Goal: Task Accomplishment & Management: Use online tool/utility

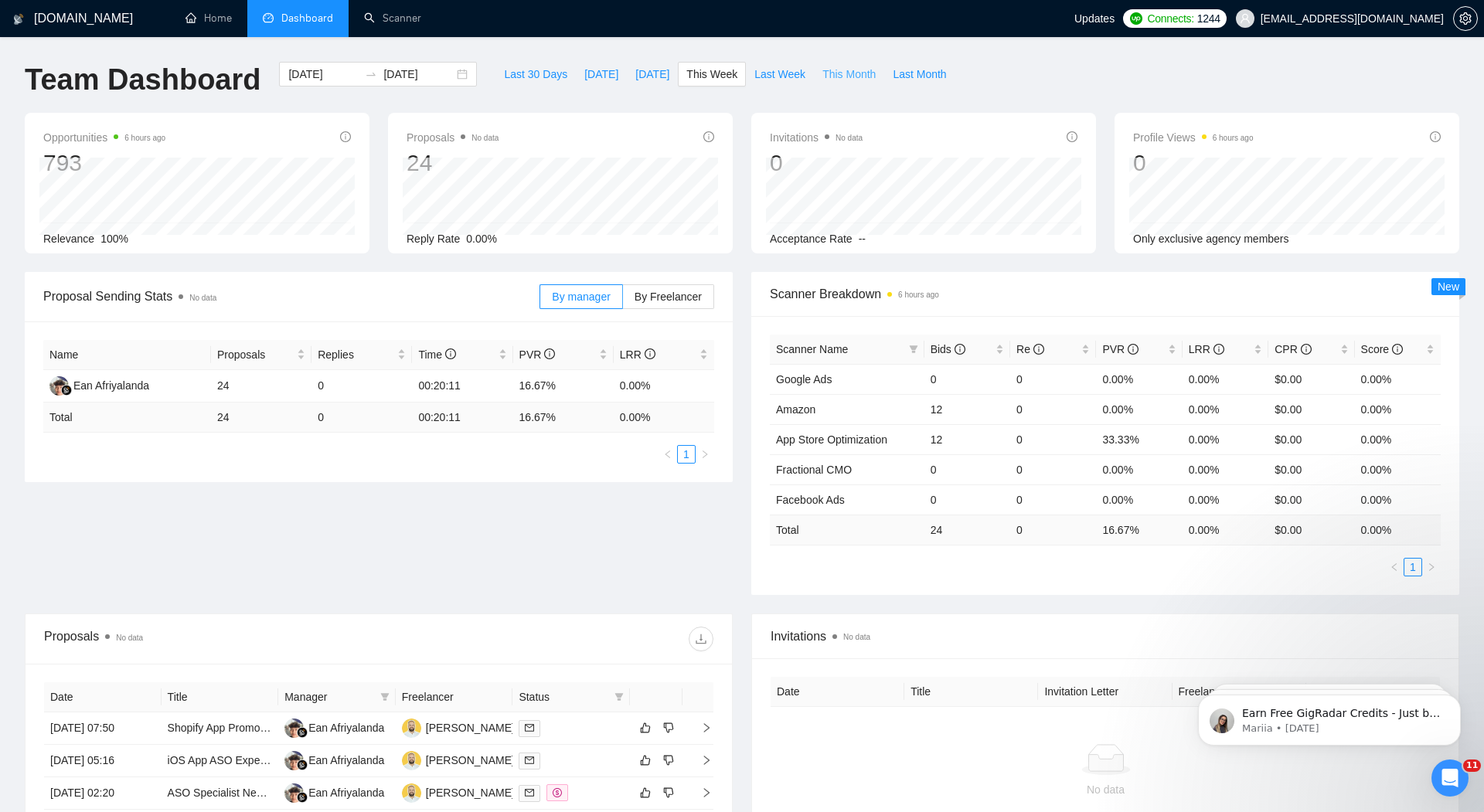
click at [847, 73] on span "This Month" at bounding box center [849, 74] width 53 height 17
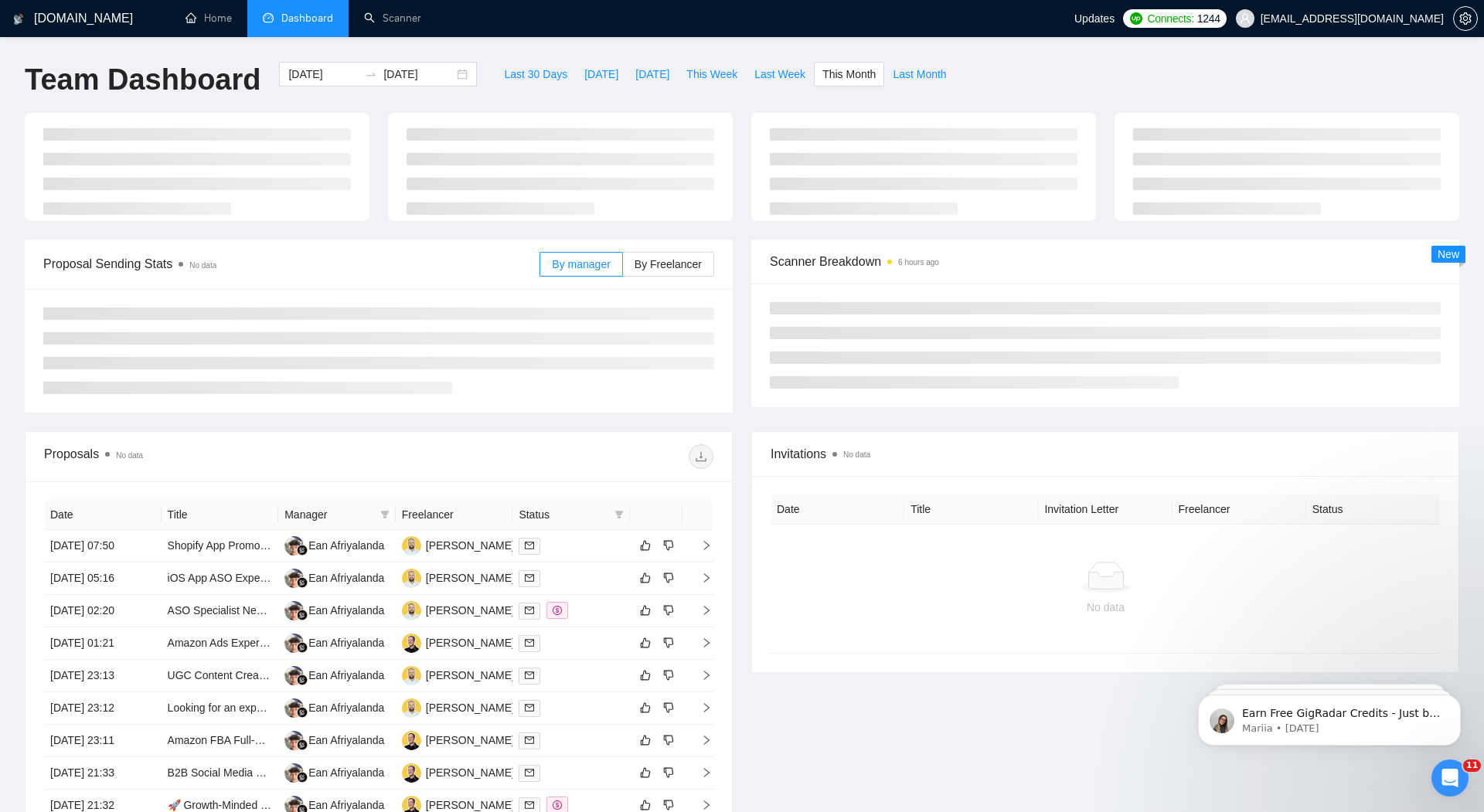
type input "[DATE]"
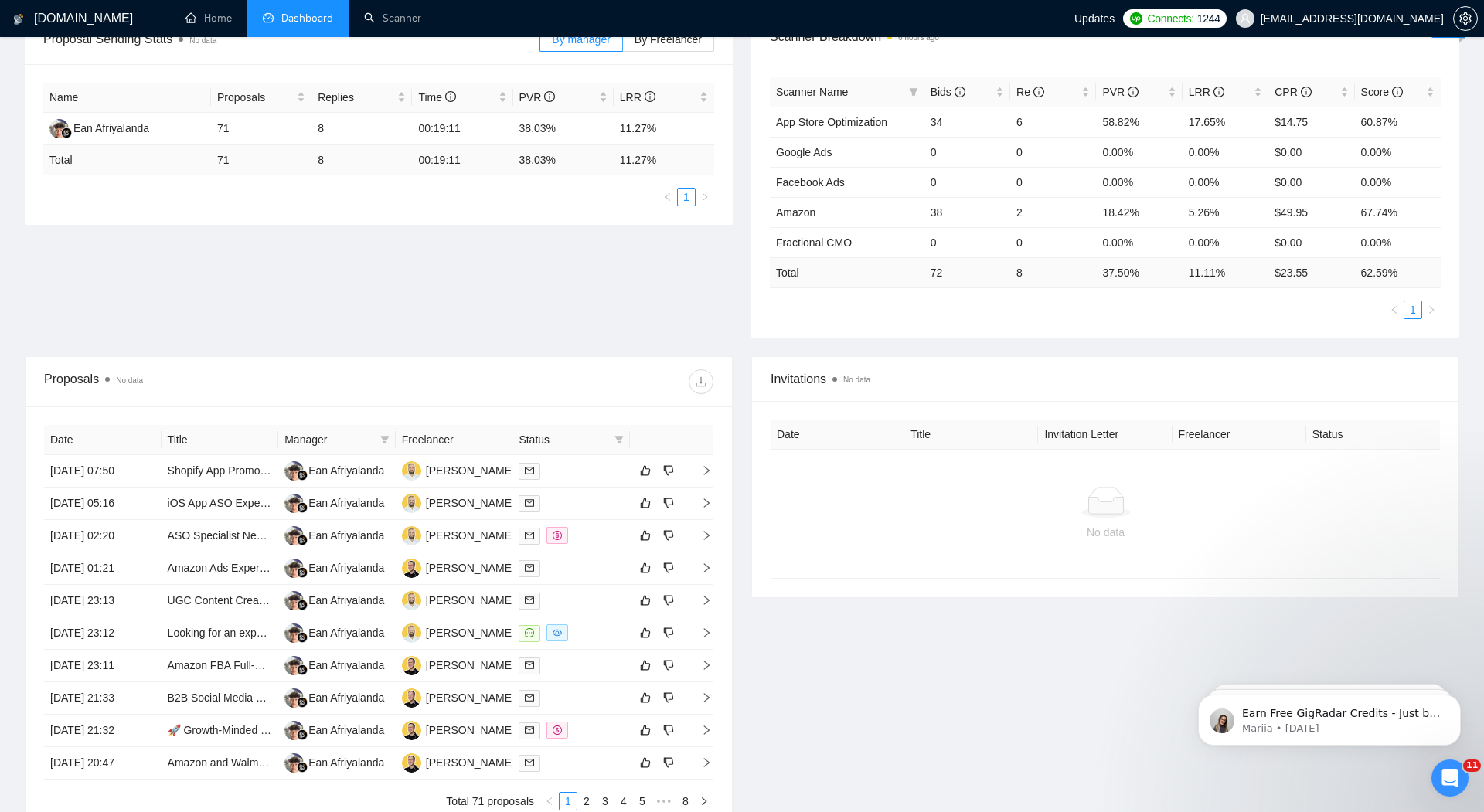
scroll to position [239, 0]
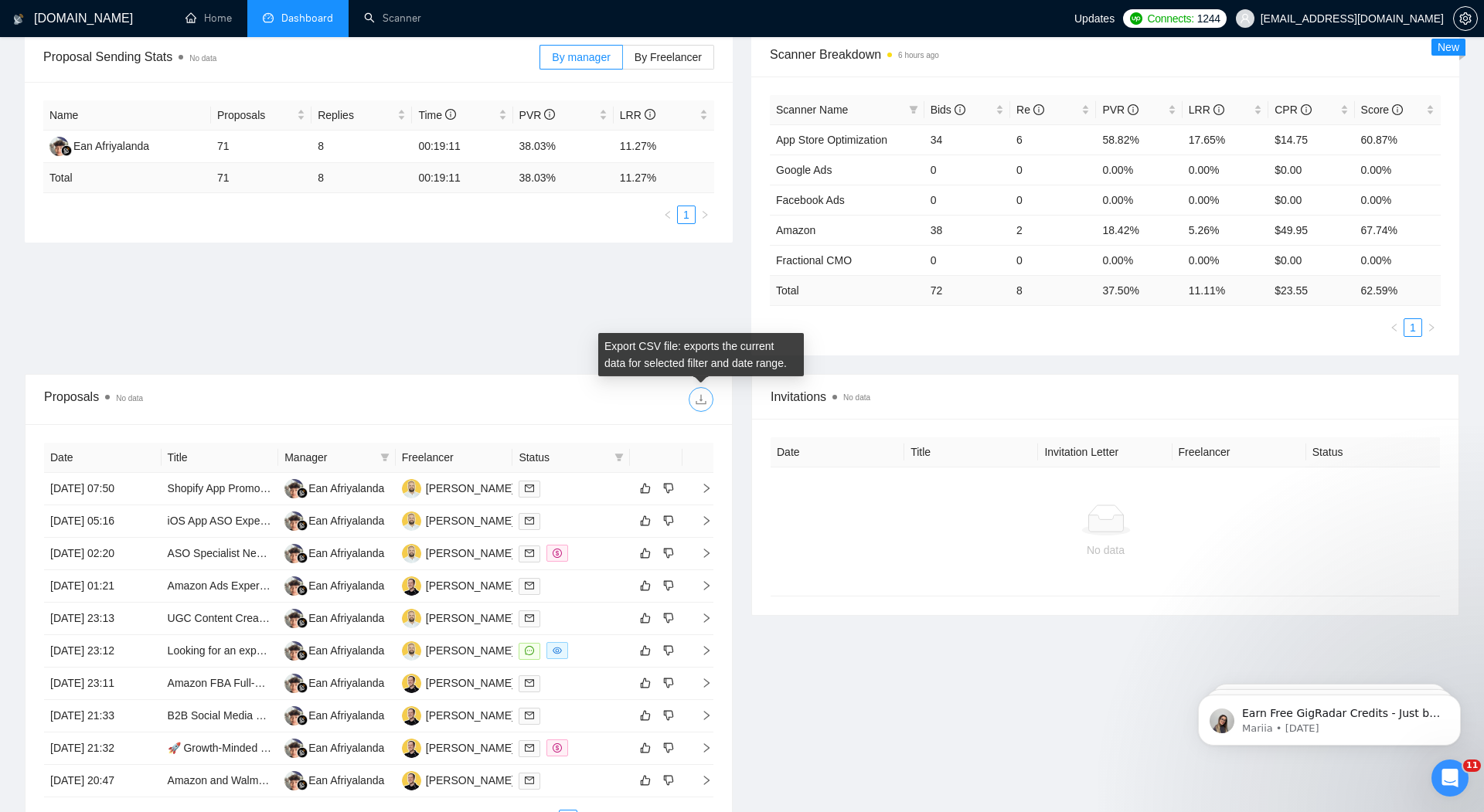
click at [703, 397] on icon "download" at bounding box center [701, 399] width 13 height 13
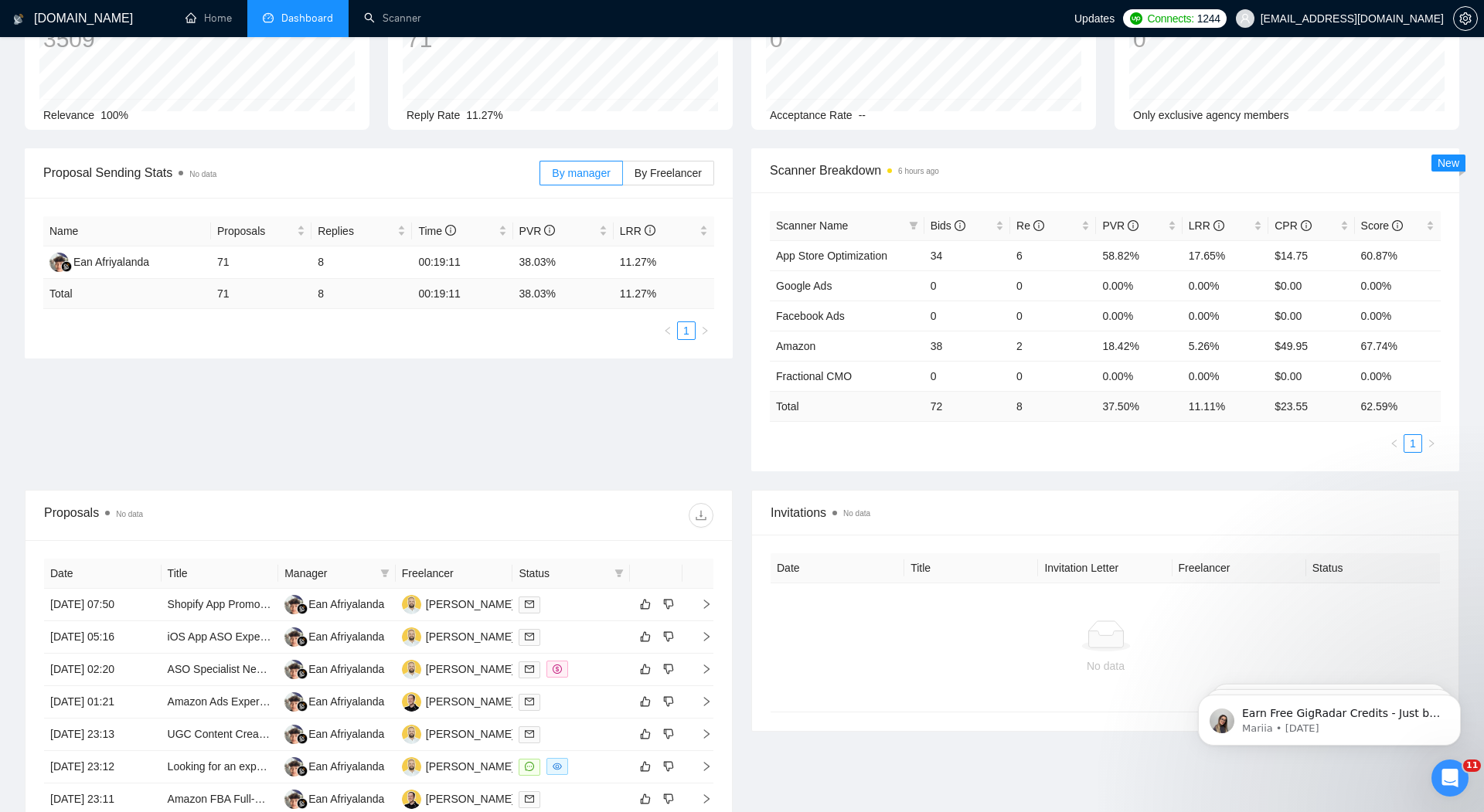
scroll to position [119, 0]
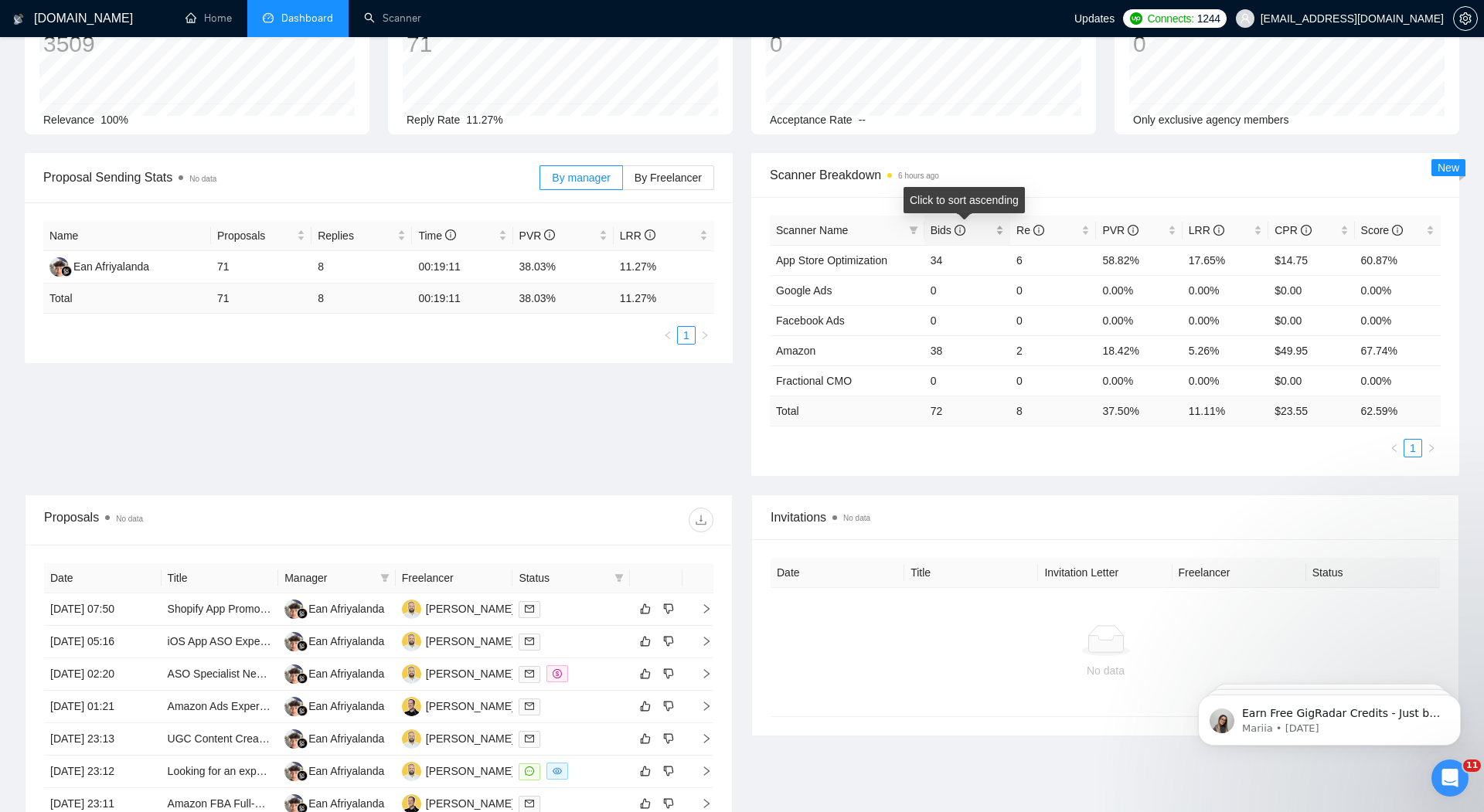
click at [1002, 230] on div "Bids" at bounding box center [967, 230] width 74 height 17
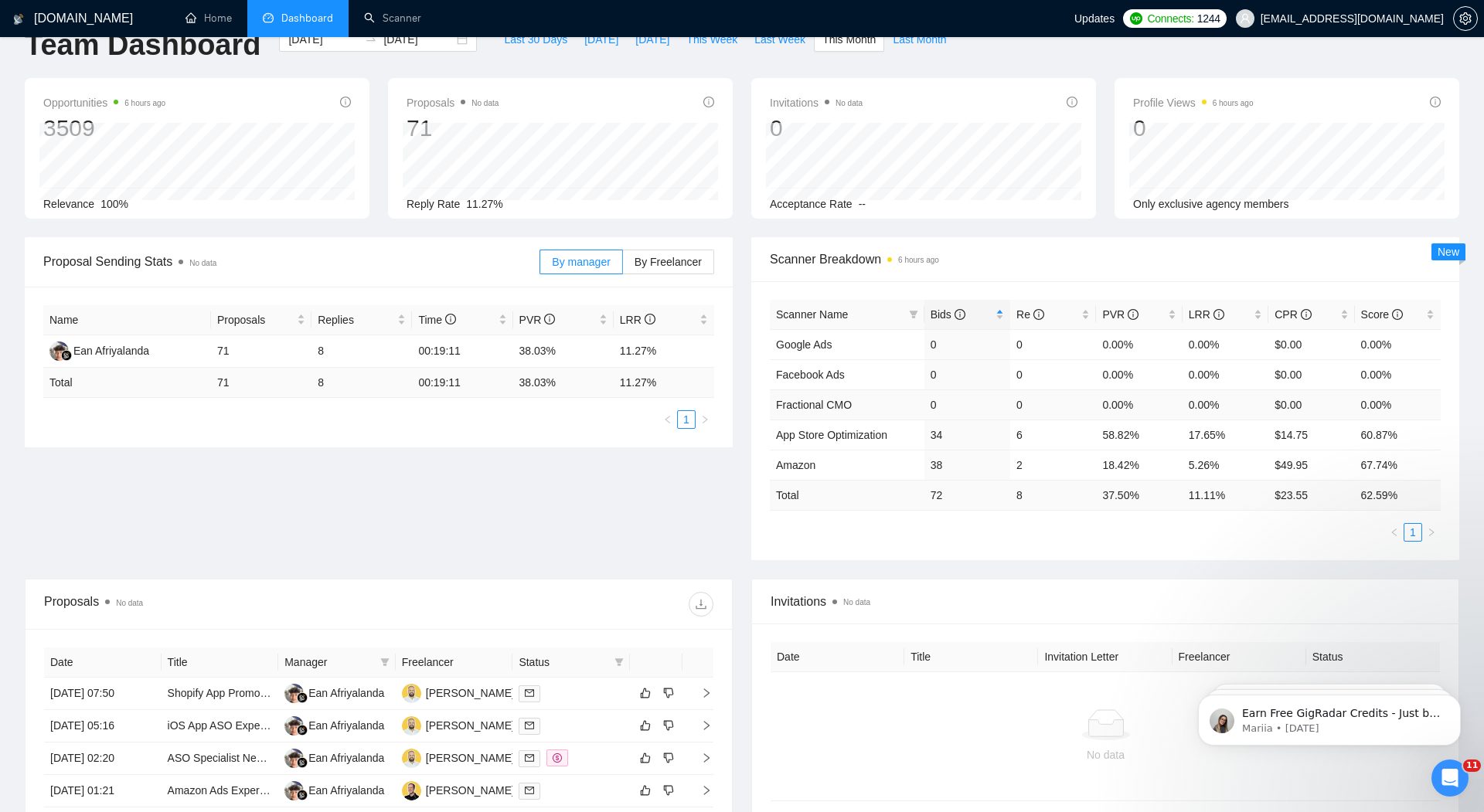
scroll to position [0, 0]
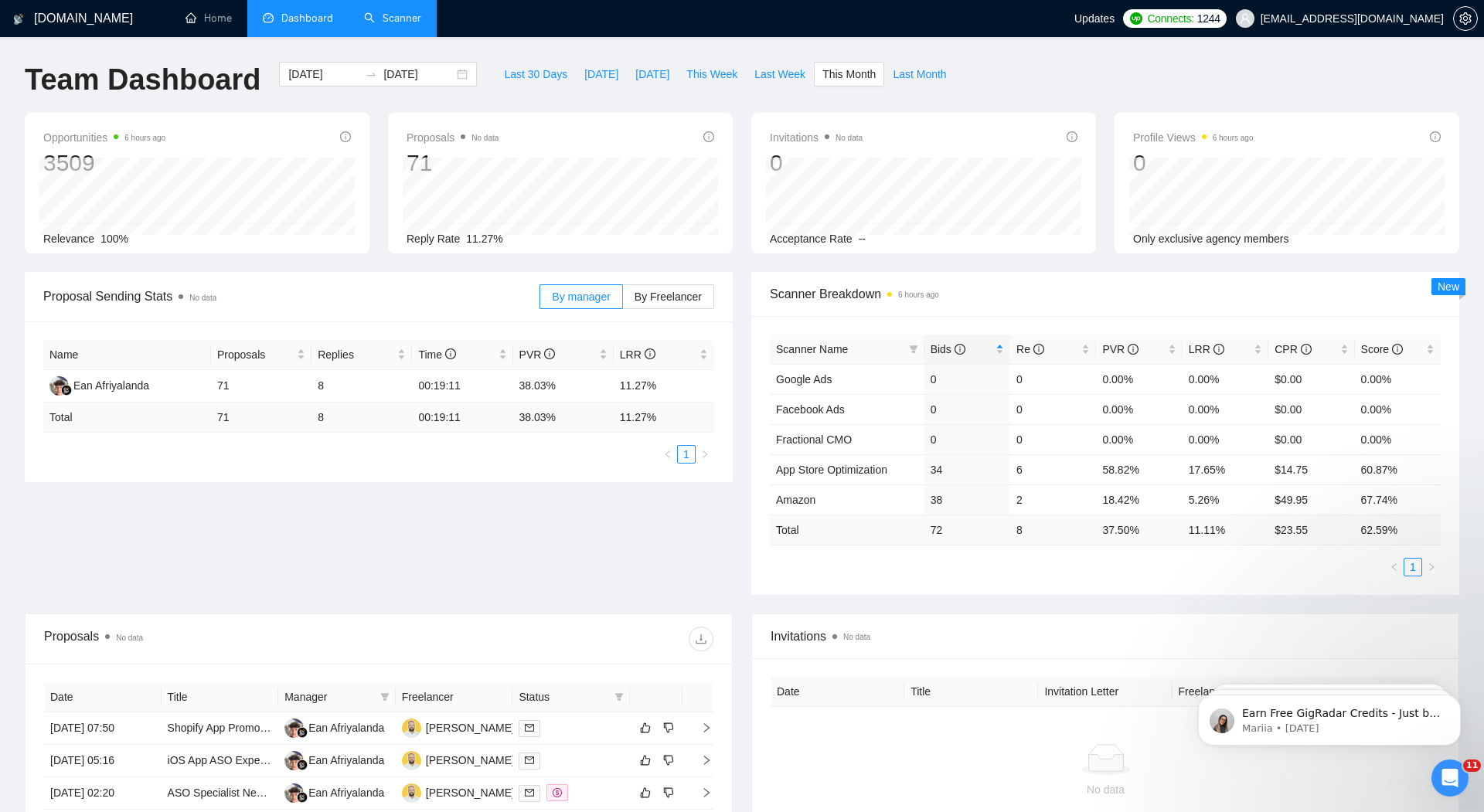
click at [396, 25] on link "Scanner" at bounding box center [393, 19] width 58 height 14
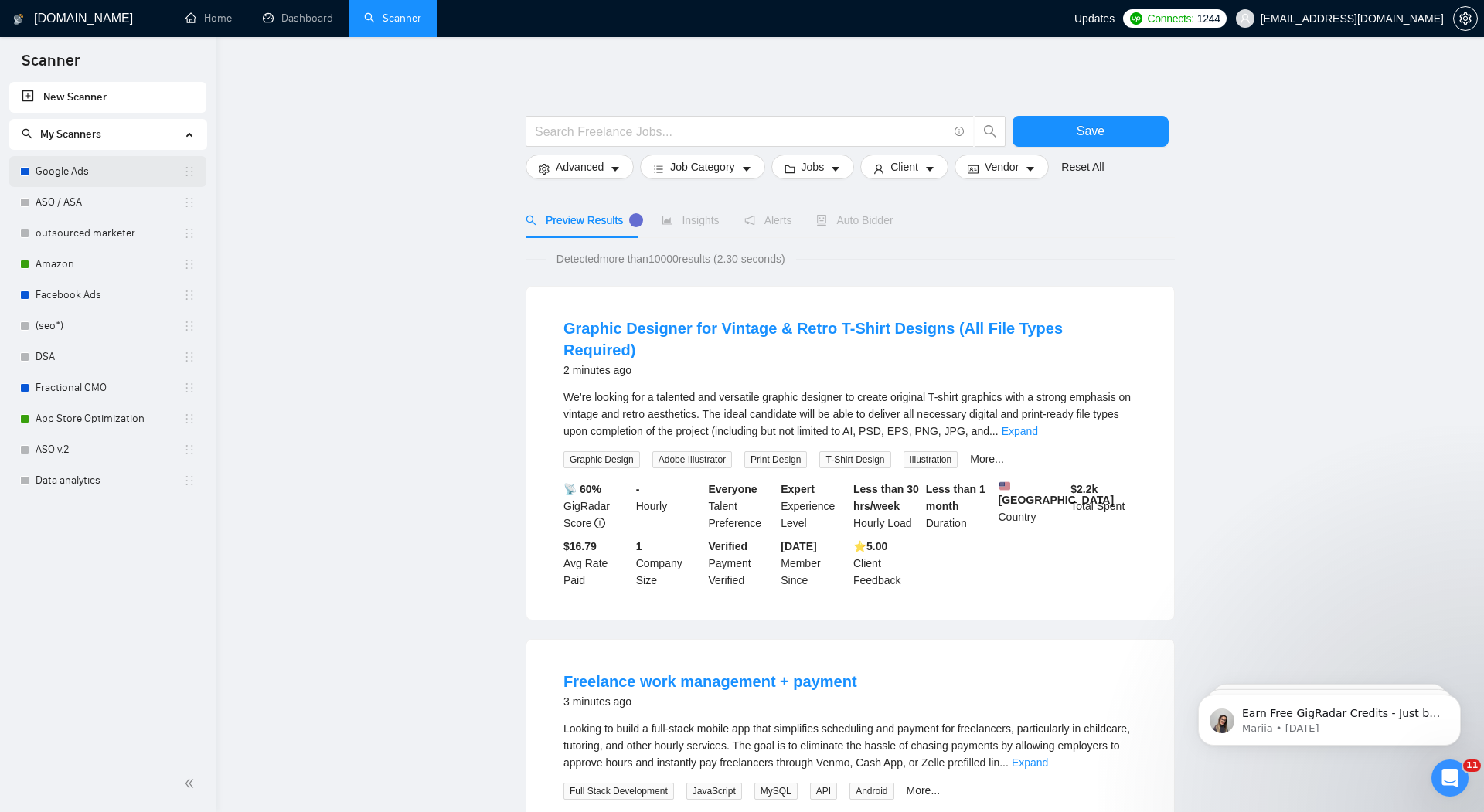
click at [77, 169] on link "Google Ads" at bounding box center [109, 172] width 148 height 31
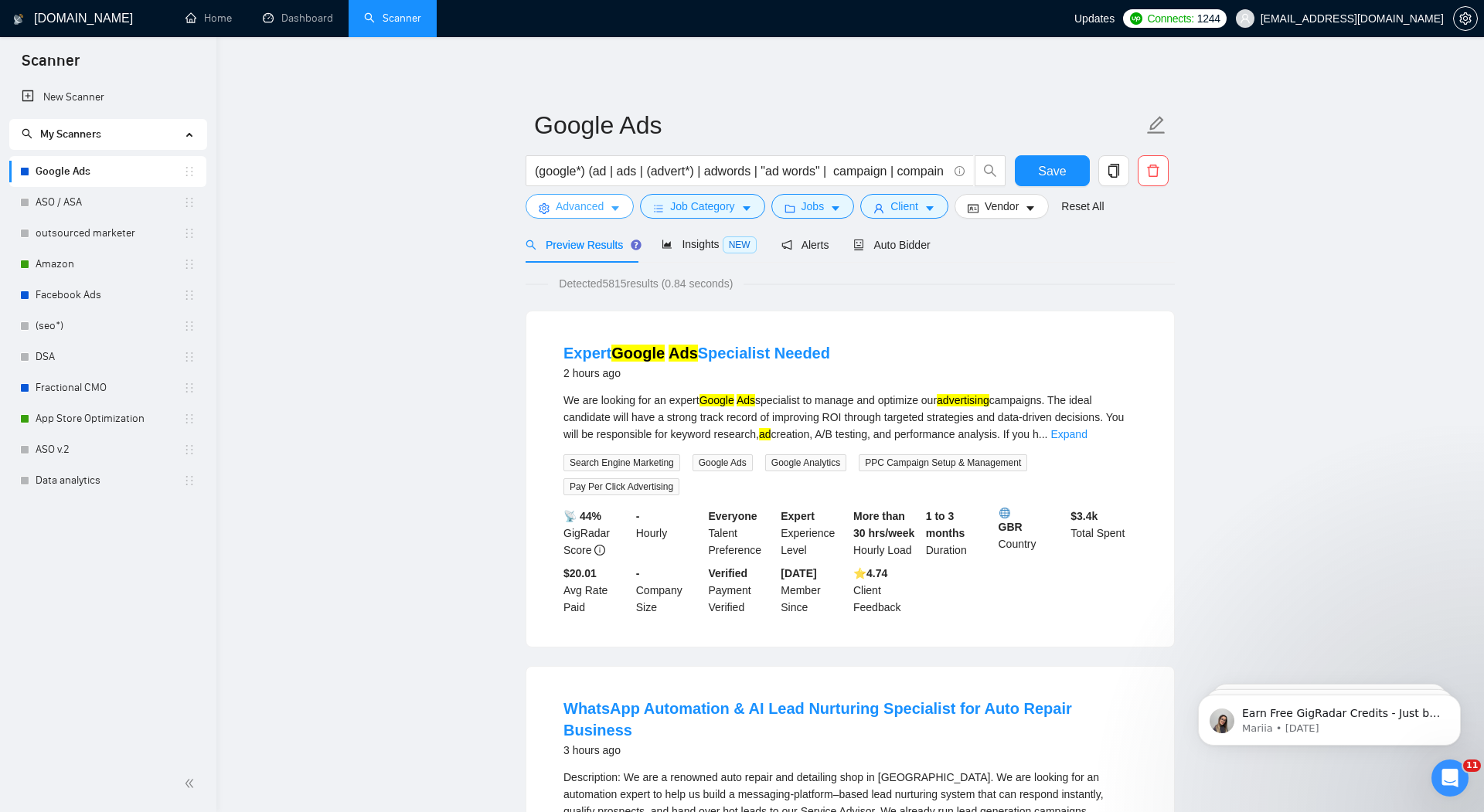
click at [583, 208] on span "Advanced" at bounding box center [580, 206] width 48 height 17
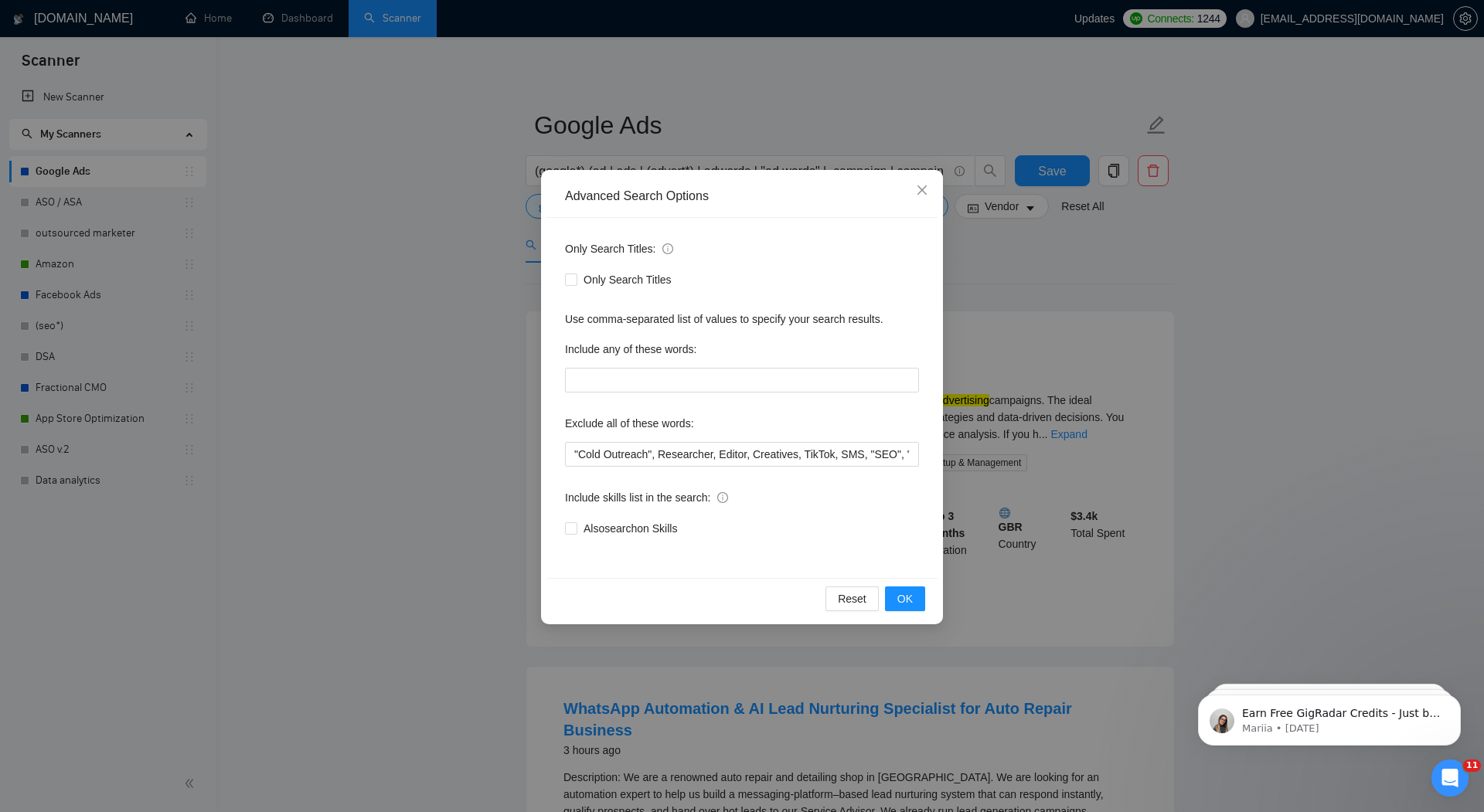
click at [481, 315] on div "Advanced Search Options Only Search Titles: Only Search Titles Use comma-separa…" at bounding box center [742, 406] width 1484 height 812
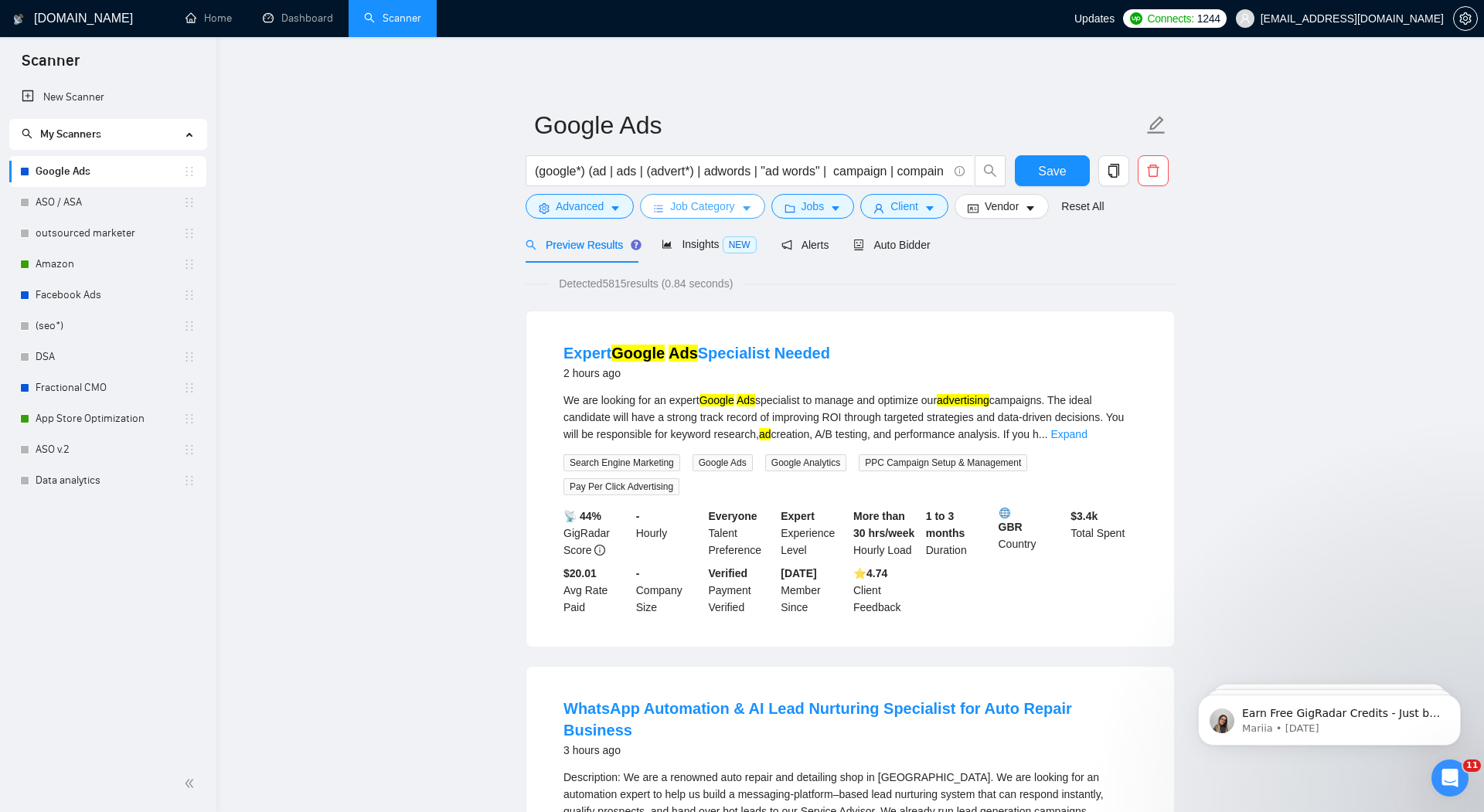
click at [722, 216] on button "Job Category" at bounding box center [702, 206] width 124 height 25
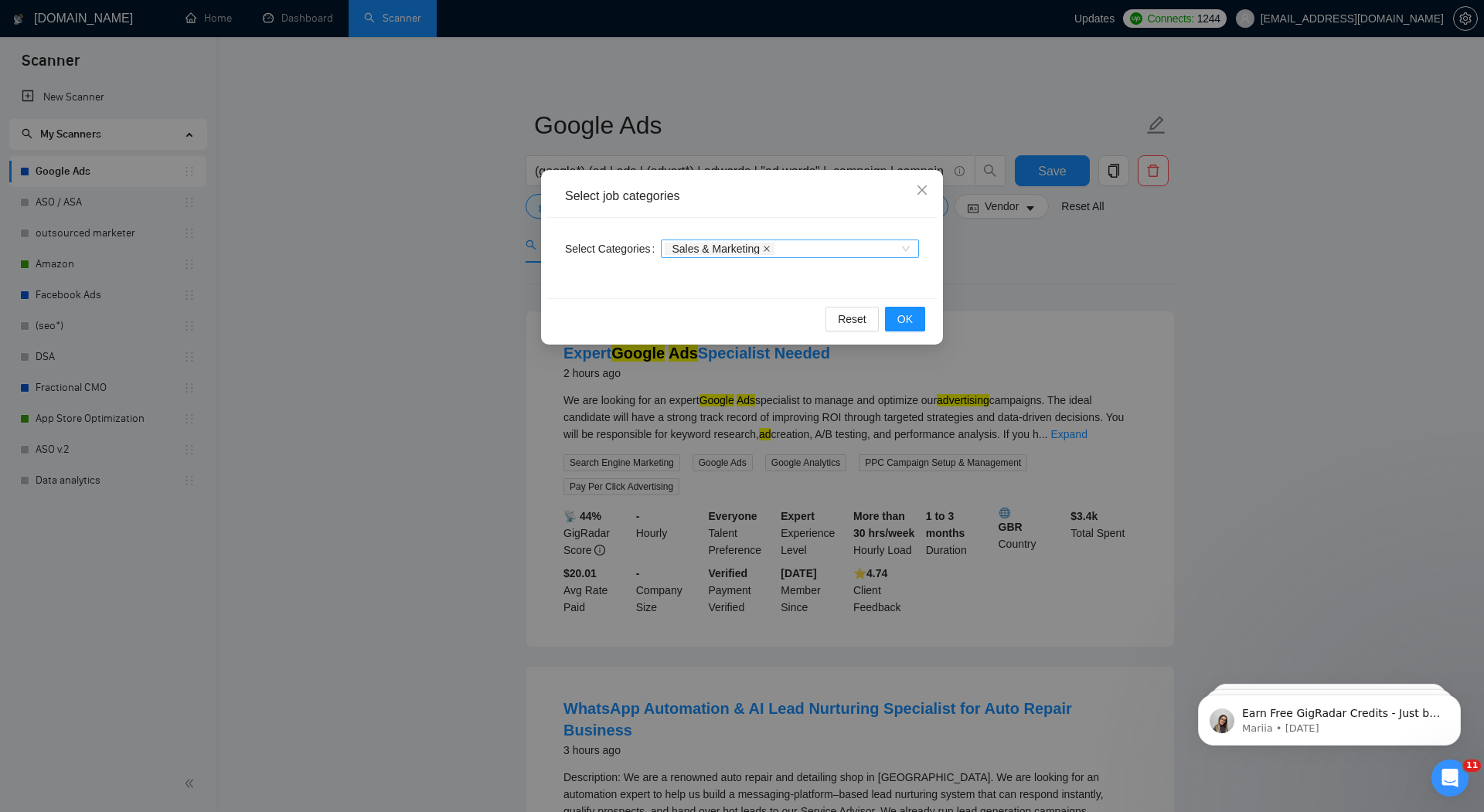
click at [771, 248] on icon "close" at bounding box center [767, 249] width 8 height 8
click at [901, 319] on span "OK" at bounding box center [905, 319] width 15 height 17
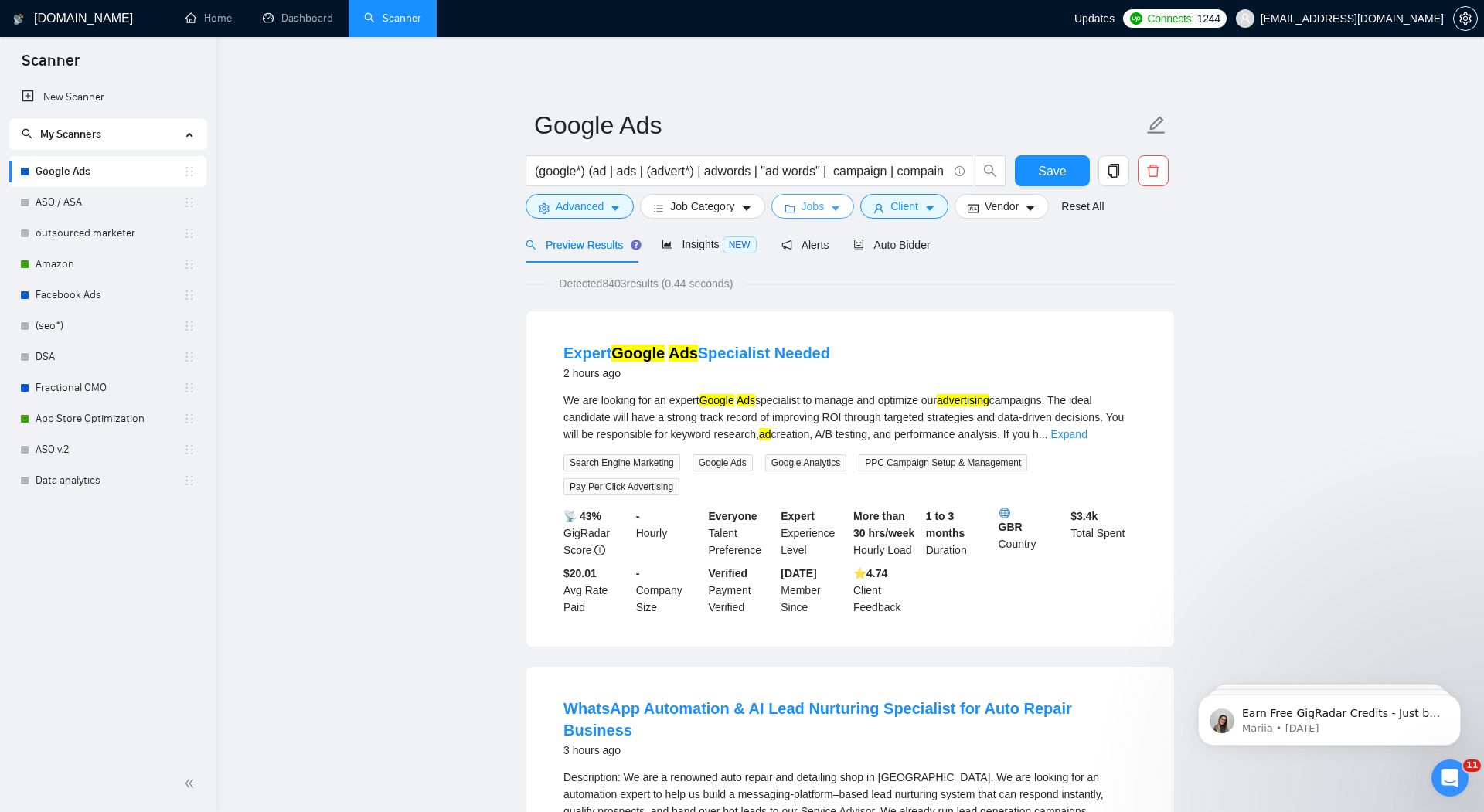
click at [816, 201] on span "Jobs" at bounding box center [813, 206] width 23 height 17
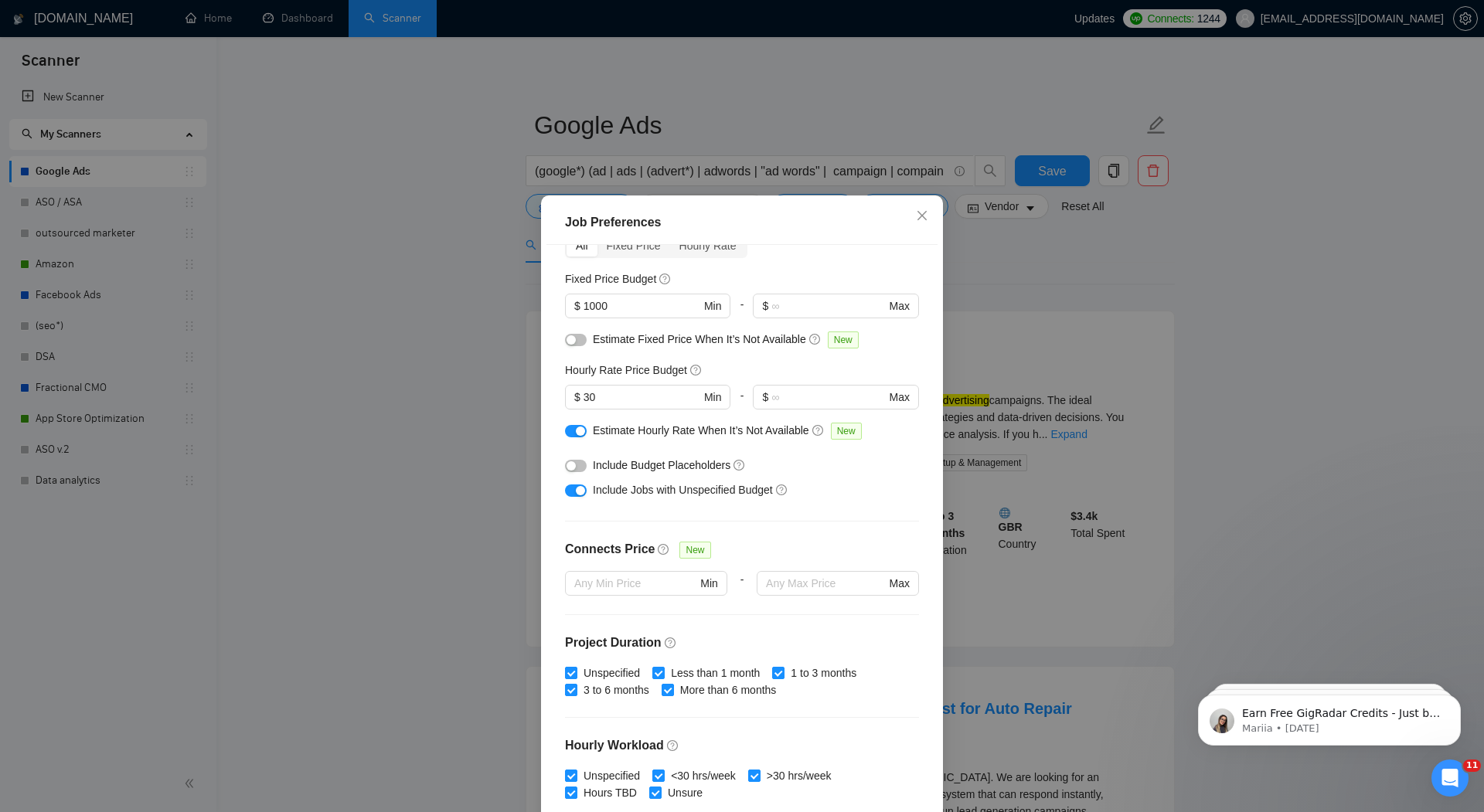
scroll to position [91, 0]
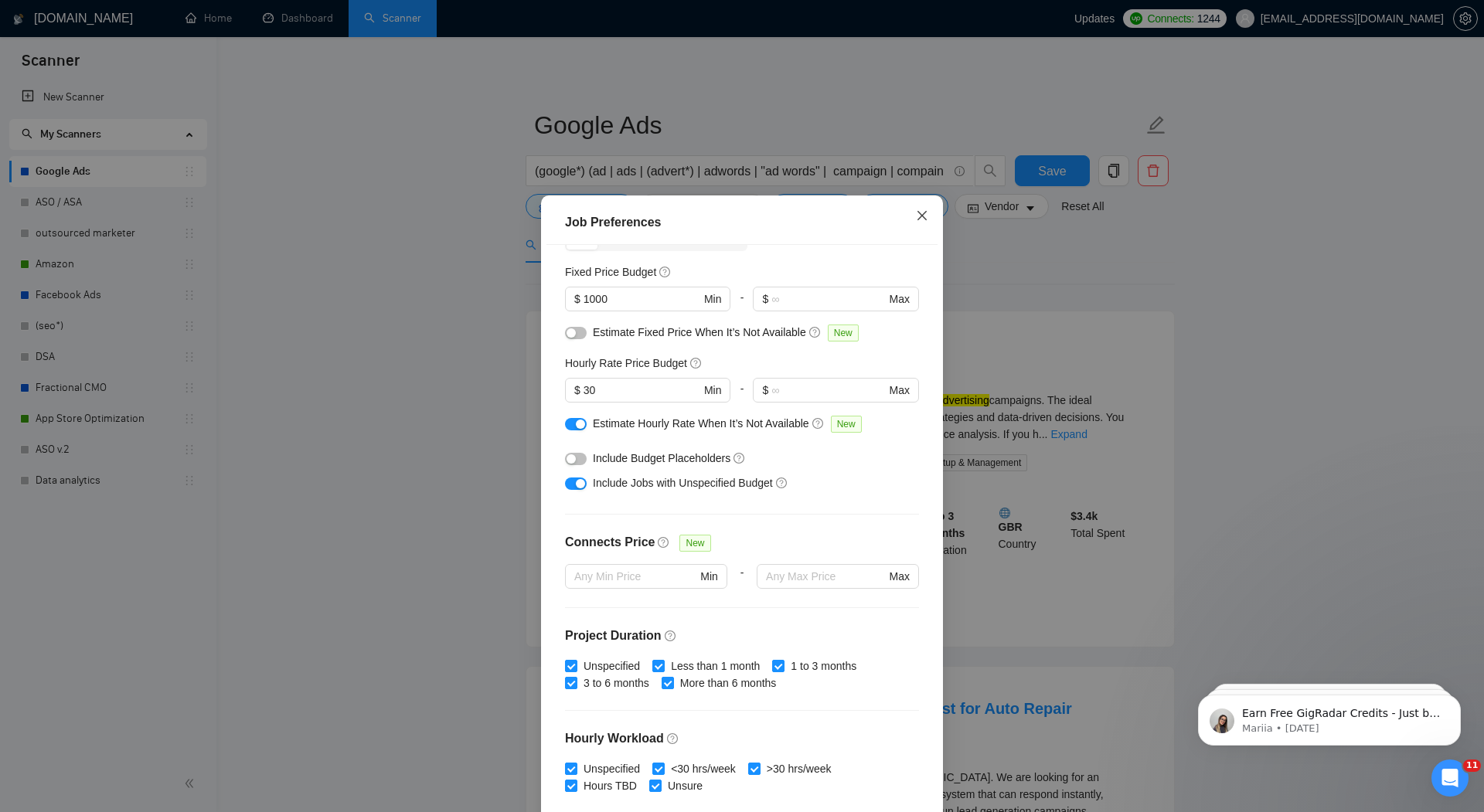
click at [921, 221] on icon "close" at bounding box center [922, 216] width 13 height 13
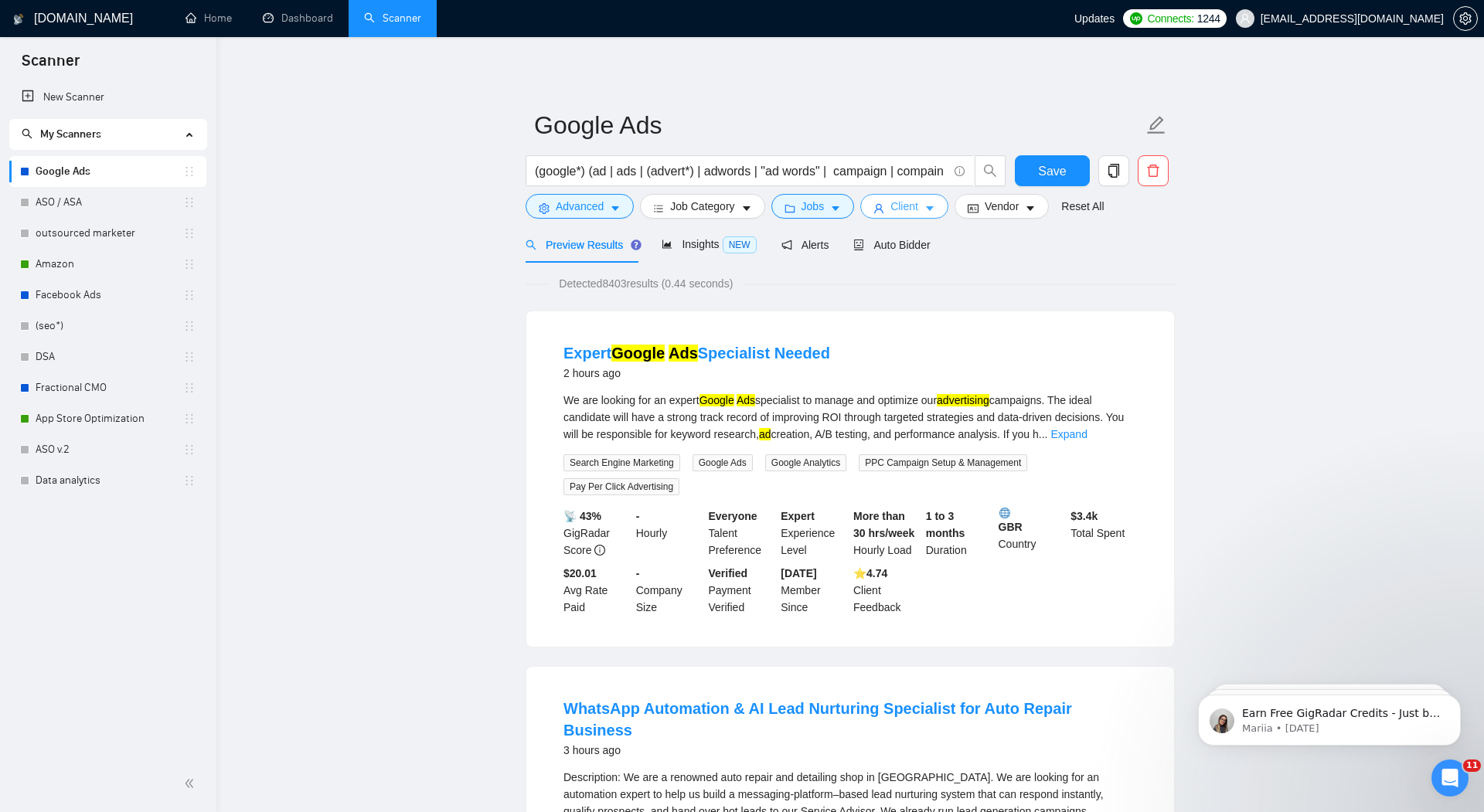
click at [919, 211] on span "Client" at bounding box center [904, 206] width 28 height 17
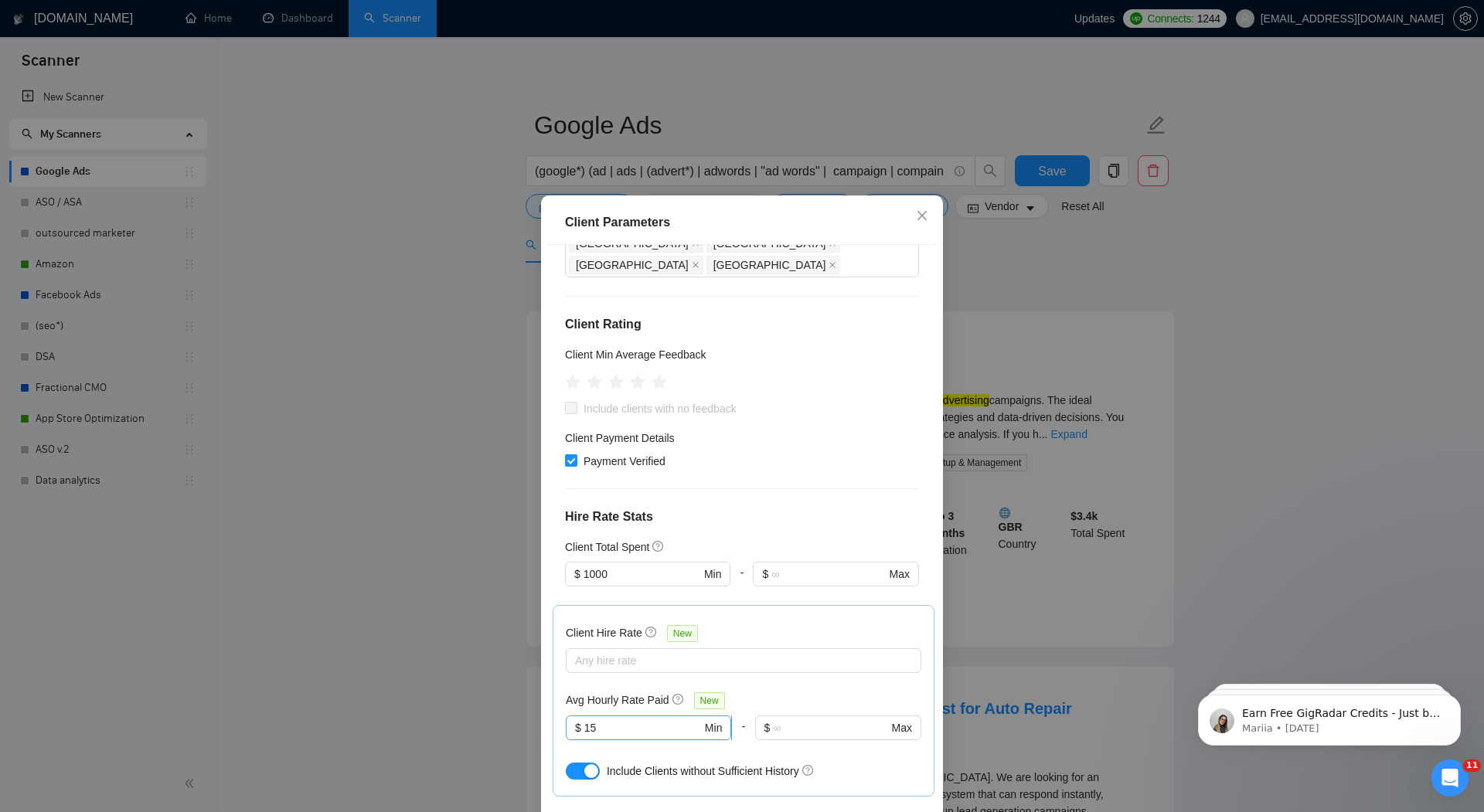
scroll to position [542, 0]
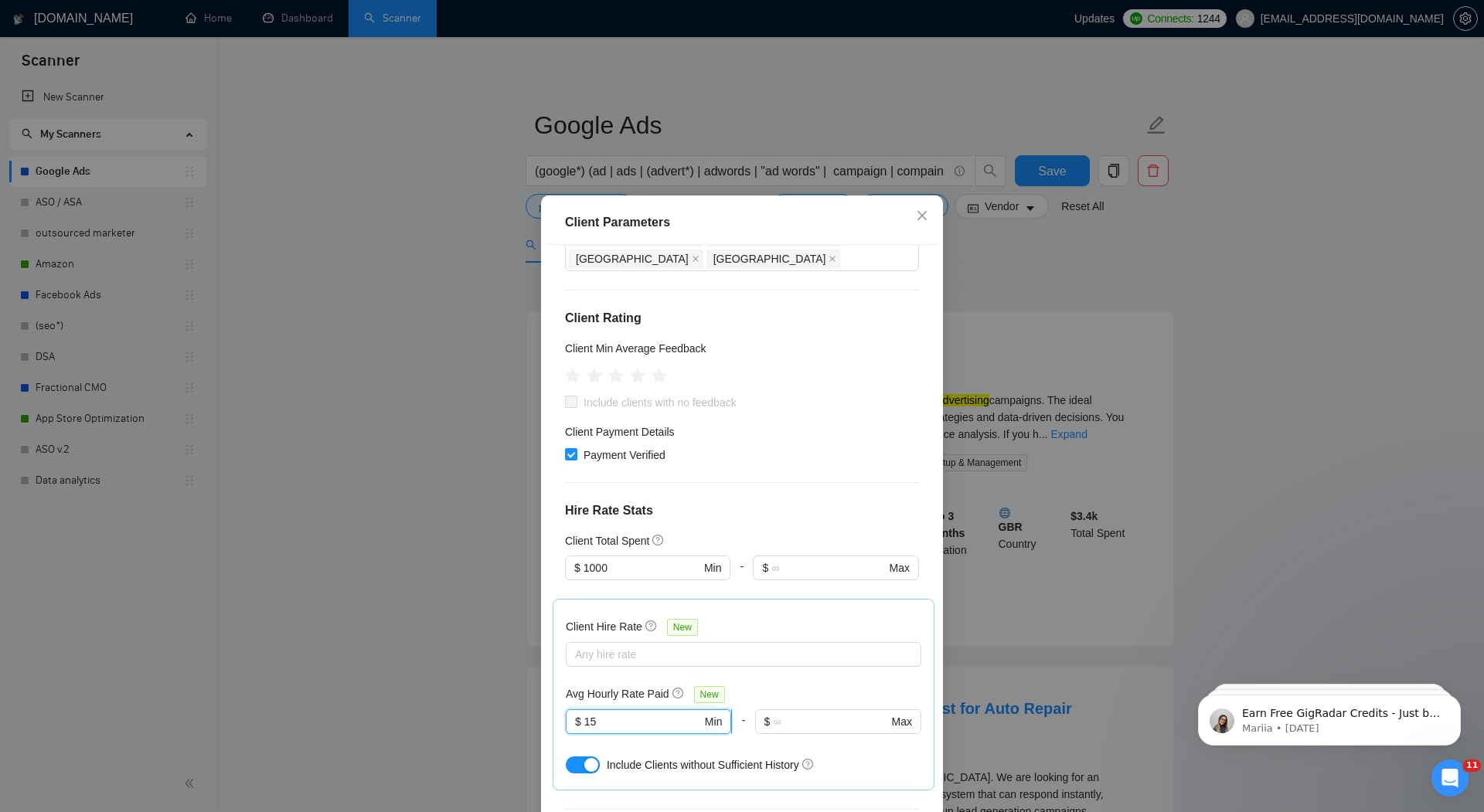
click at [634, 713] on input "15" at bounding box center [643, 721] width 118 height 17
click at [589, 758] on div "button" at bounding box center [591, 765] width 14 height 14
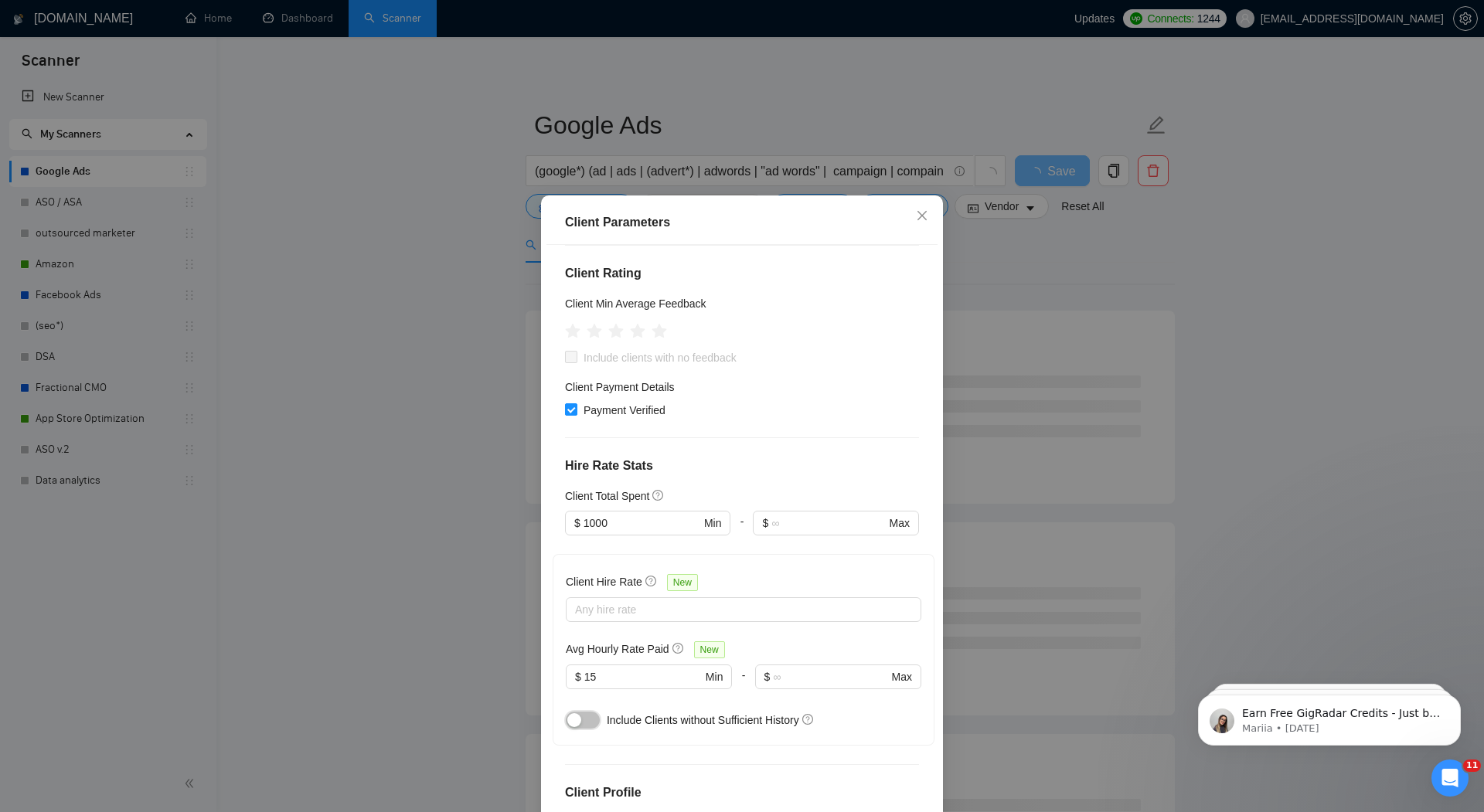
scroll to position [69, 0]
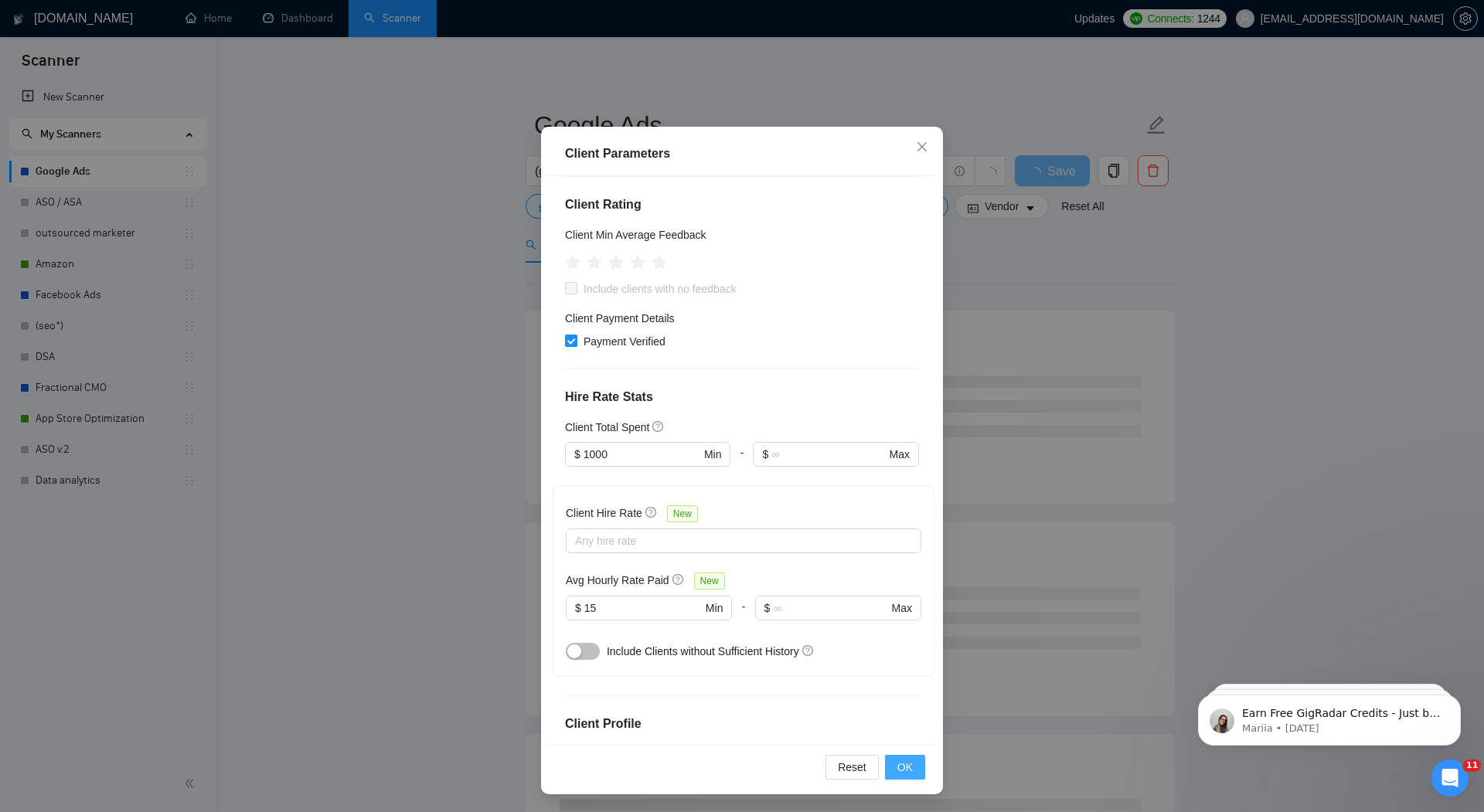
click at [914, 776] on button "OK" at bounding box center [905, 767] width 41 height 25
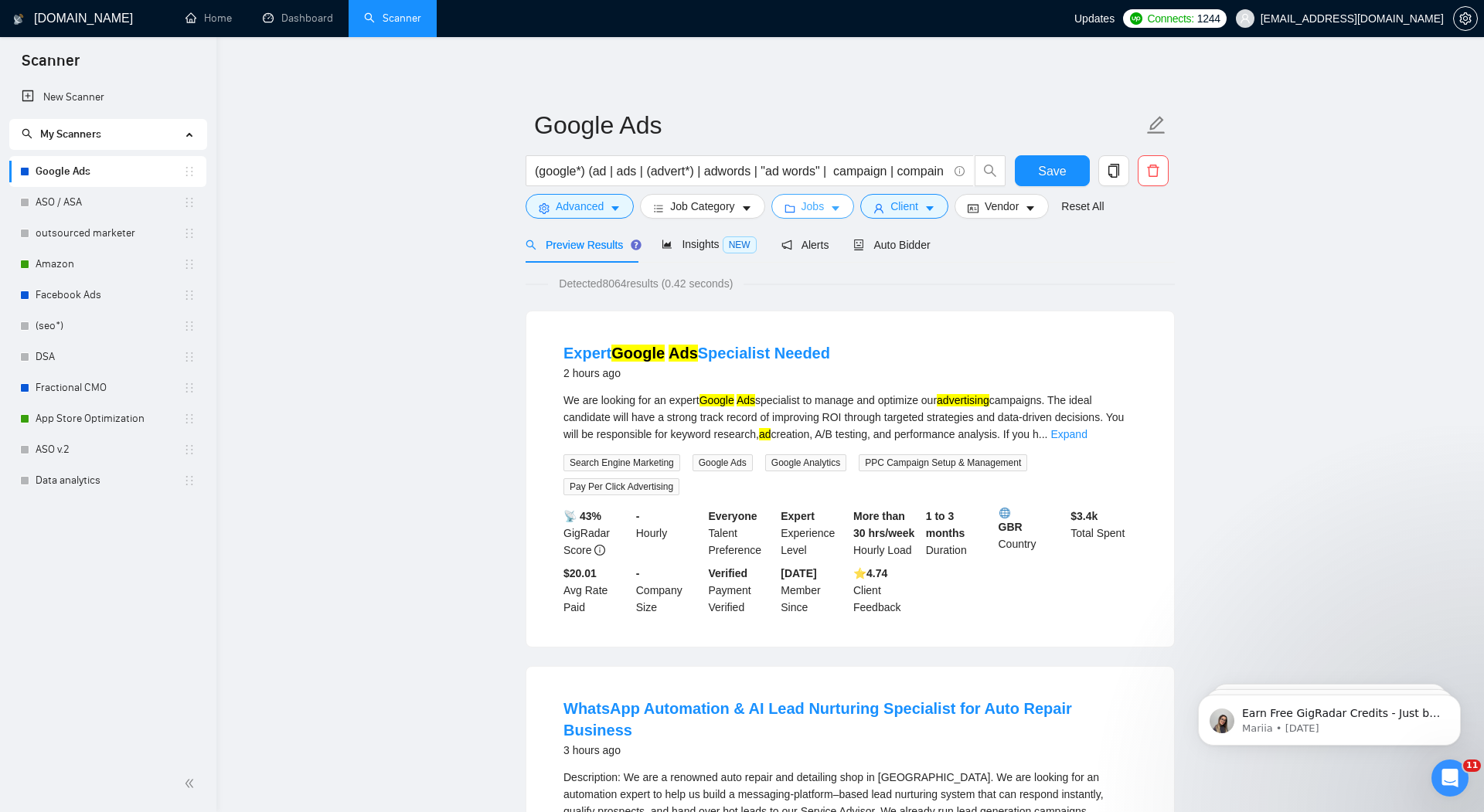
click at [813, 207] on span "Jobs" at bounding box center [813, 206] width 23 height 17
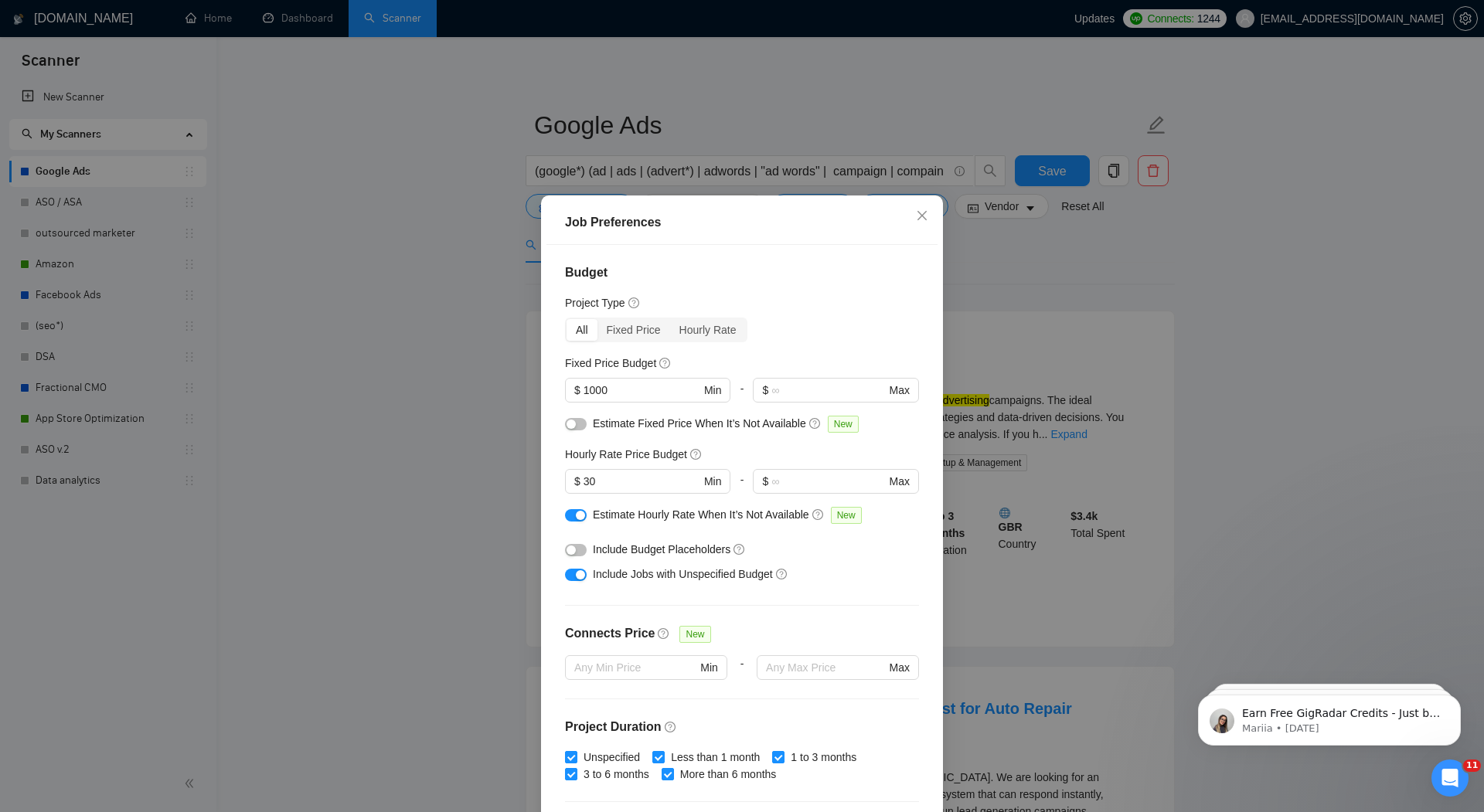
click at [578, 574] on div "button" at bounding box center [580, 574] width 9 height 9
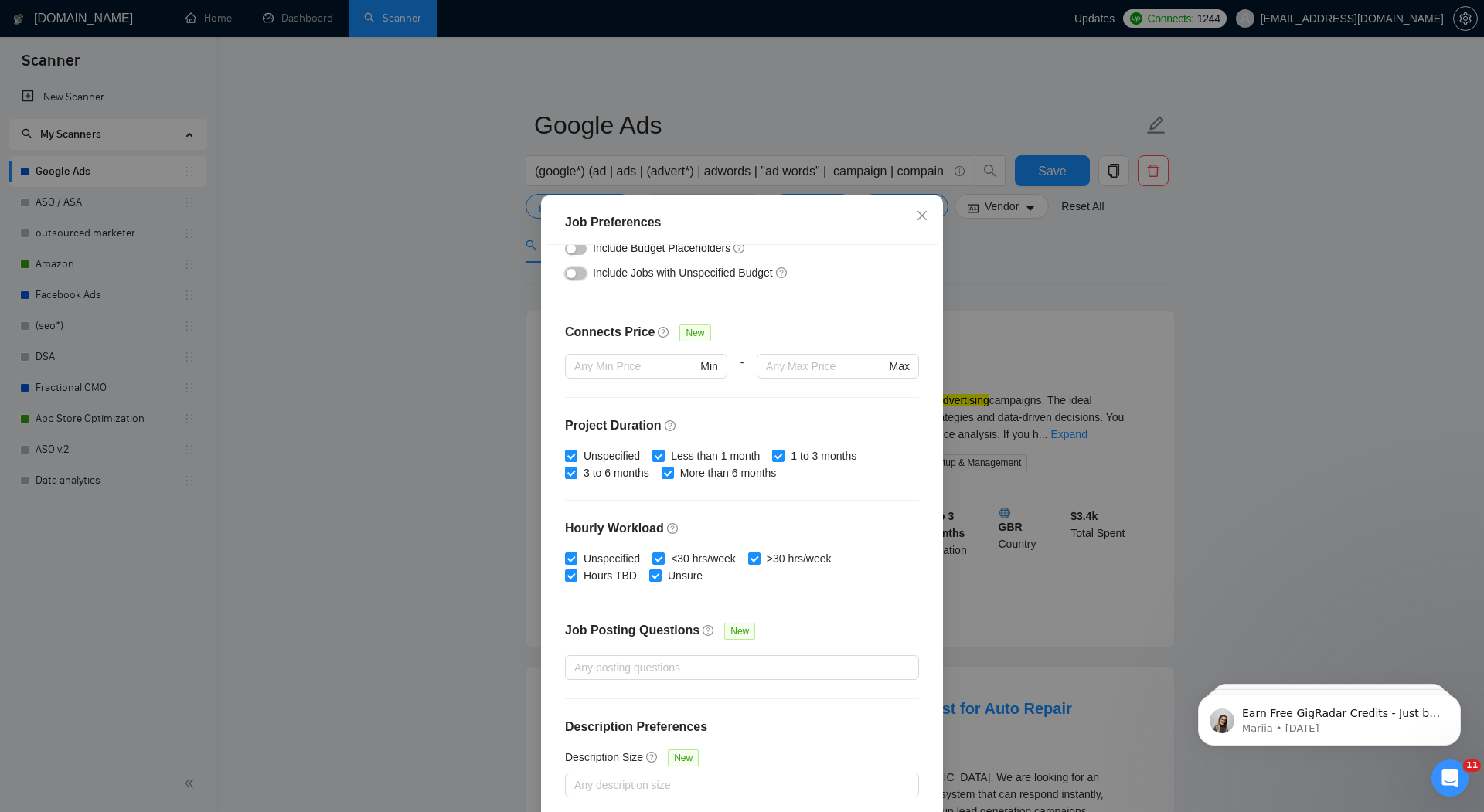
scroll to position [69, 0]
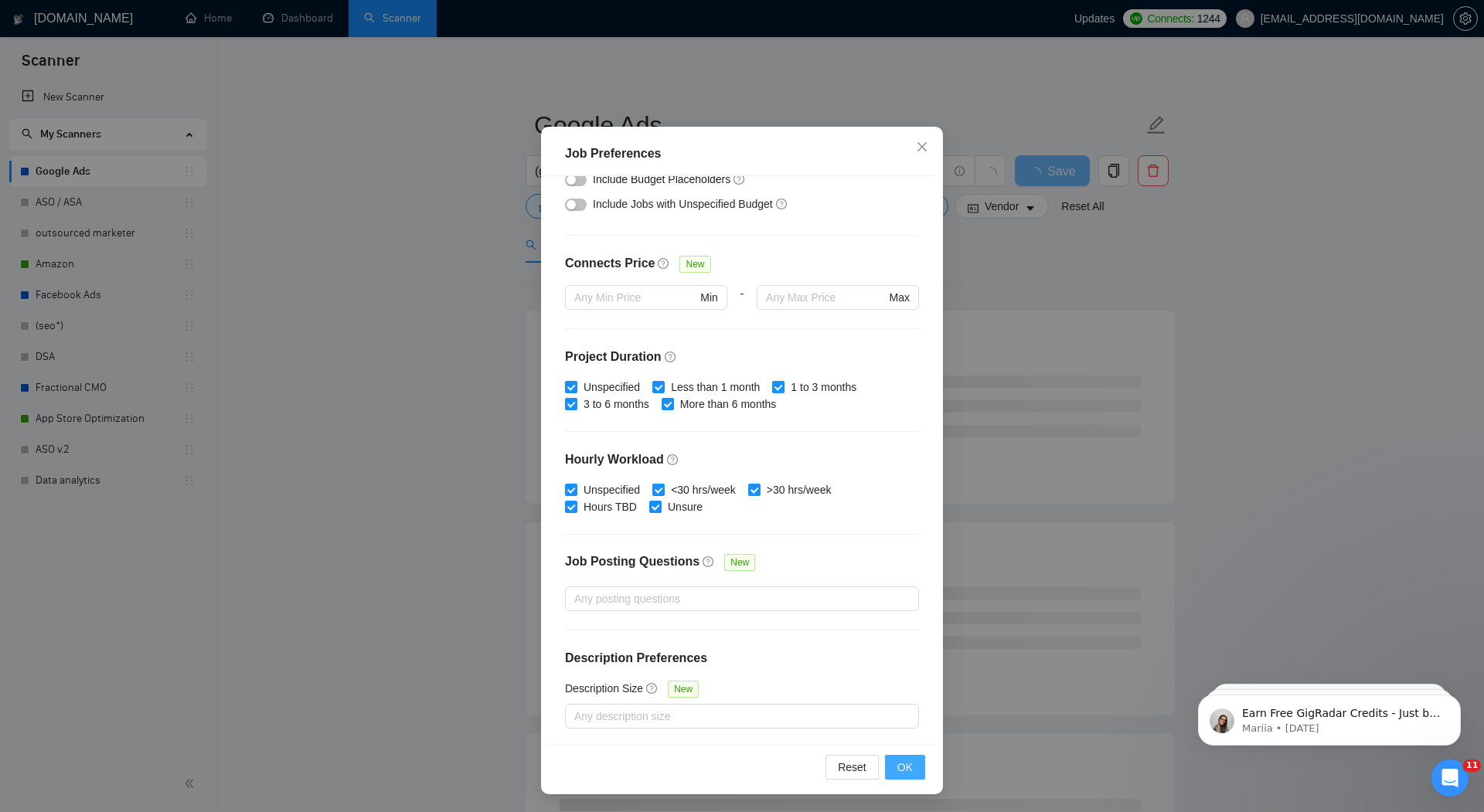
click at [900, 765] on span "OK" at bounding box center [905, 767] width 15 height 17
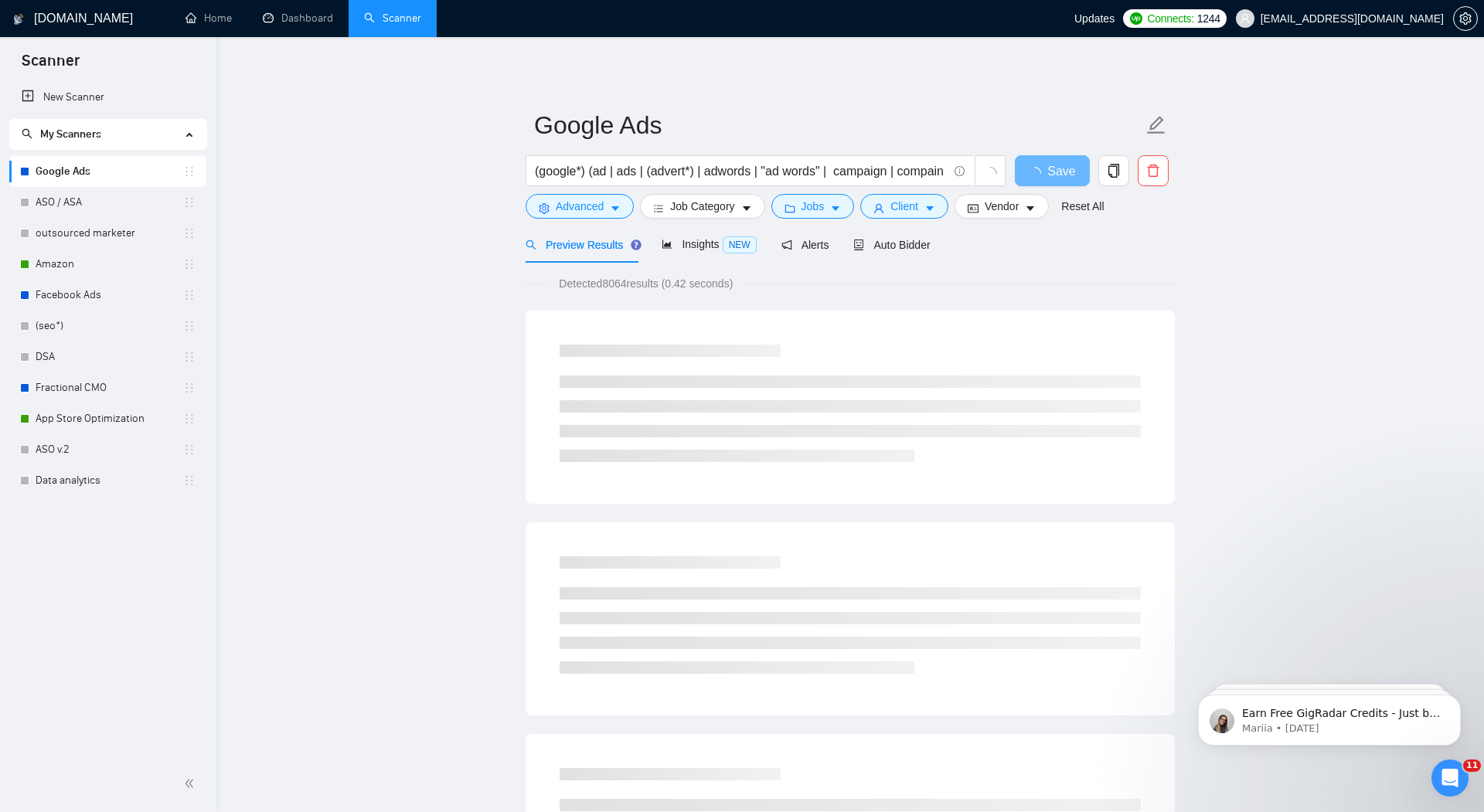
scroll to position [0, 0]
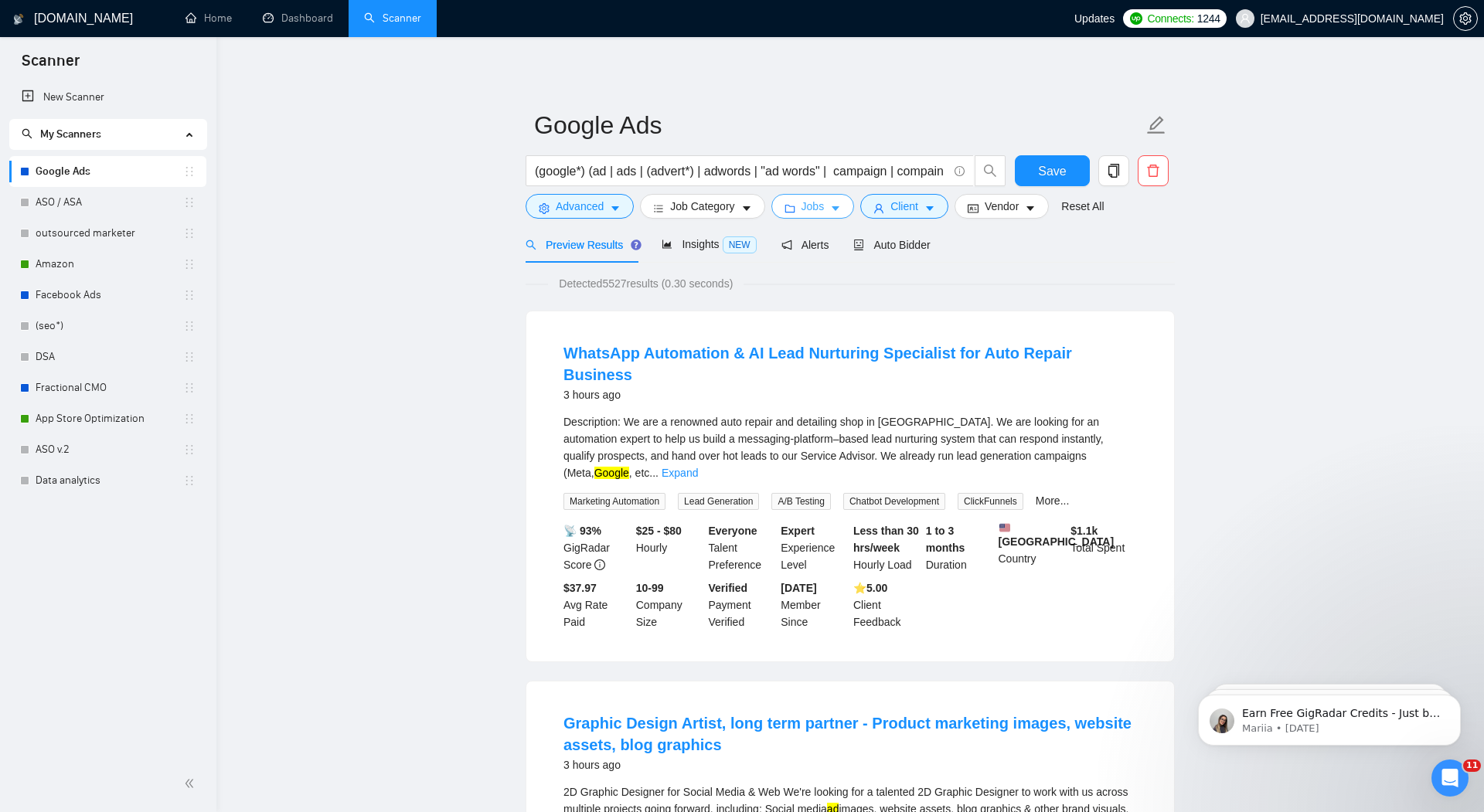
click at [813, 204] on span "Jobs" at bounding box center [813, 206] width 23 height 17
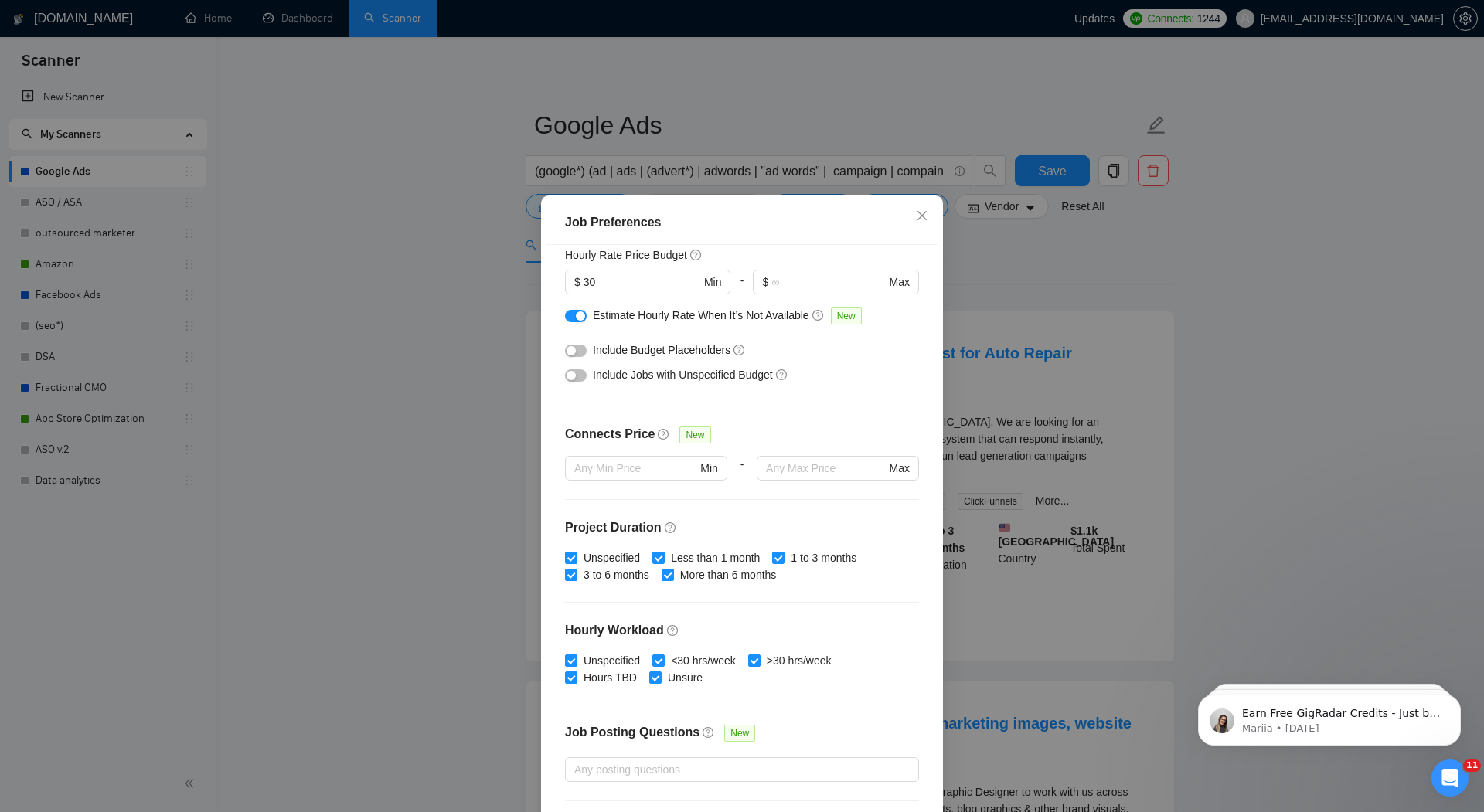
scroll to position [190, 0]
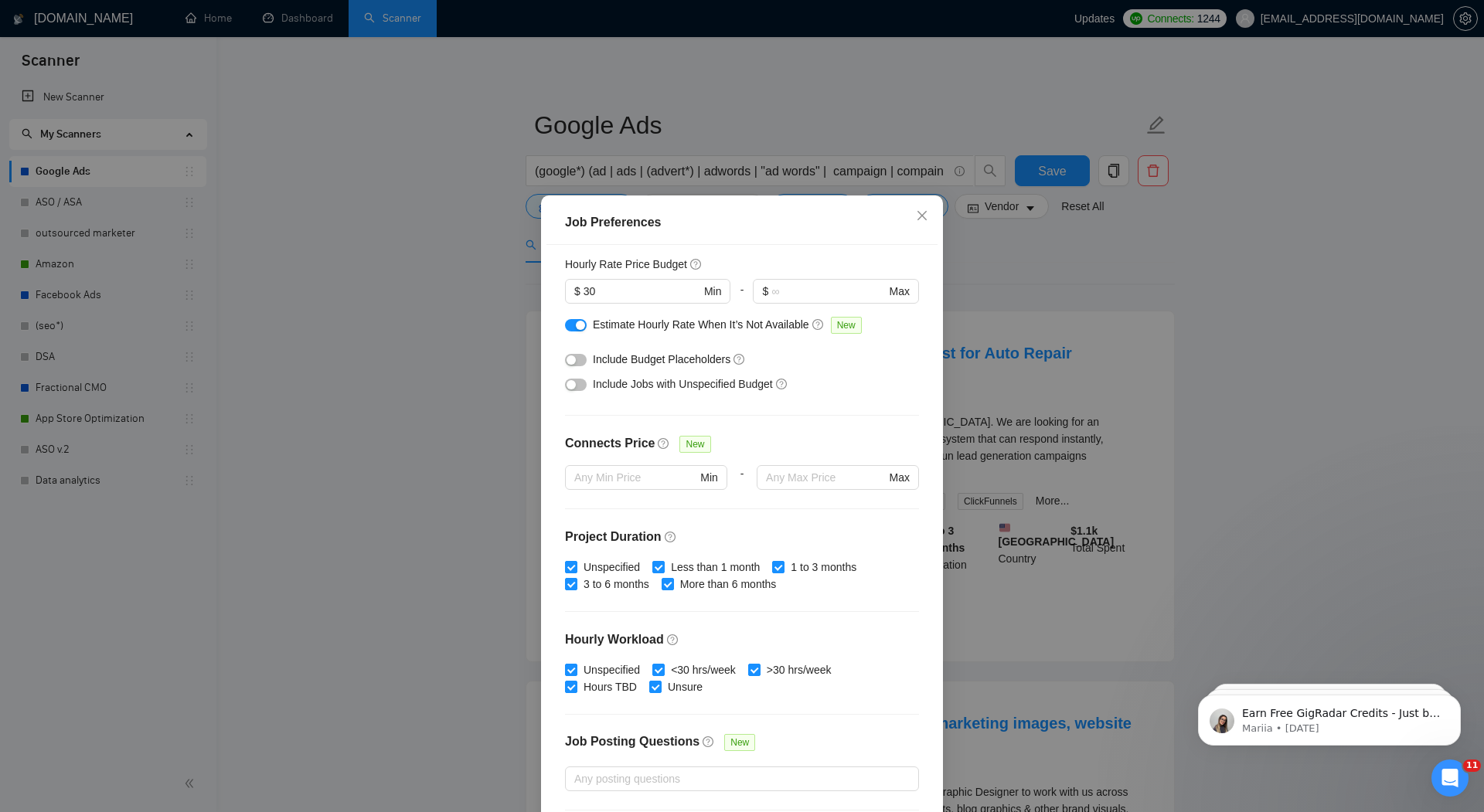
click at [580, 325] on div "button" at bounding box center [580, 325] width 9 height 9
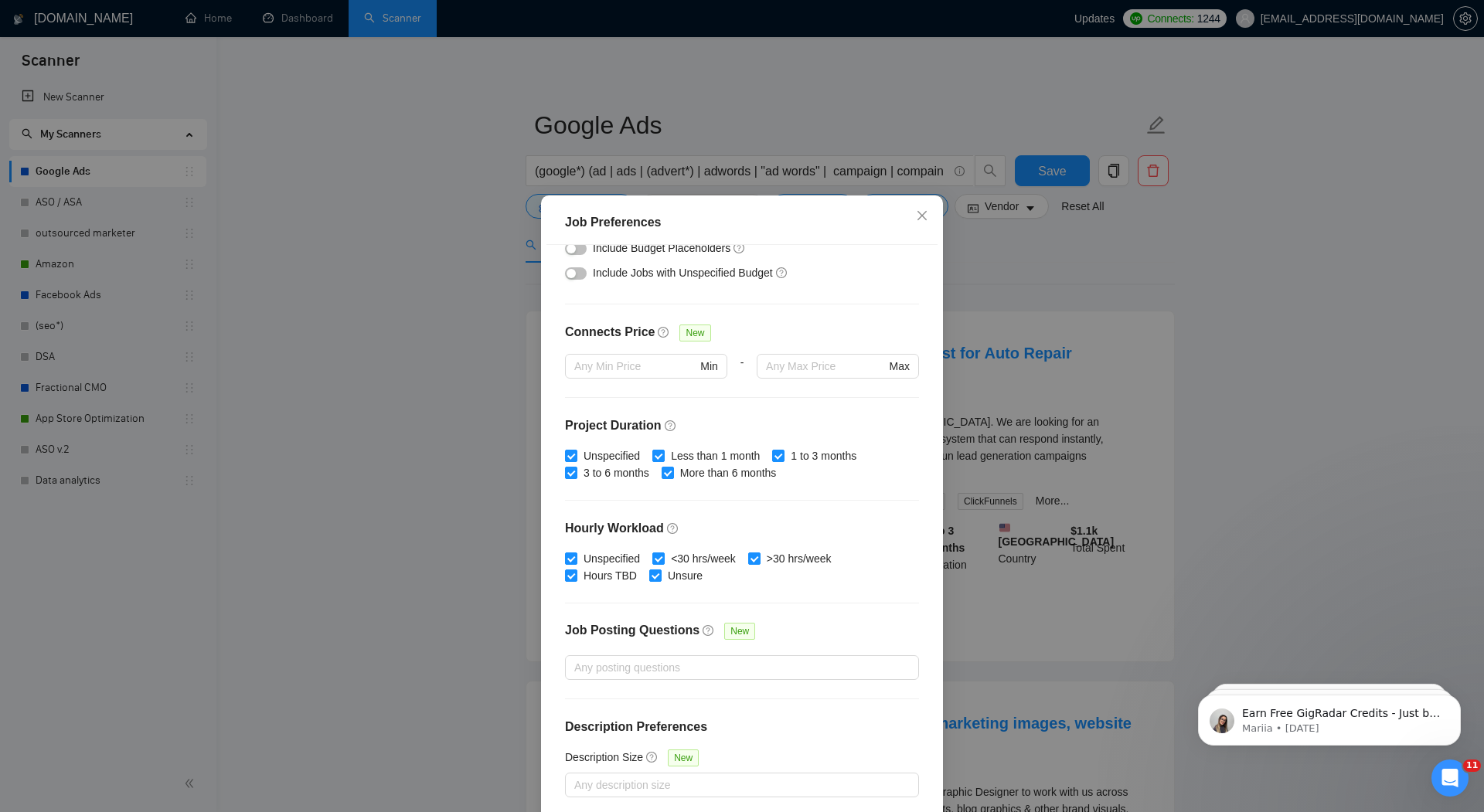
scroll to position [69, 0]
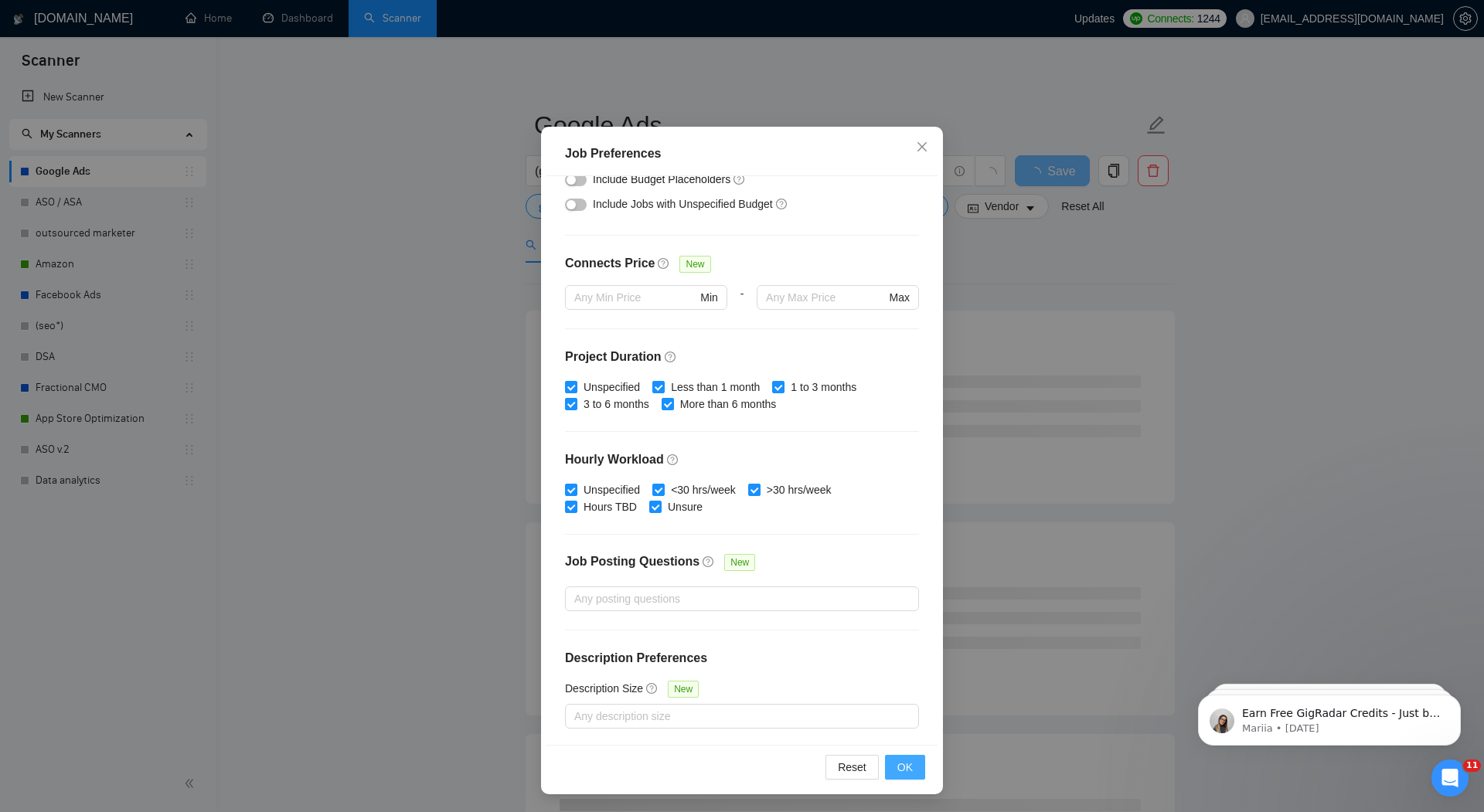
click at [900, 771] on span "OK" at bounding box center [905, 767] width 15 height 17
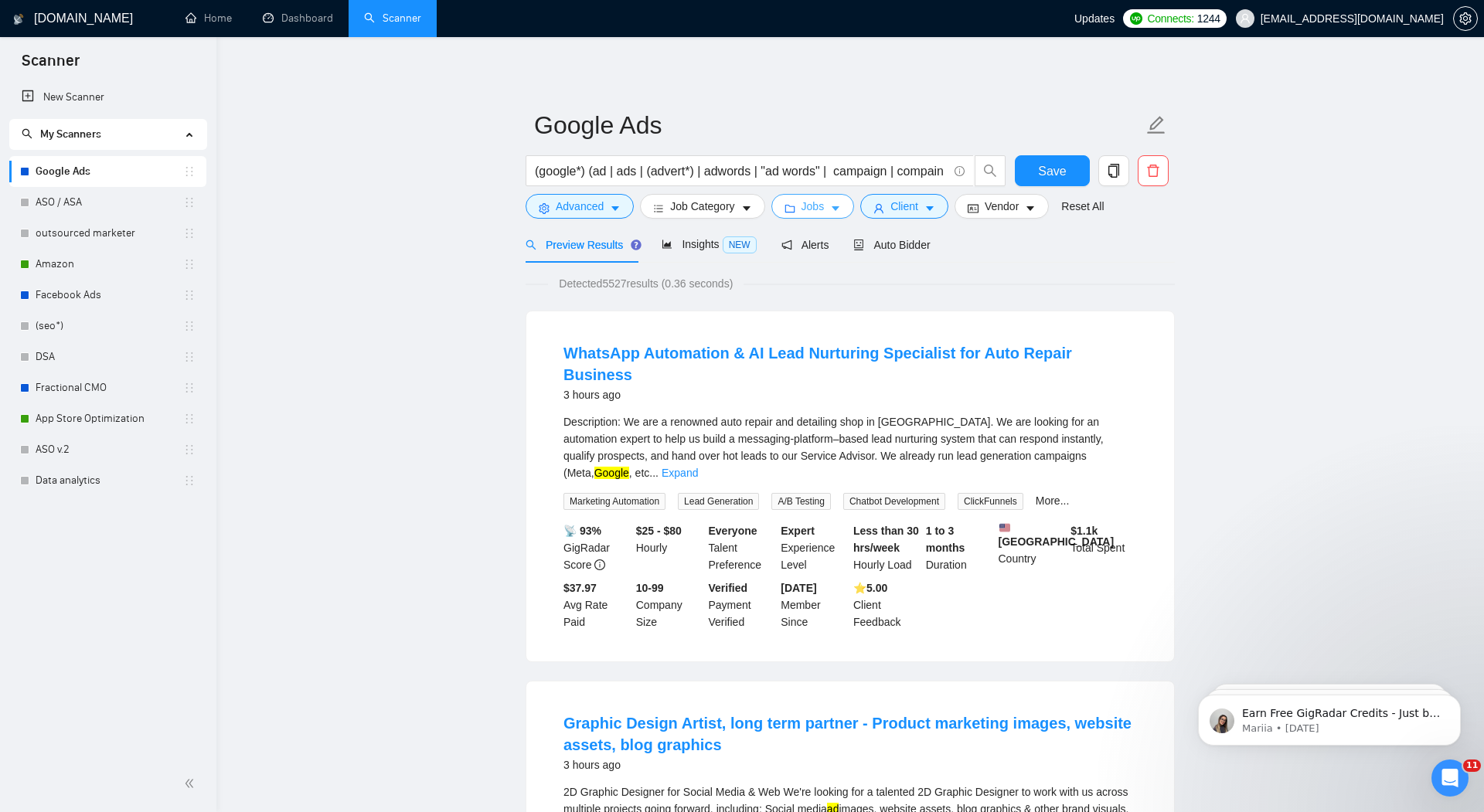
click at [817, 208] on span "Jobs" at bounding box center [813, 206] width 23 height 17
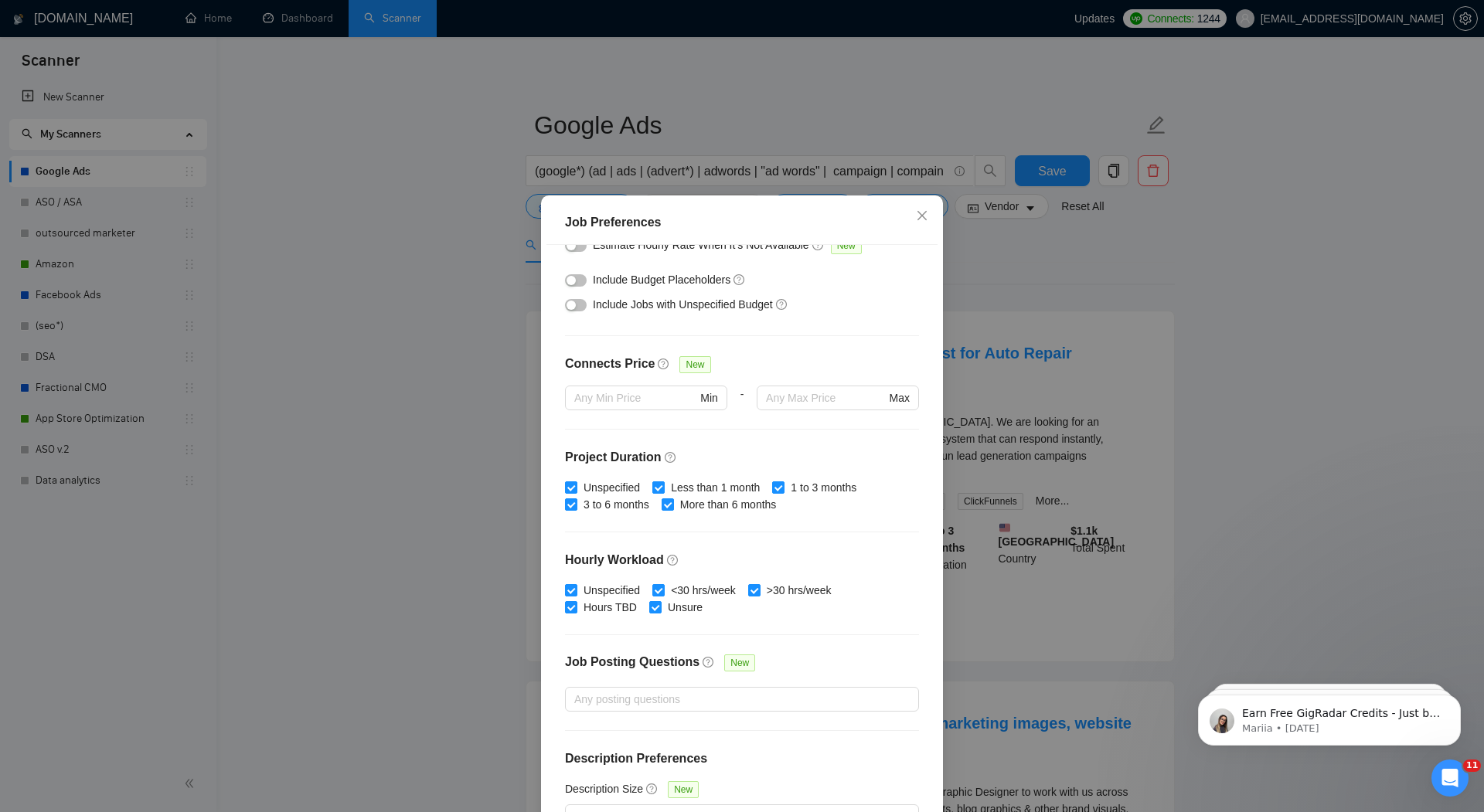
scroll to position [301, 0]
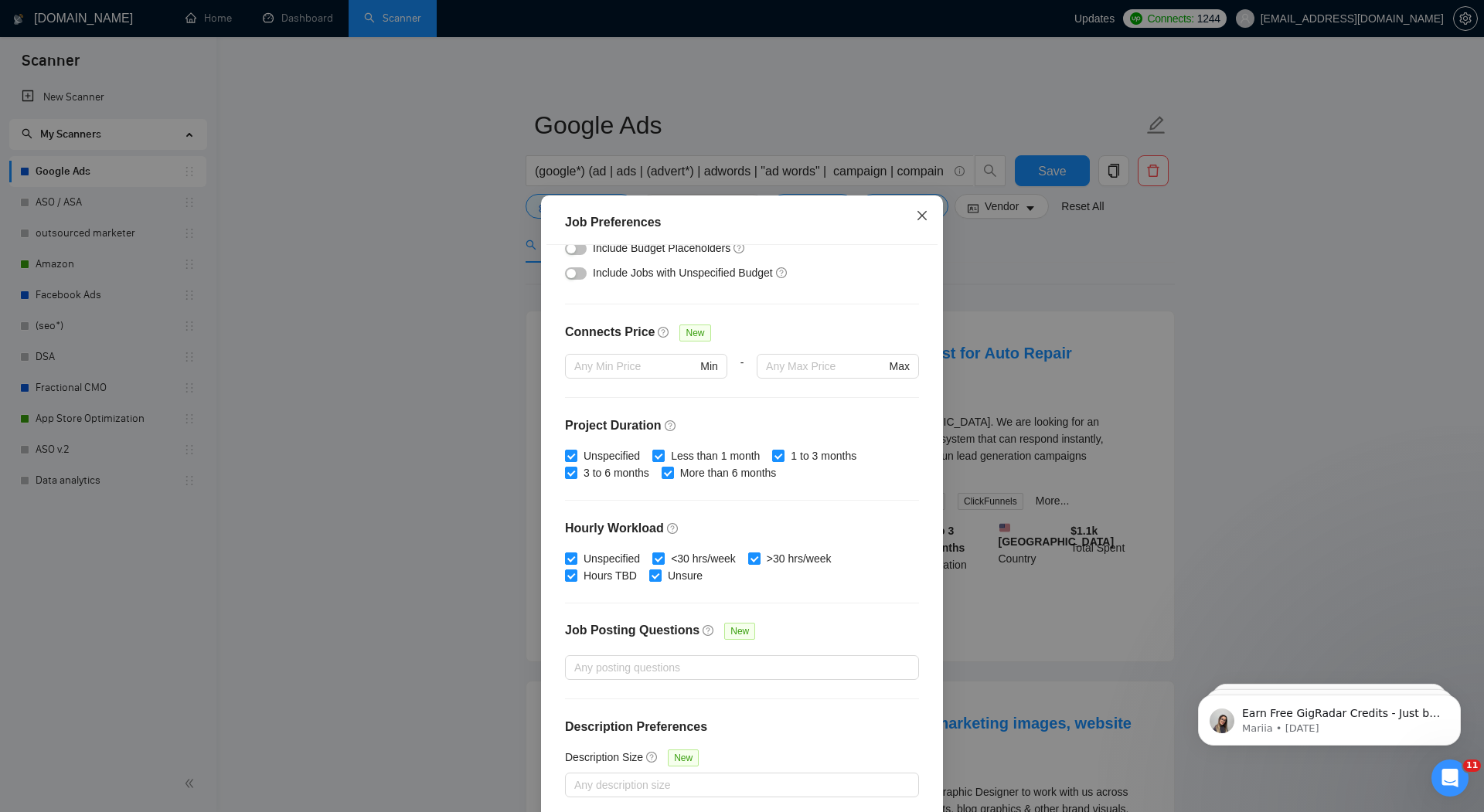
click at [927, 211] on icon "close" at bounding box center [922, 216] width 13 height 13
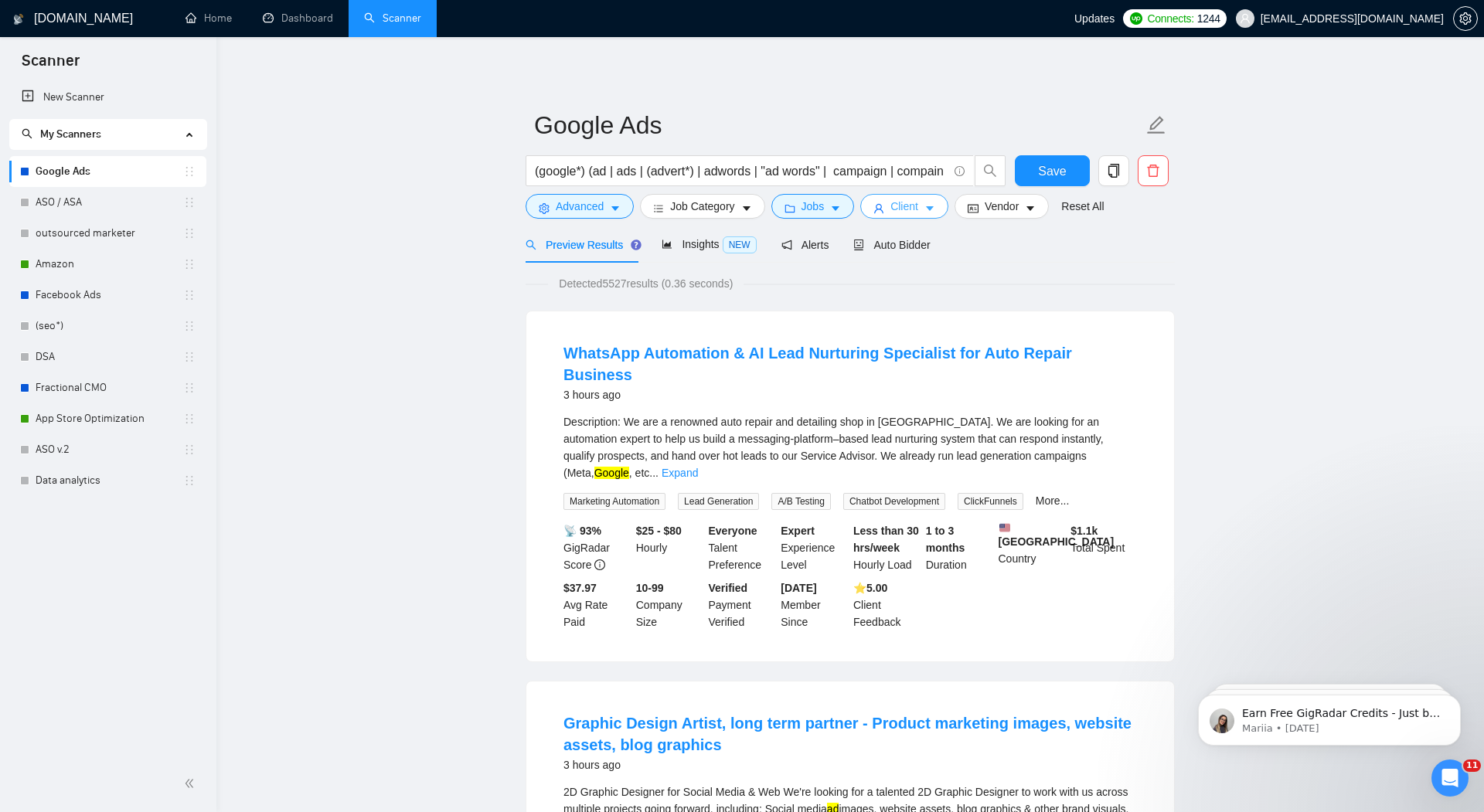
click at [908, 201] on span "Client" at bounding box center [904, 206] width 28 height 17
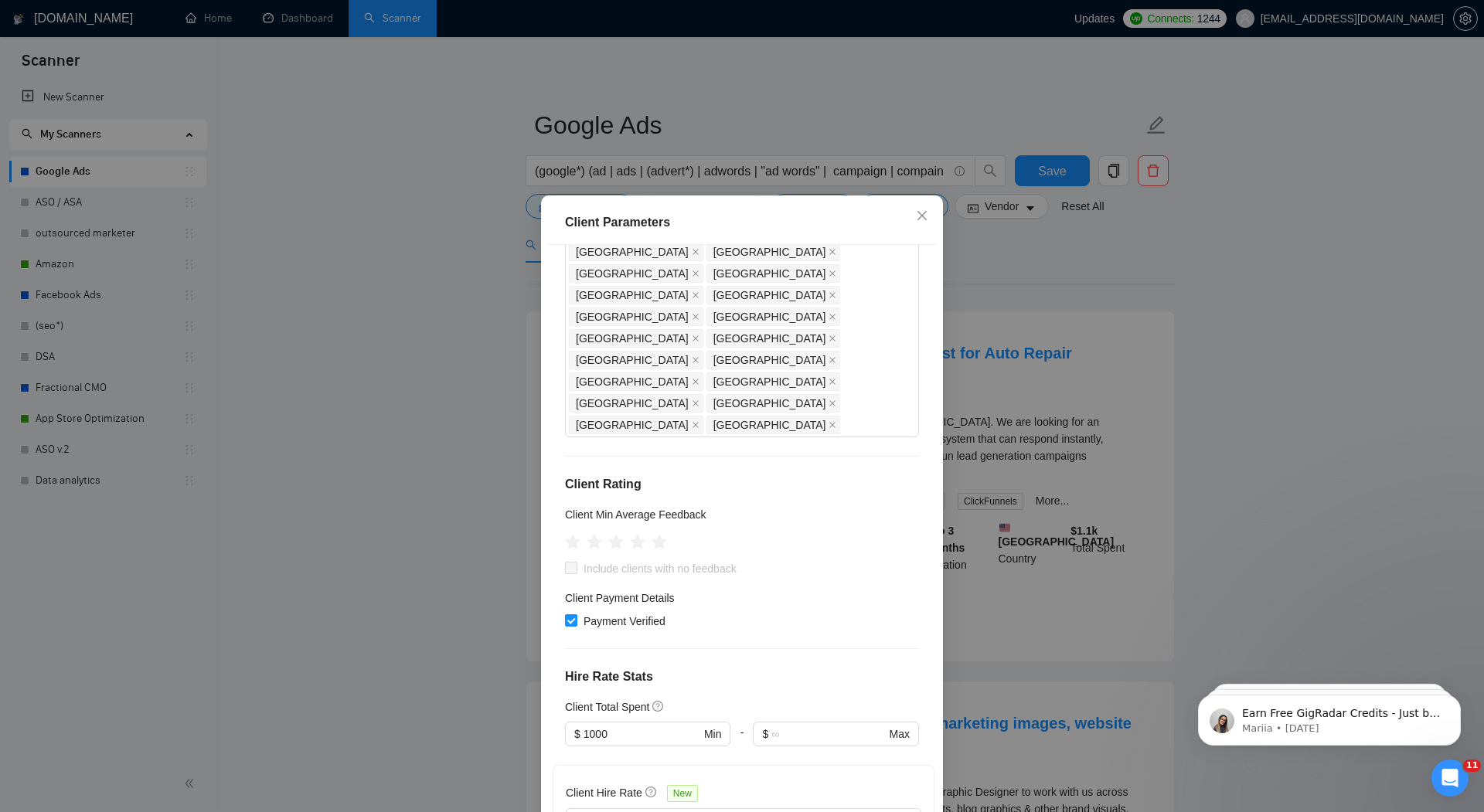
scroll to position [327, 0]
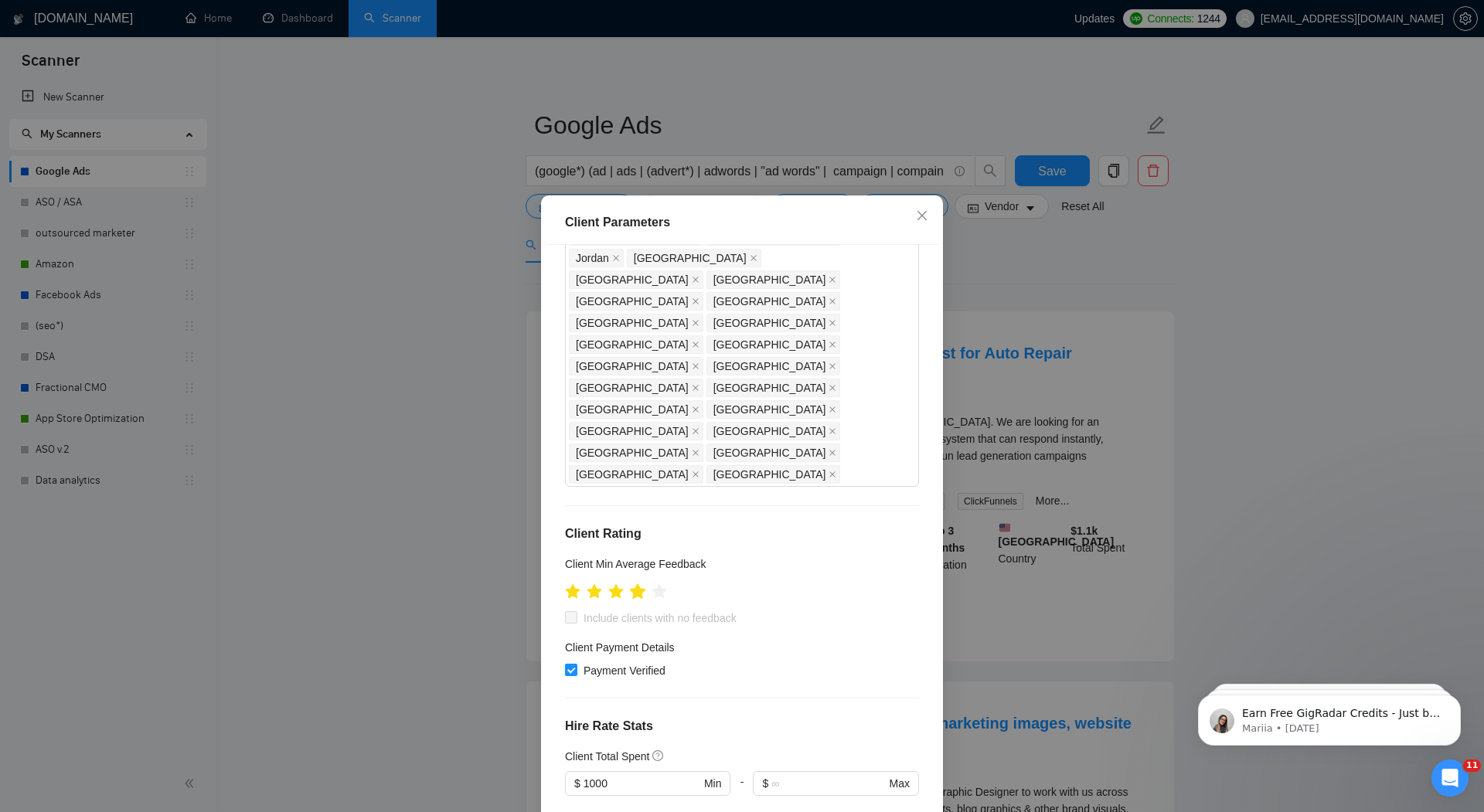
click at [640, 584] on icon "star" at bounding box center [638, 591] width 16 height 15
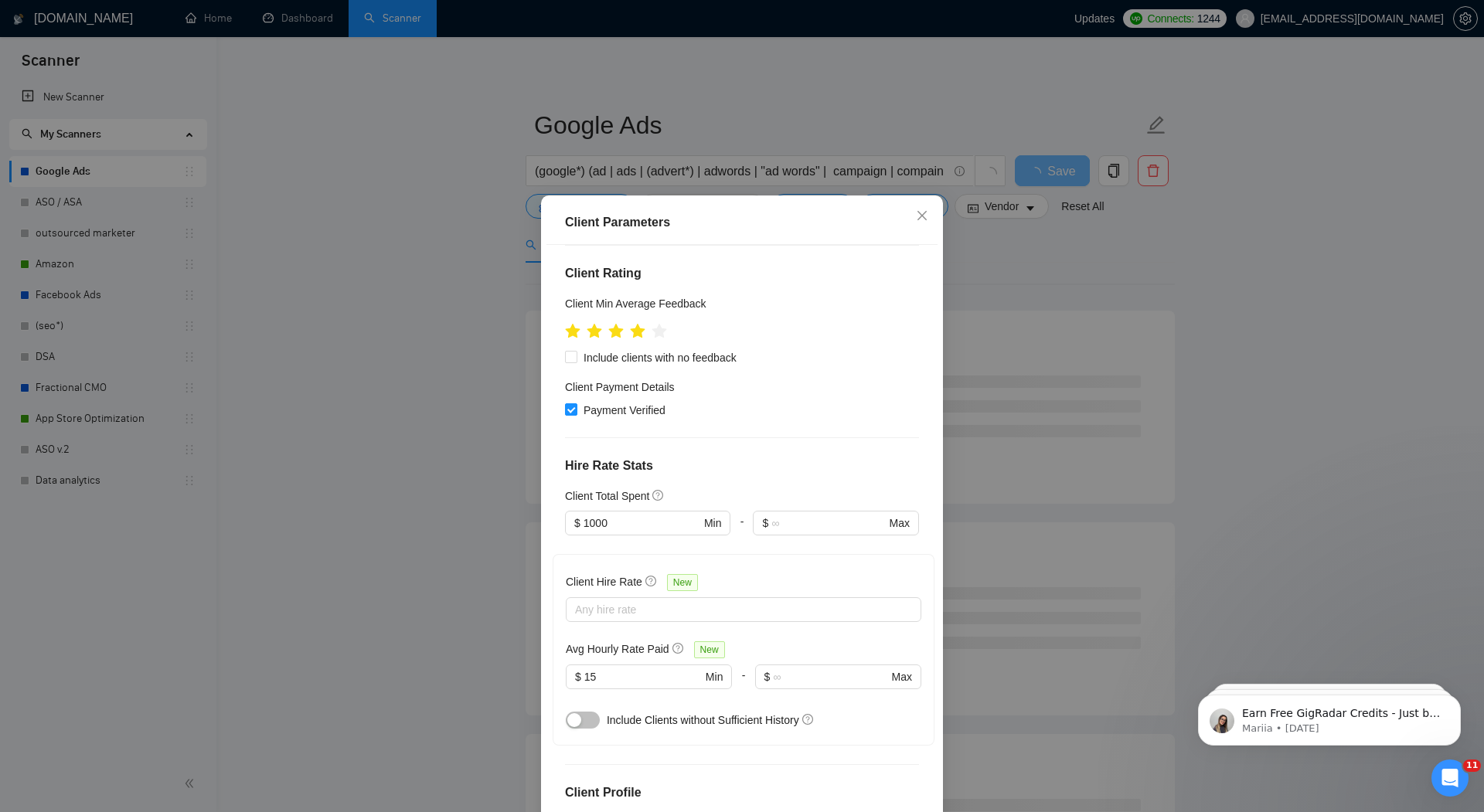
scroll to position [69, 0]
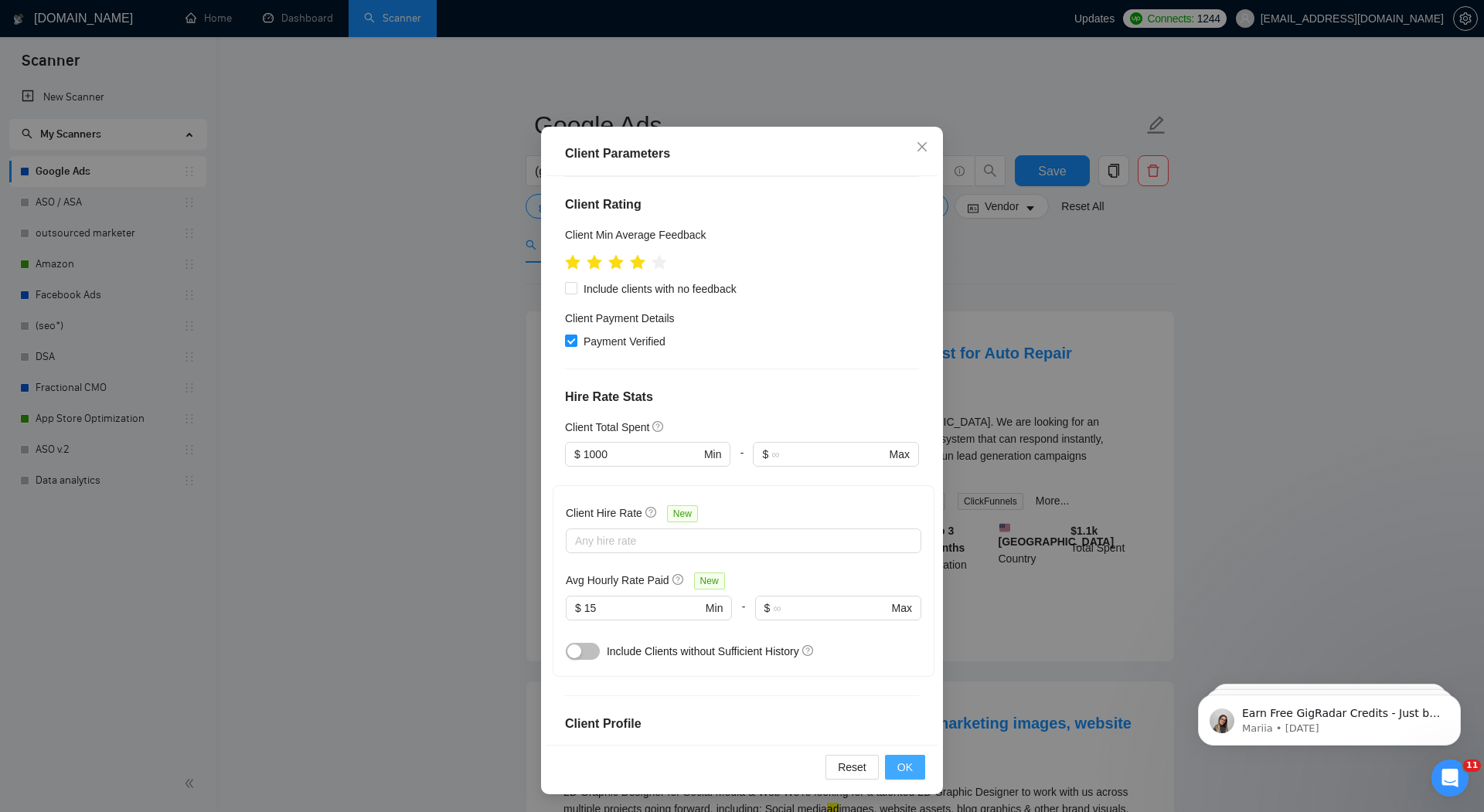
click at [900, 761] on span "OK" at bounding box center [905, 767] width 15 height 17
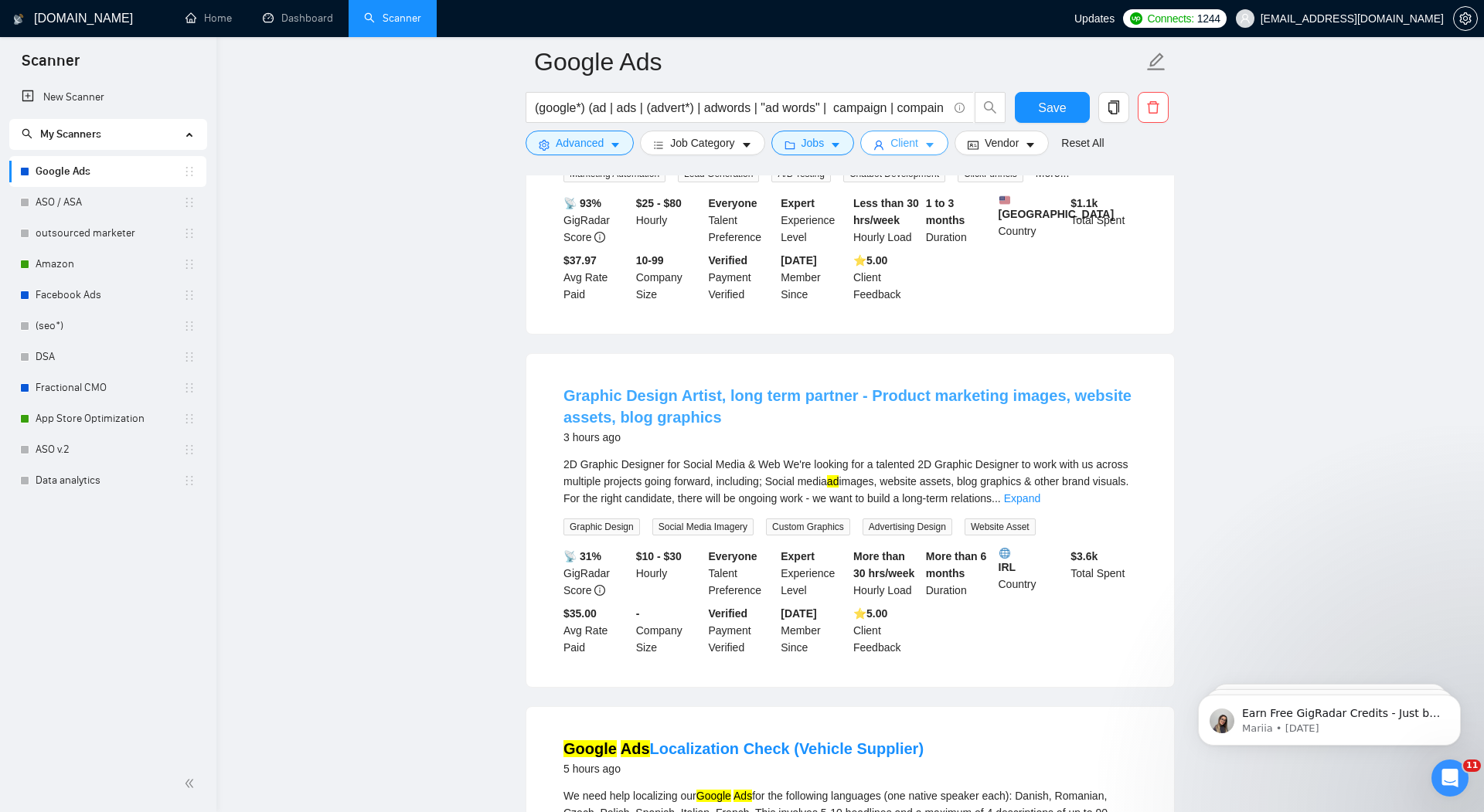
scroll to position [0, 0]
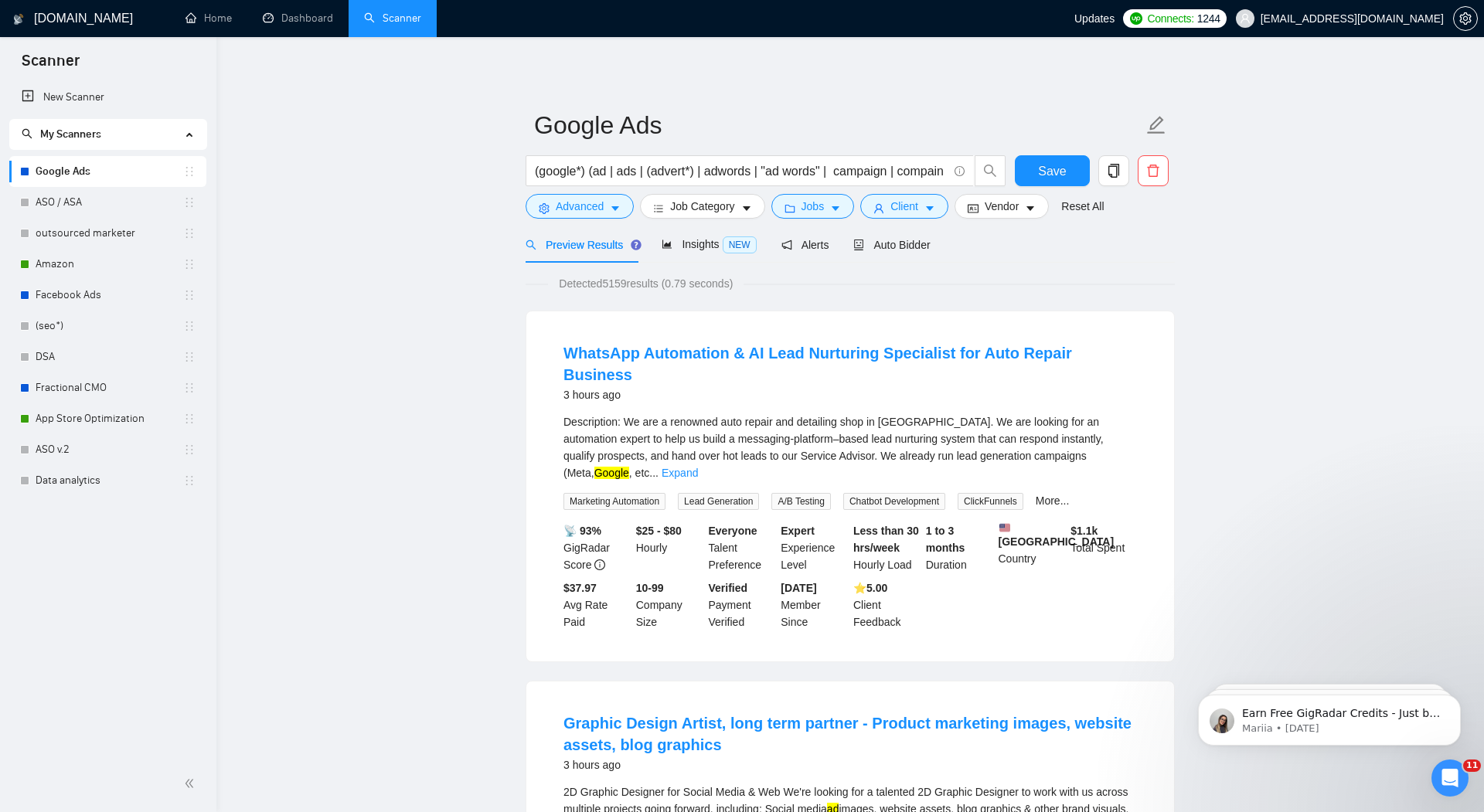
click at [585, 246] on span "Preview Results" at bounding box center [581, 244] width 112 height 13
click at [576, 209] on span "Advanced" at bounding box center [580, 206] width 48 height 17
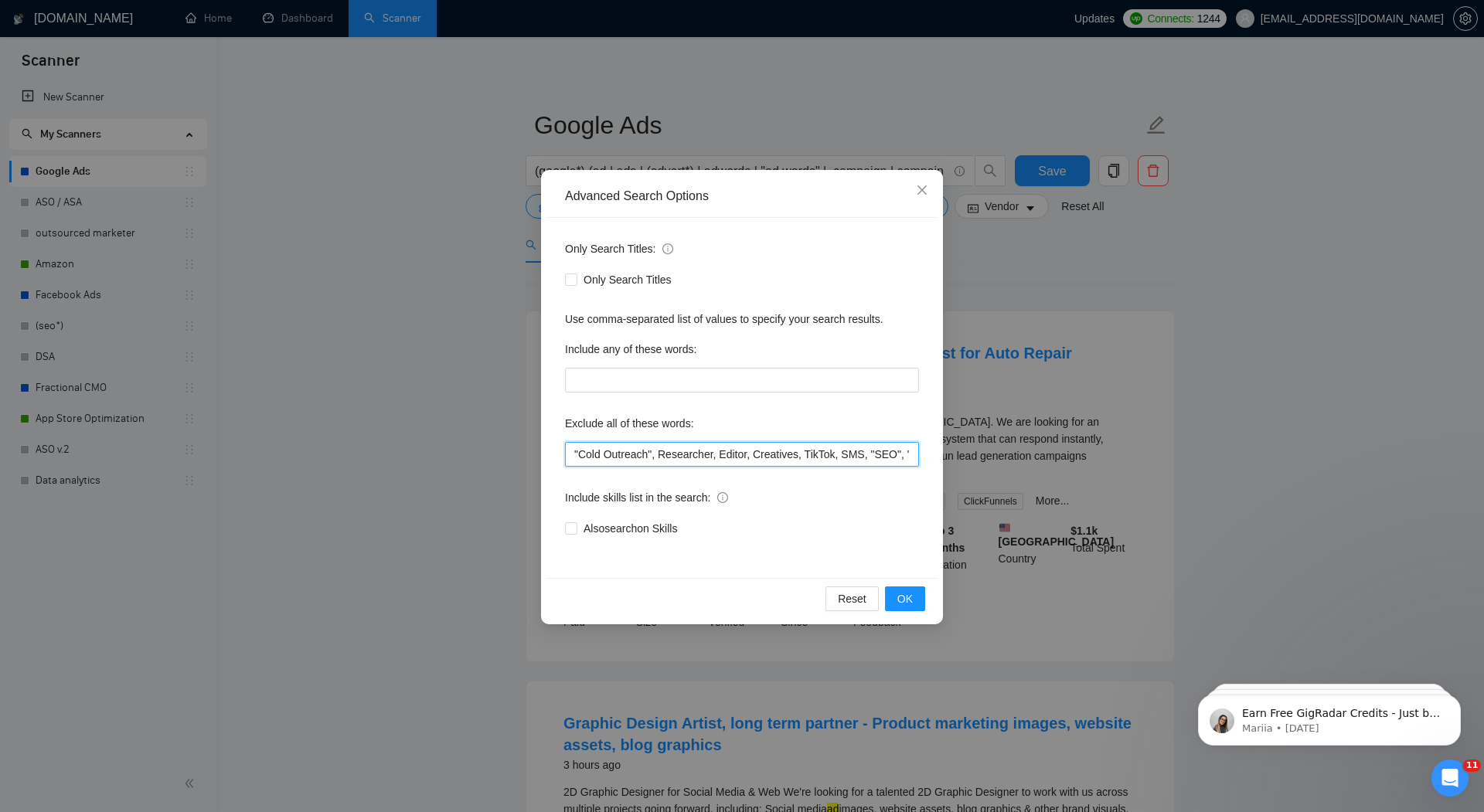
click at [574, 454] on input ""Cold Outreach", Researcher, Editor, Creatives, TikTok, SMS, "SEO", "Creative S…" at bounding box center [742, 454] width 354 height 25
click at [908, 601] on span "OK" at bounding box center [905, 599] width 15 height 17
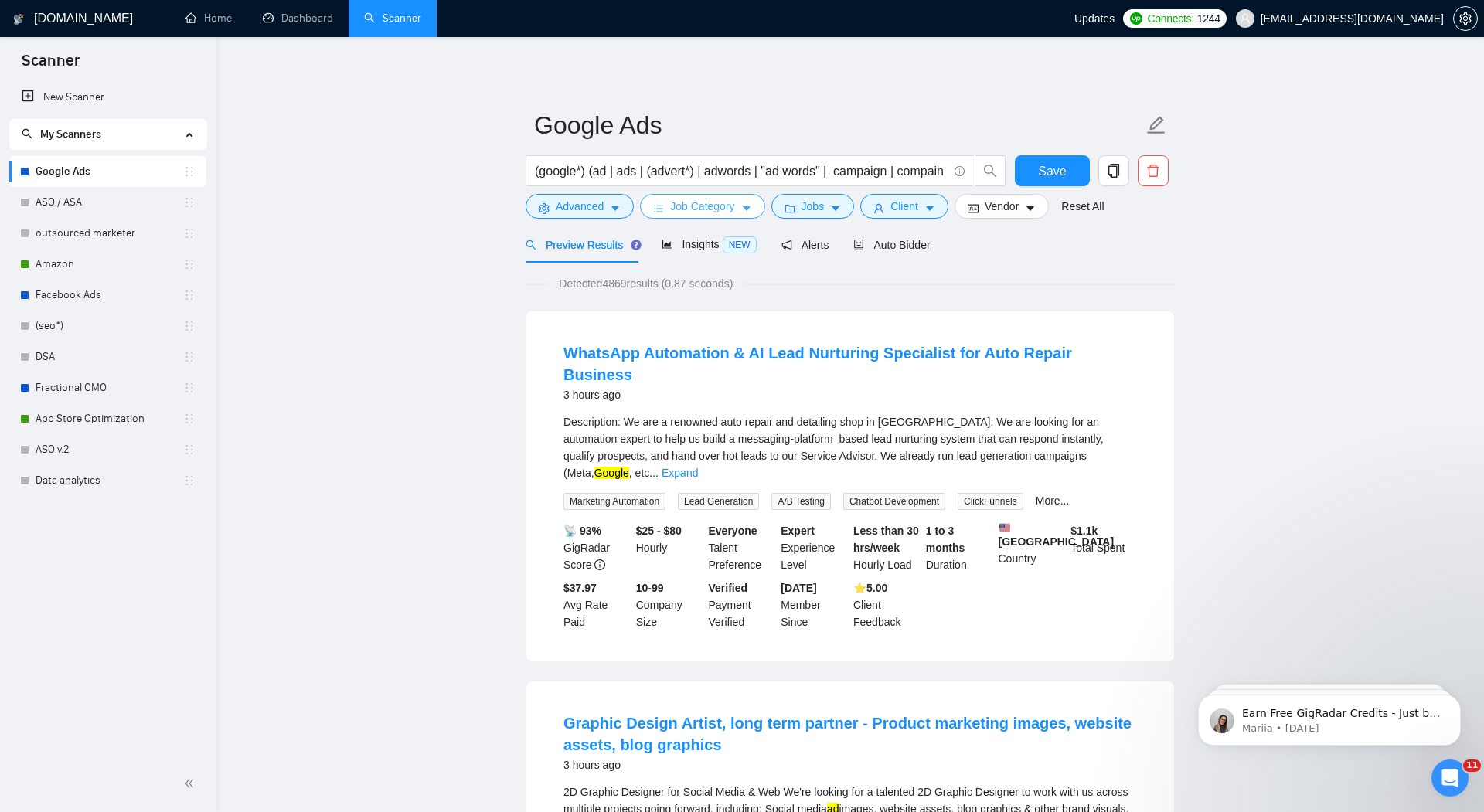
click at [695, 208] on span "Job Category" at bounding box center [702, 206] width 64 height 17
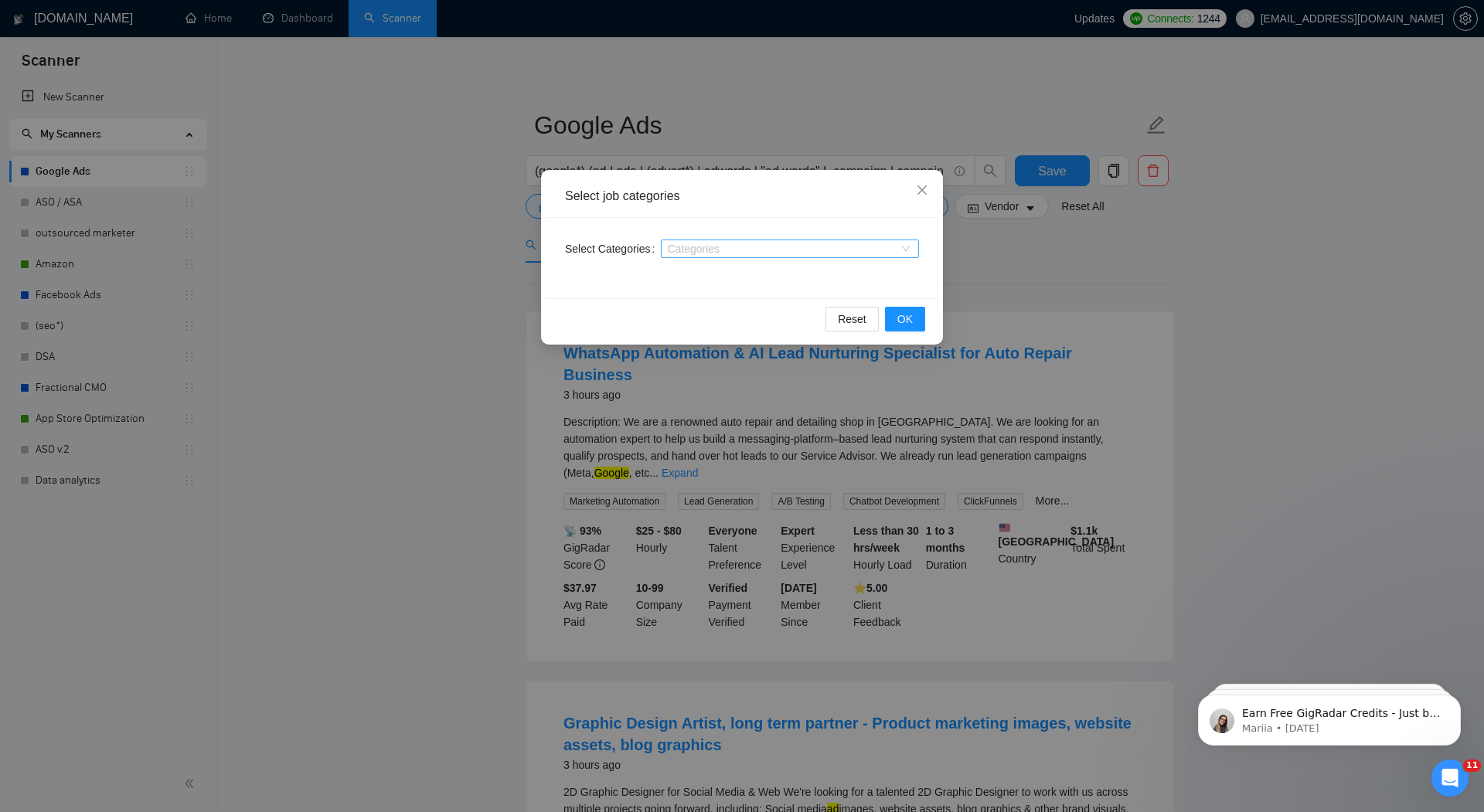
click at [908, 244] on div "Categories" at bounding box center [789, 249] width 258 height 19
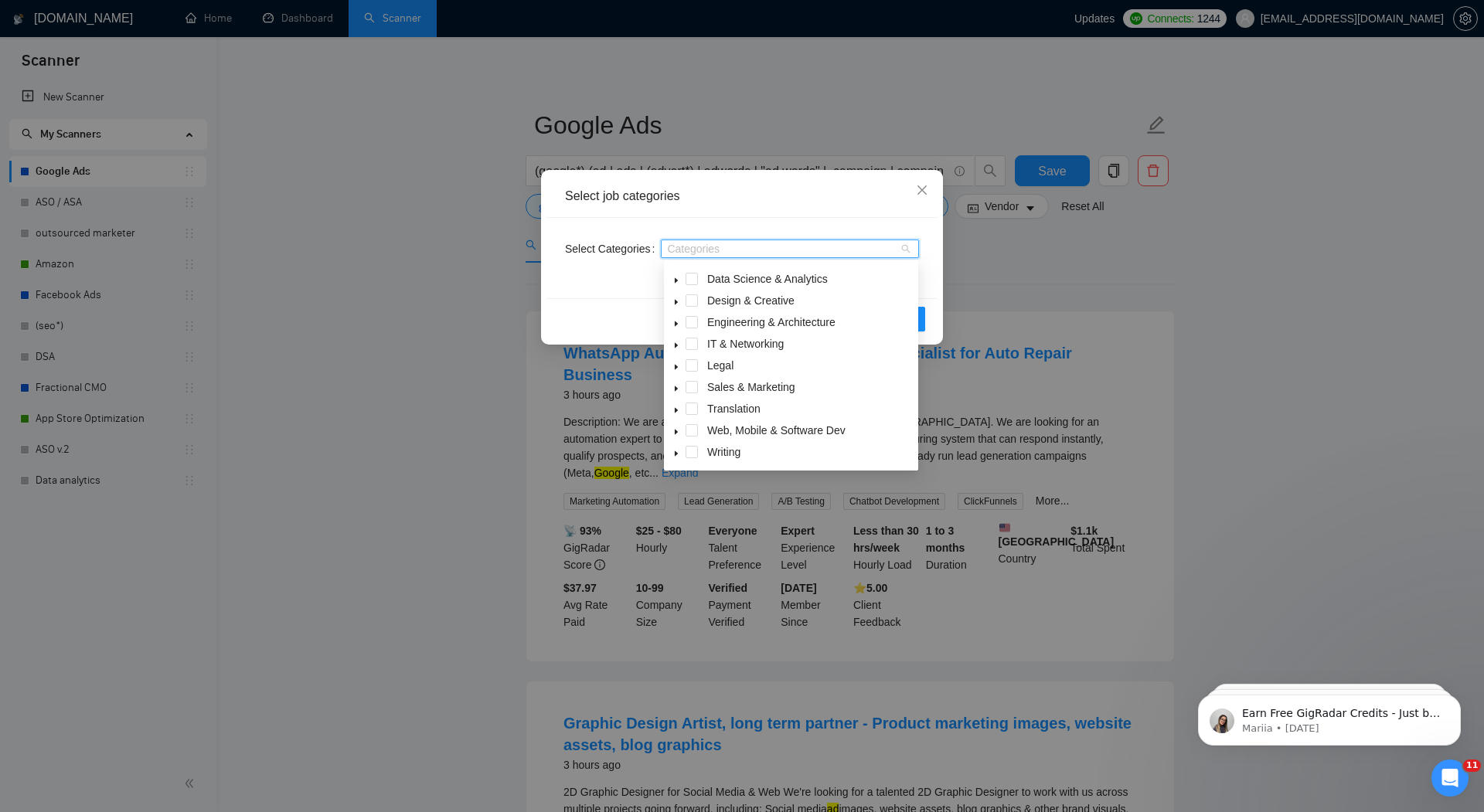
scroll to position [62, 0]
click at [691, 386] on span at bounding box center [691, 387] width 13 height 13
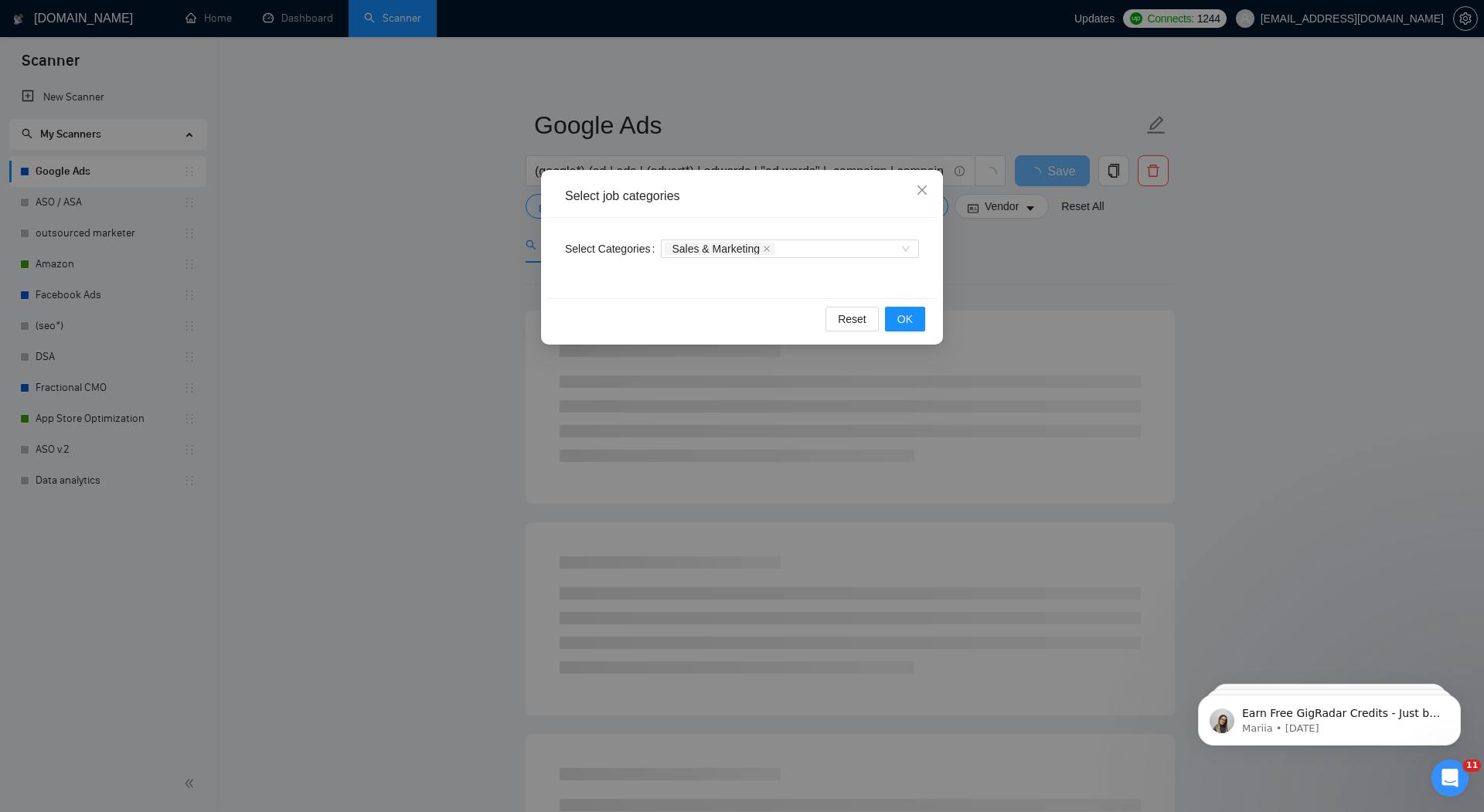
click at [835, 211] on div "Select job categories" at bounding box center [742, 196] width 391 height 42
click at [901, 319] on span "OK" at bounding box center [905, 319] width 15 height 17
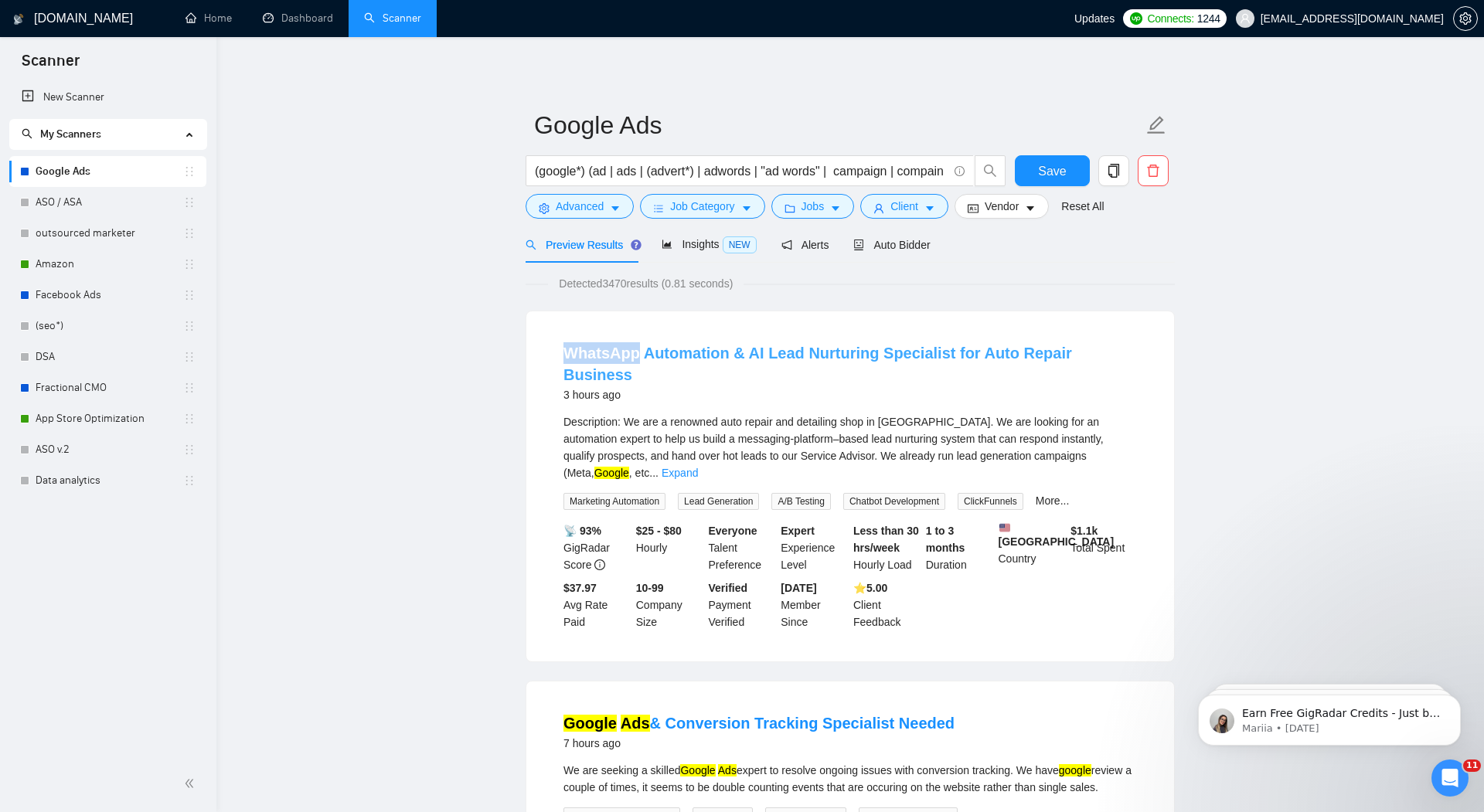
drag, startPoint x: 555, startPoint y: 354, endPoint x: 636, endPoint y: 352, distance: 81.0
click at [636, 352] on li "WhatsApp Automation & AI Lead Nurturing Specialist for Auto Repair Business 3 h…" at bounding box center [850, 486] width 611 height 313
copy link "WhatsApp"
click at [566, 200] on span "Advanced" at bounding box center [580, 206] width 48 height 17
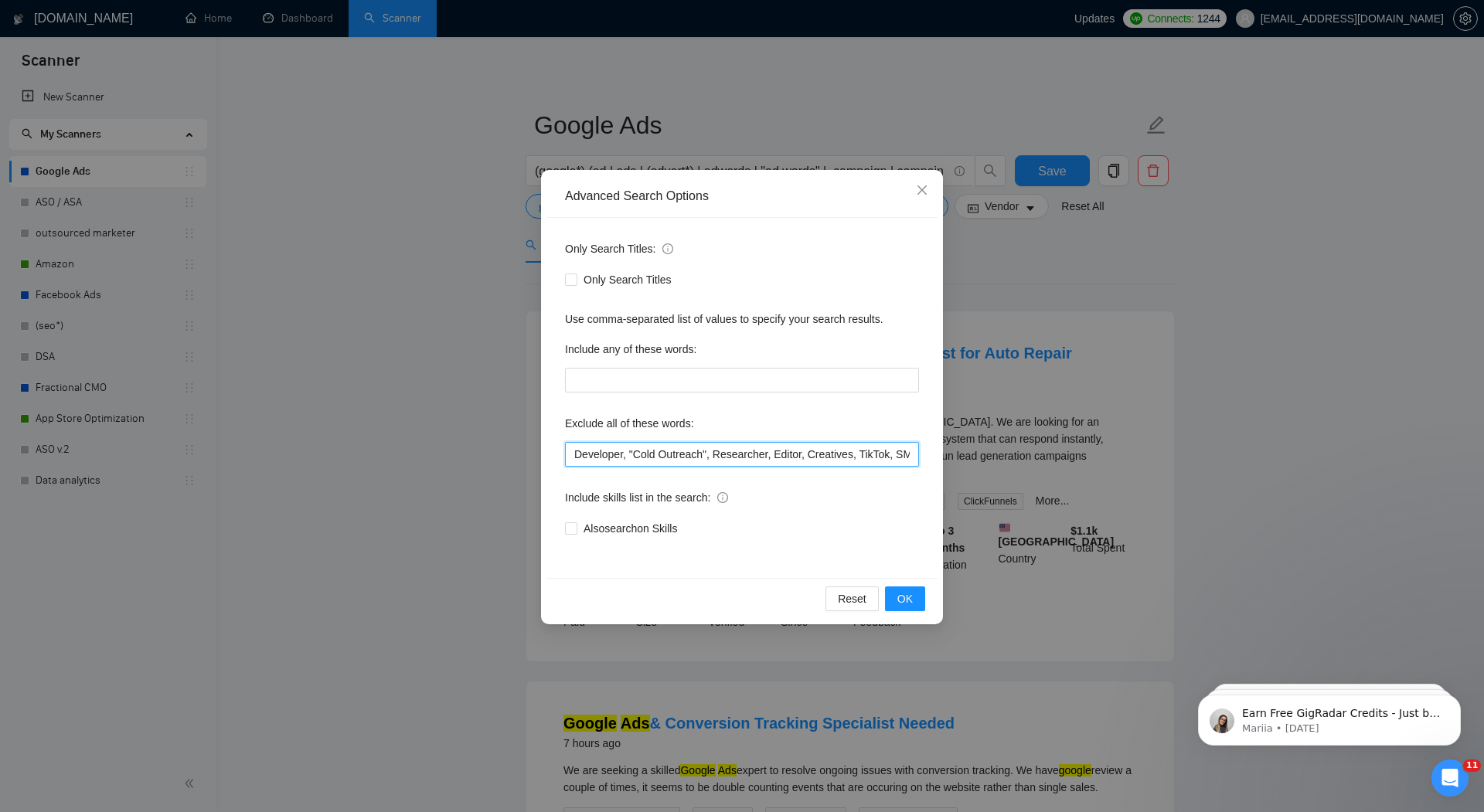
click at [571, 456] on input "Developer, "Cold Outreach", Researcher, Editor, Creatives, TikTok, SMS, "SEO", …" at bounding box center [742, 454] width 354 height 25
paste input "WhatsApp"
click at [910, 597] on span "OK" at bounding box center [905, 599] width 15 height 17
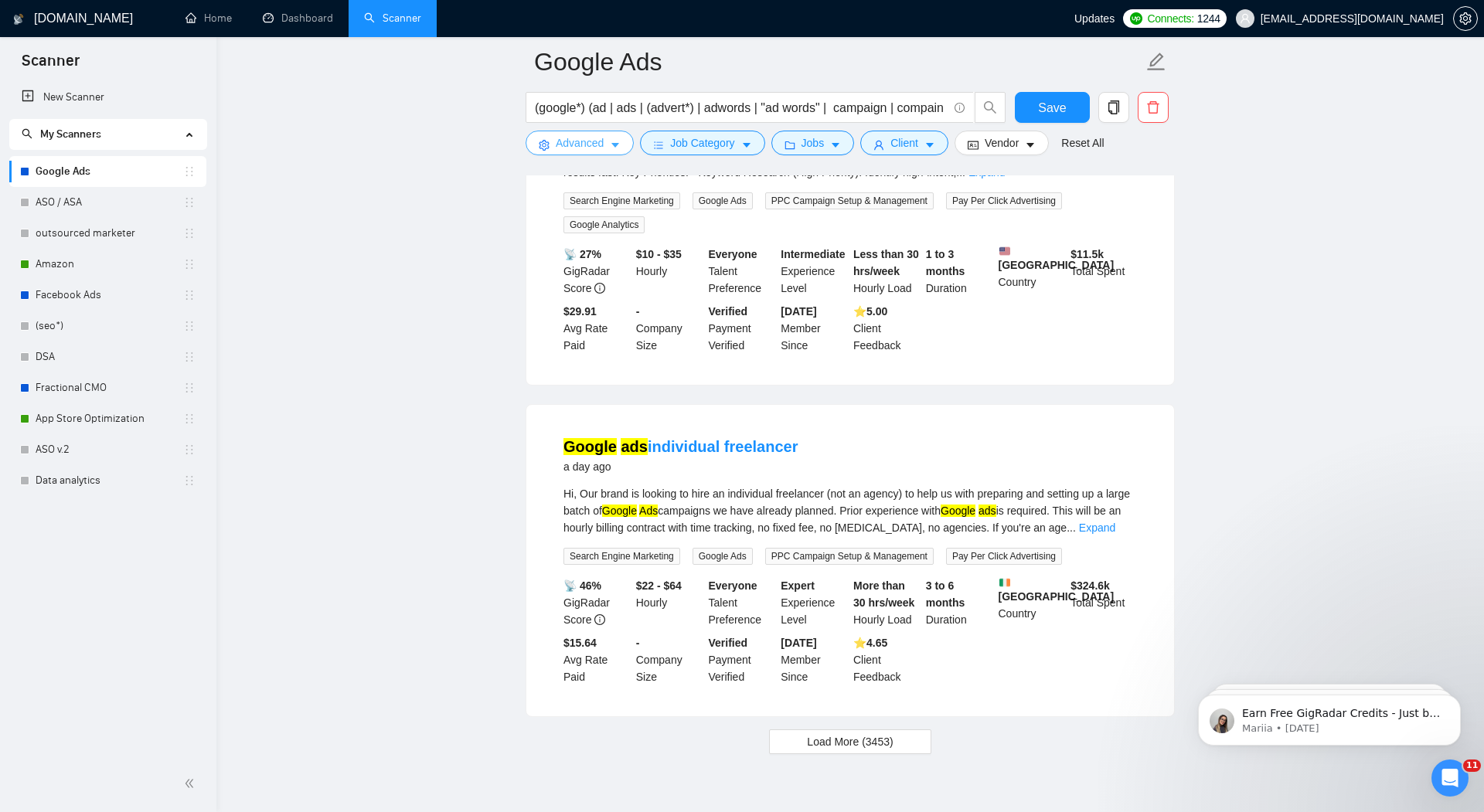
scroll to position [3200, 0]
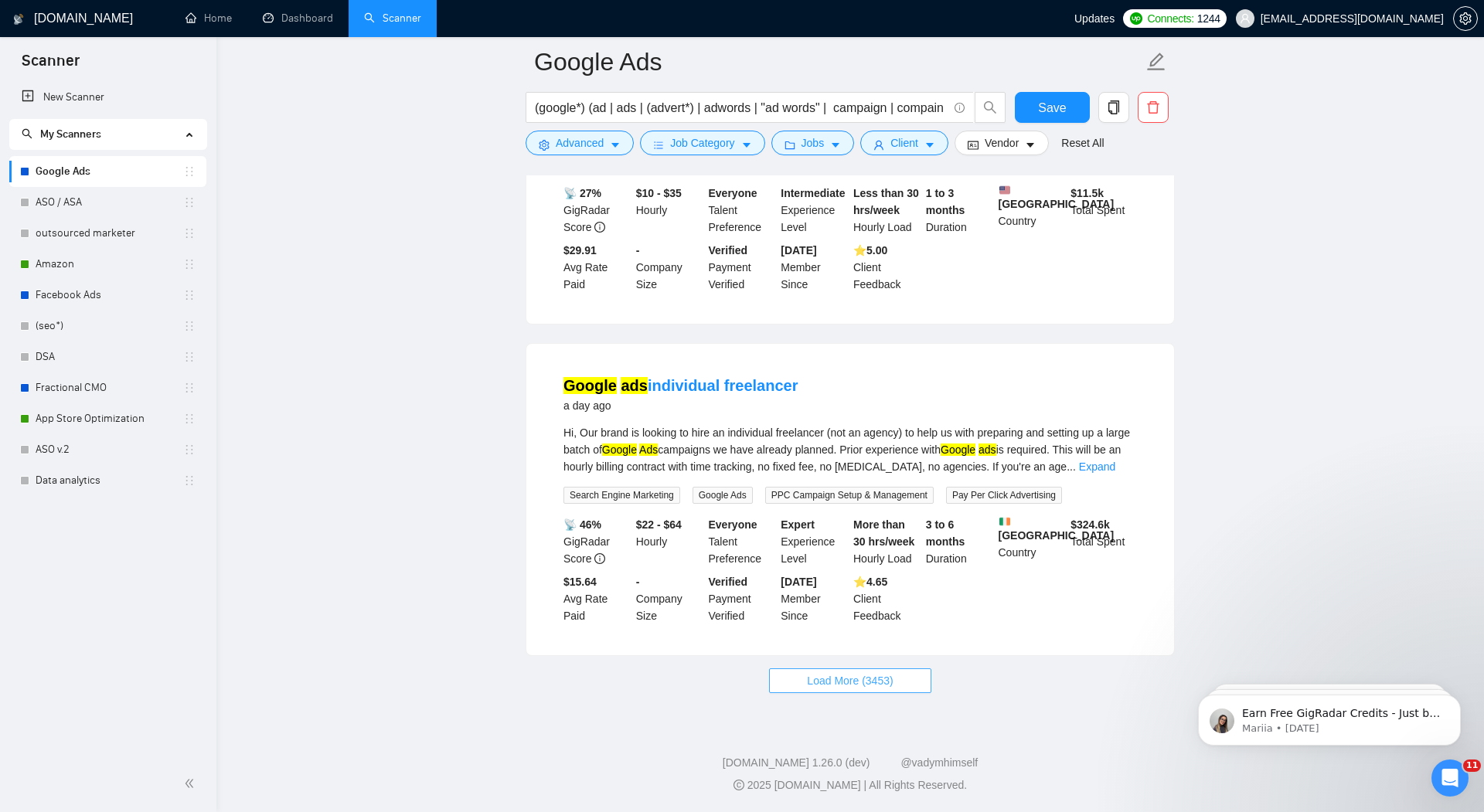
click at [829, 680] on span "Load More (3453)" at bounding box center [849, 681] width 85 height 17
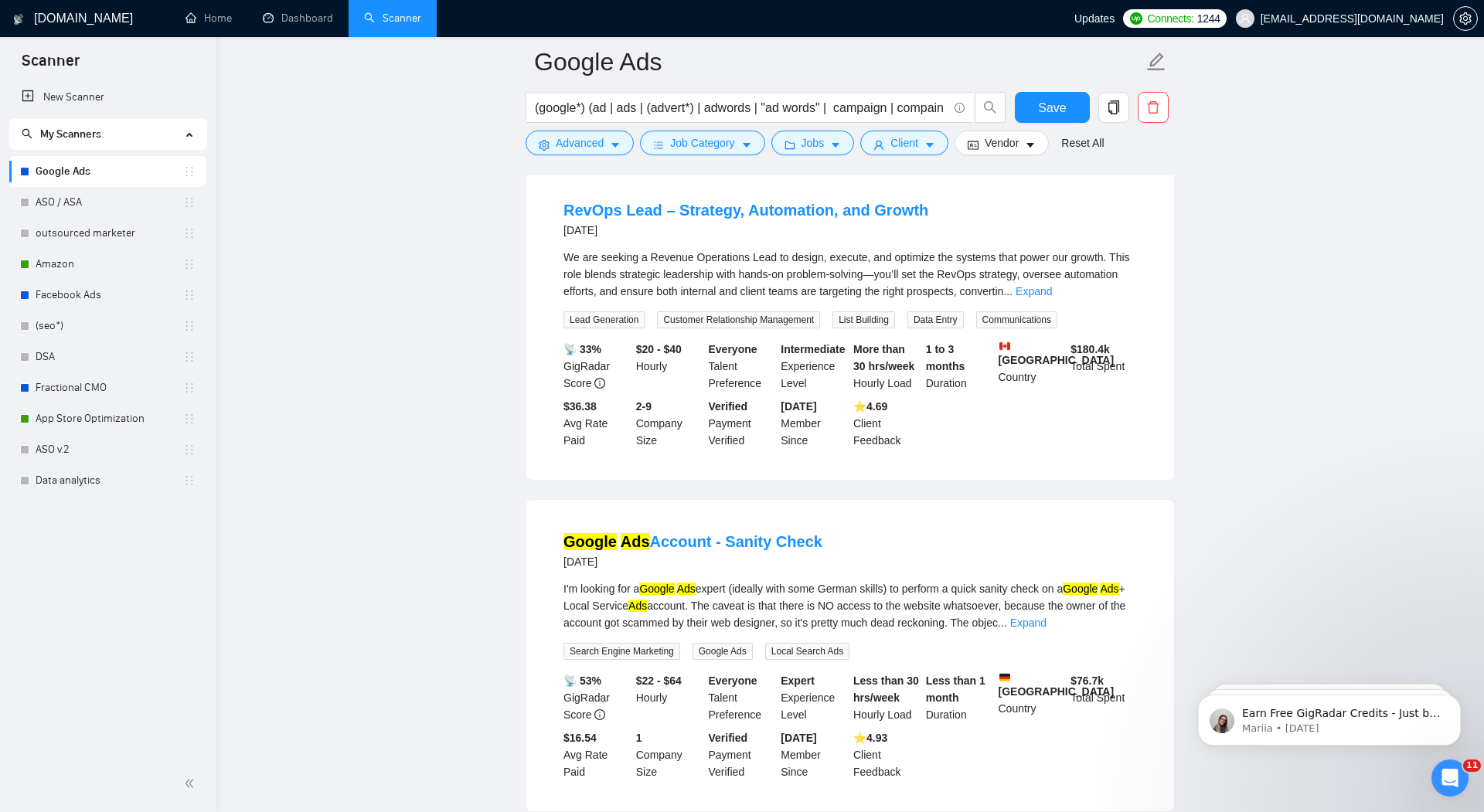
scroll to position [6376, 0]
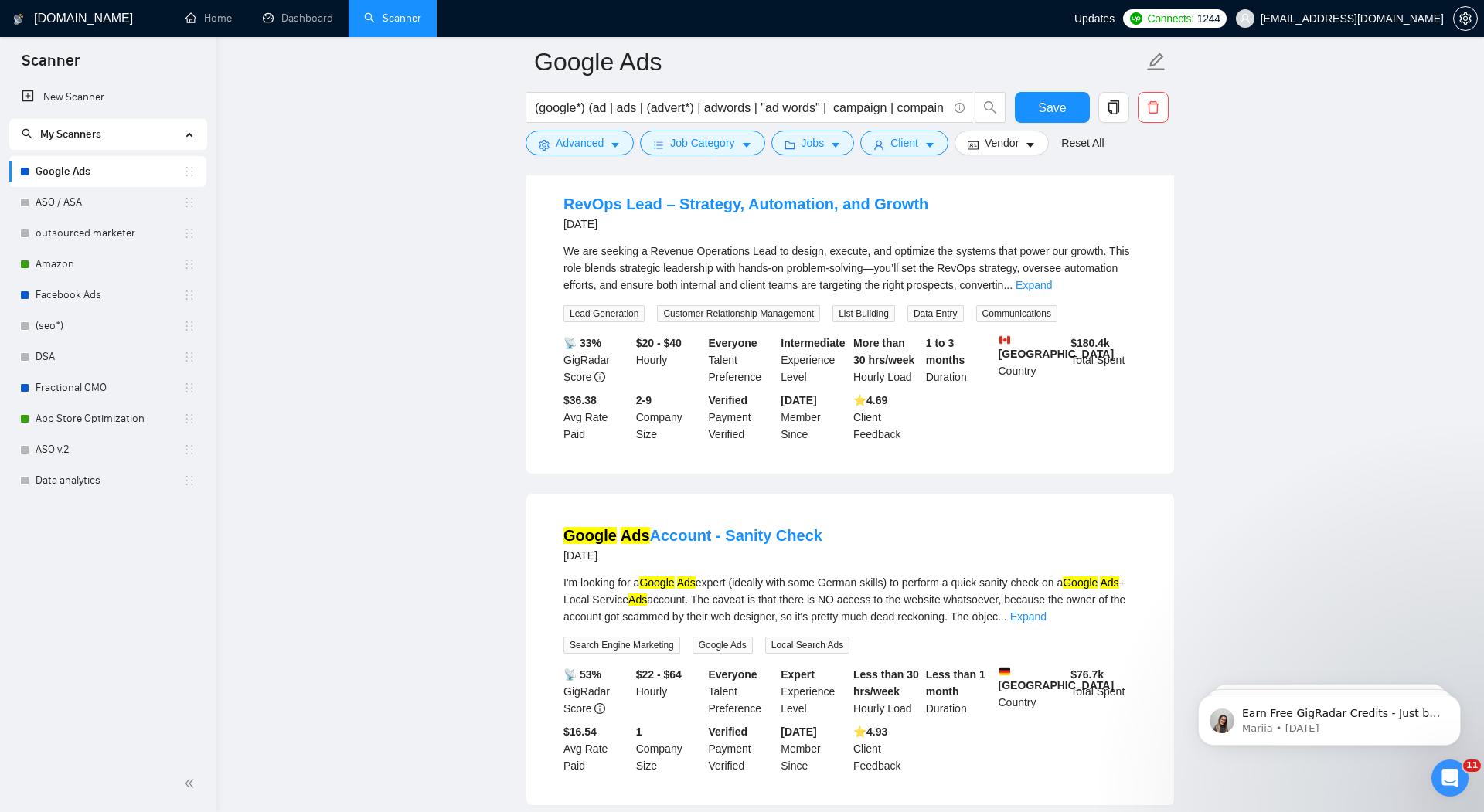
click at [552, 294] on li "RevOps Lead – Strategy, Automation, and Growth [DATE] We are seeking a Revenue …" at bounding box center [850, 318] width 611 height 274
drag, startPoint x: 552, startPoint y: 294, endPoint x: 617, endPoint y: 297, distance: 65.1
click at [617, 297] on li "RevOps Lead – Strategy, Automation, and Growth [DATE] We are seeking a Revenue …" at bounding box center [850, 318] width 611 height 274
copy link "RevOps"
click at [559, 140] on span "Advanced" at bounding box center [580, 143] width 48 height 17
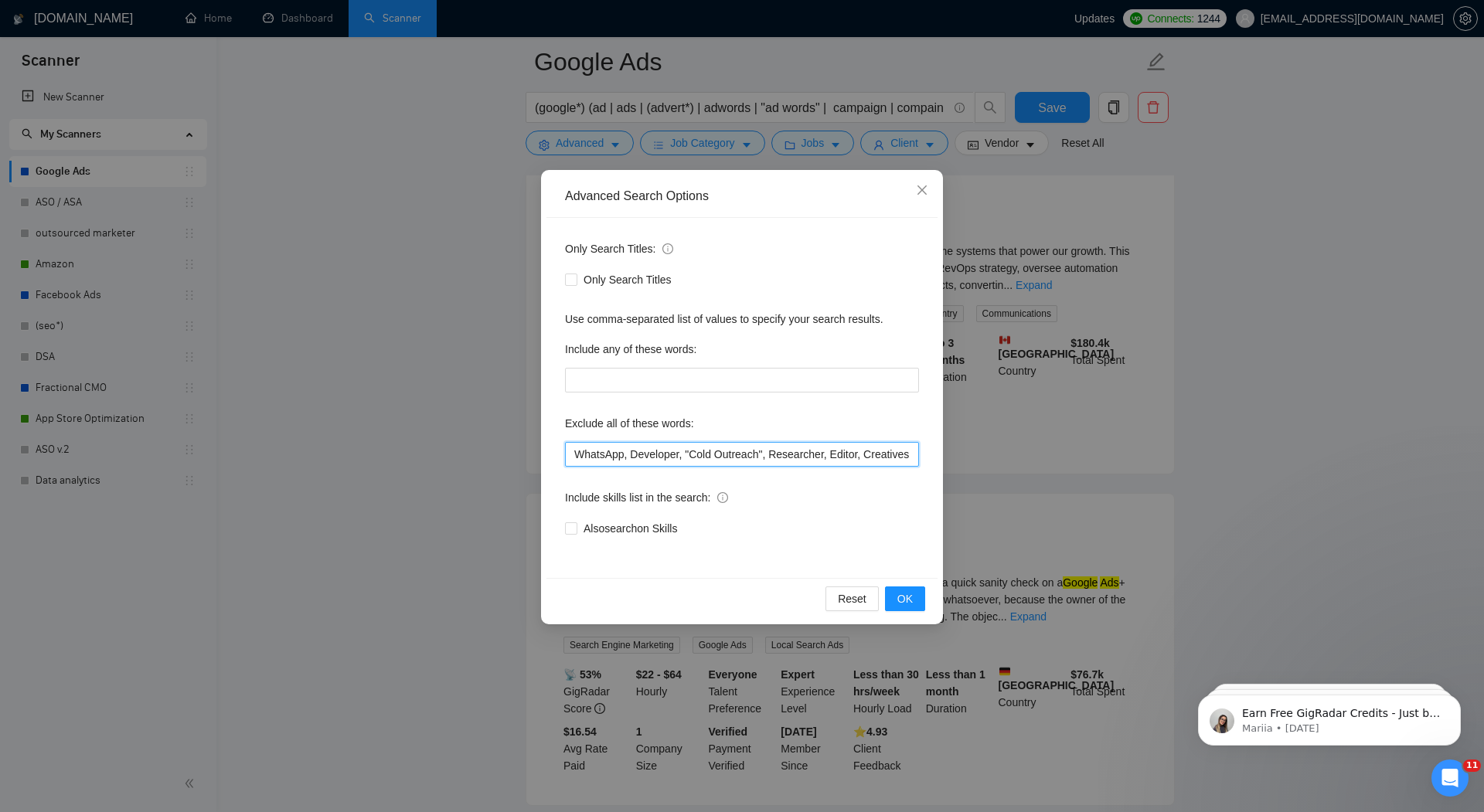
click at [572, 453] on input "WhatsApp, Developer, "Cold Outreach", Researcher, Editor, Creatives, TikTok, SM…" at bounding box center [742, 454] width 354 height 25
paste input "RevOps"
type input "RevOps, WhatsApp, Developer, "Cold Outreach", Researcher, Editor, Creatives, Ti…"
click at [894, 593] on button "OK" at bounding box center [905, 599] width 41 height 25
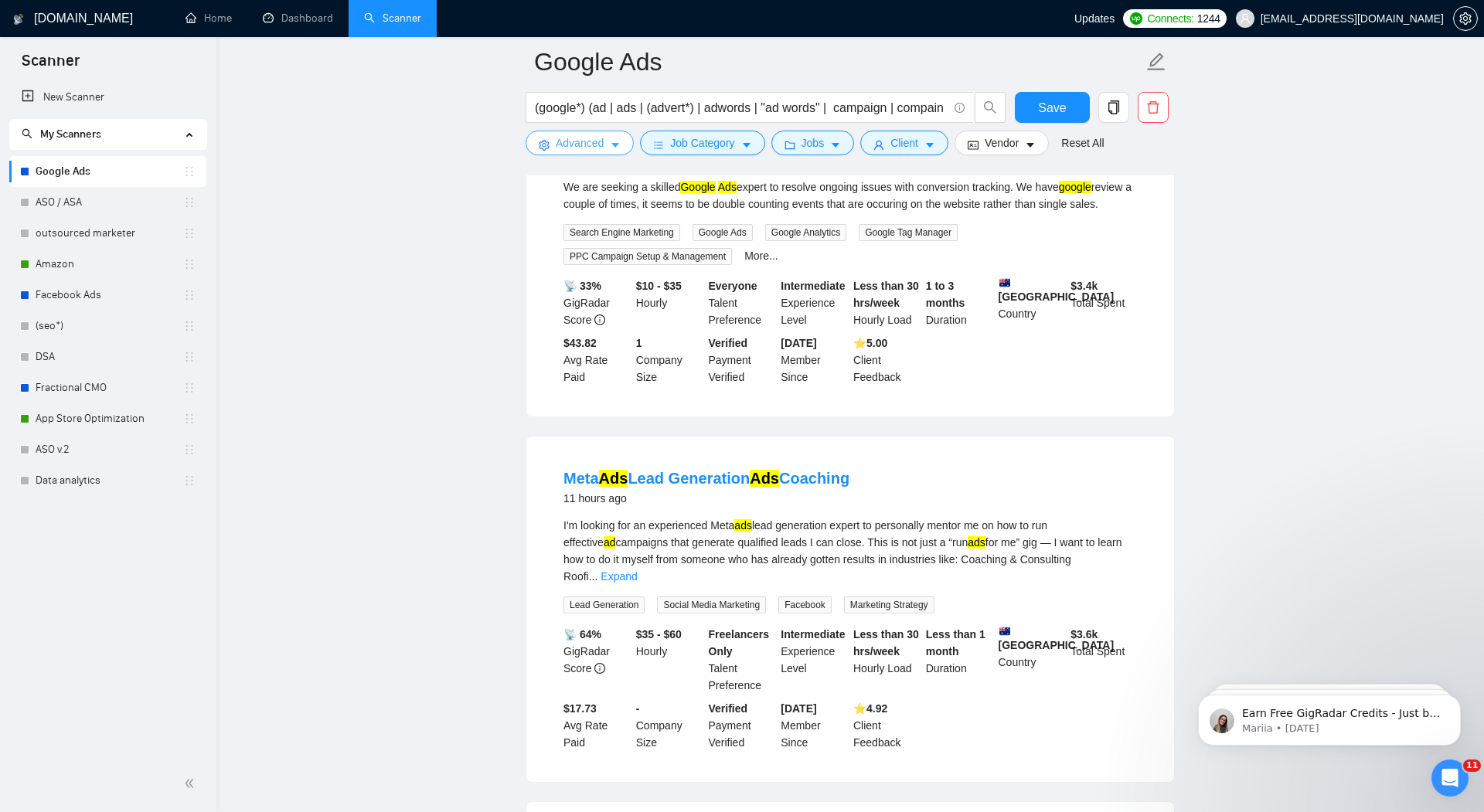
scroll to position [0, 0]
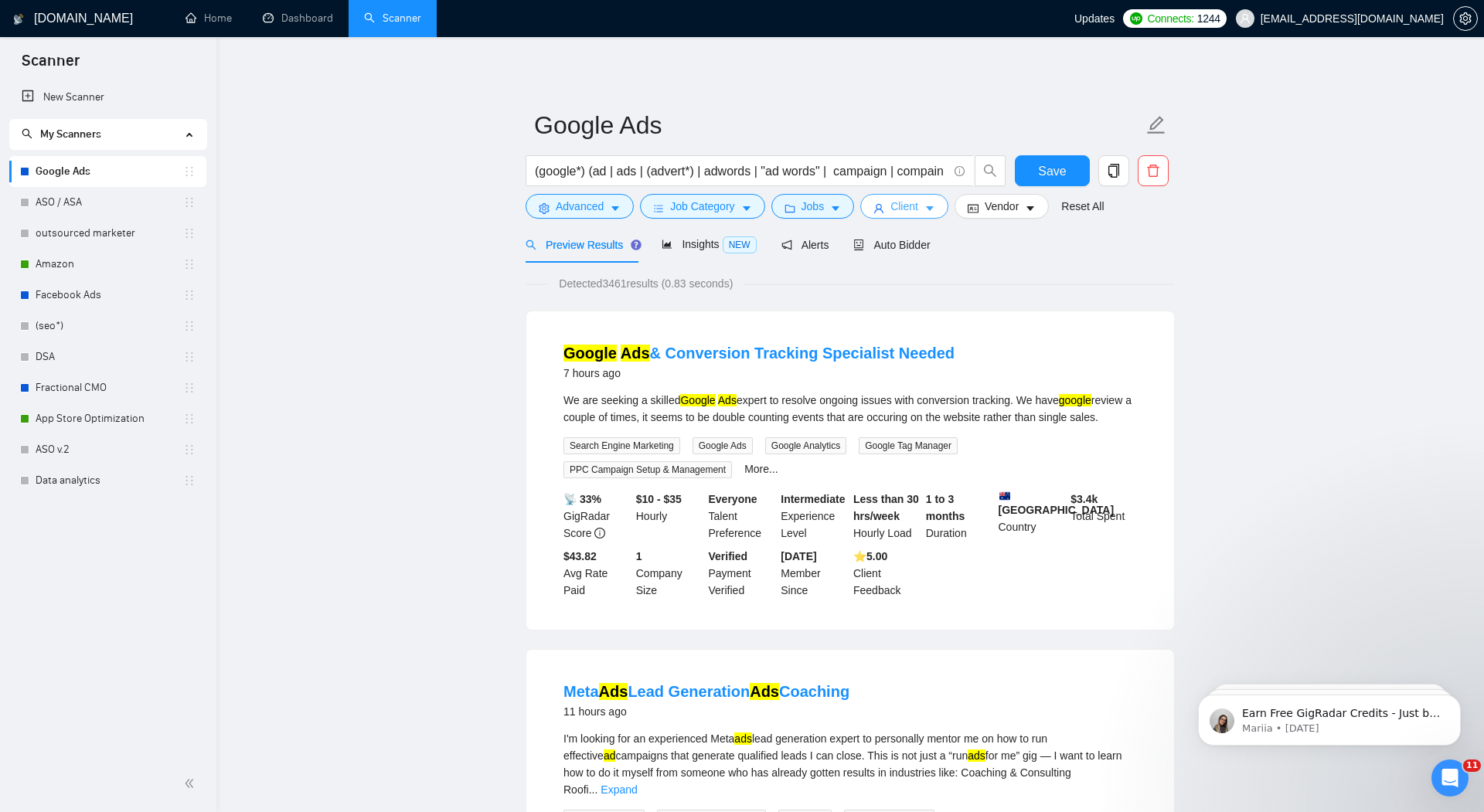
click at [903, 206] on span "Client" at bounding box center [904, 206] width 28 height 17
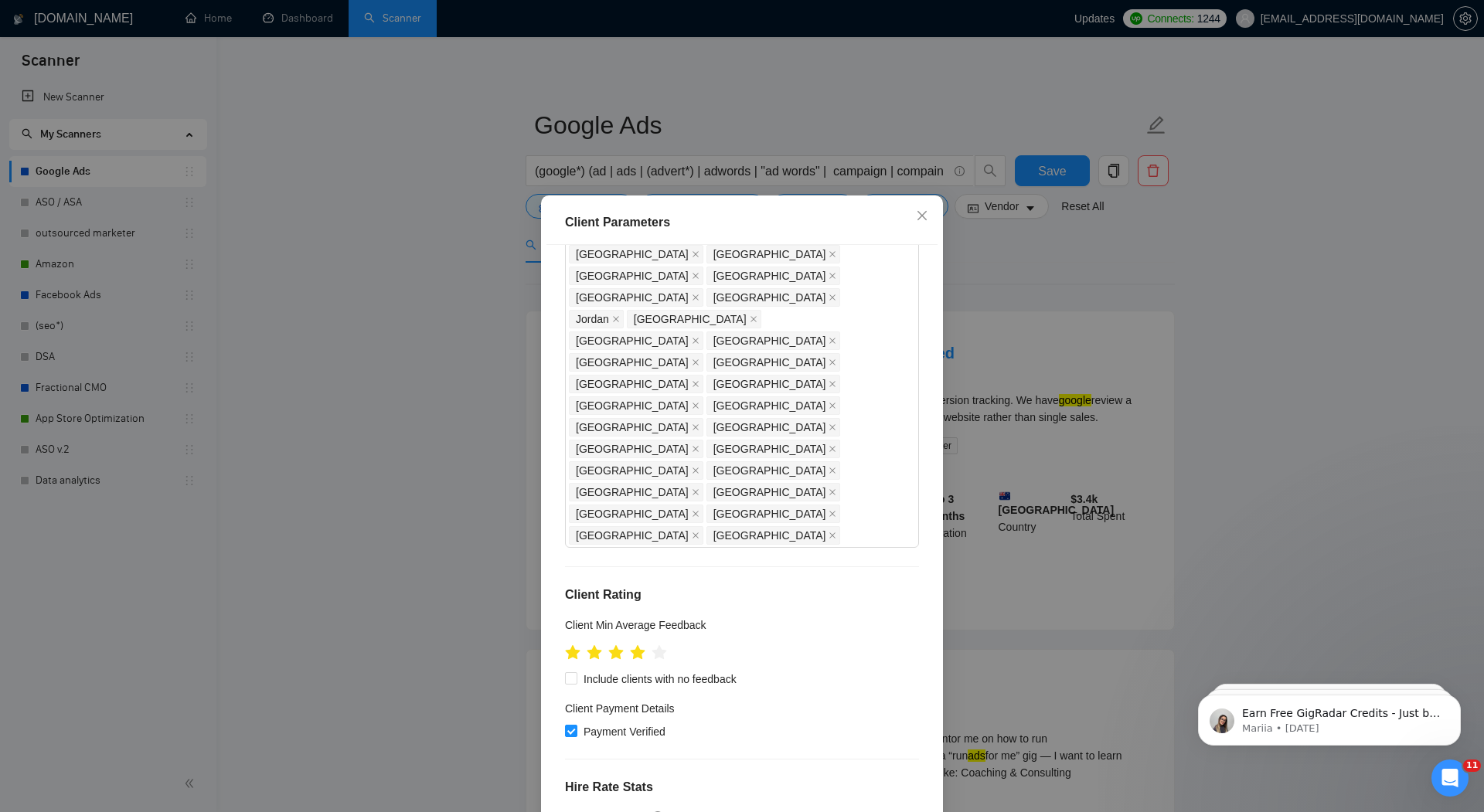
scroll to position [272, 0]
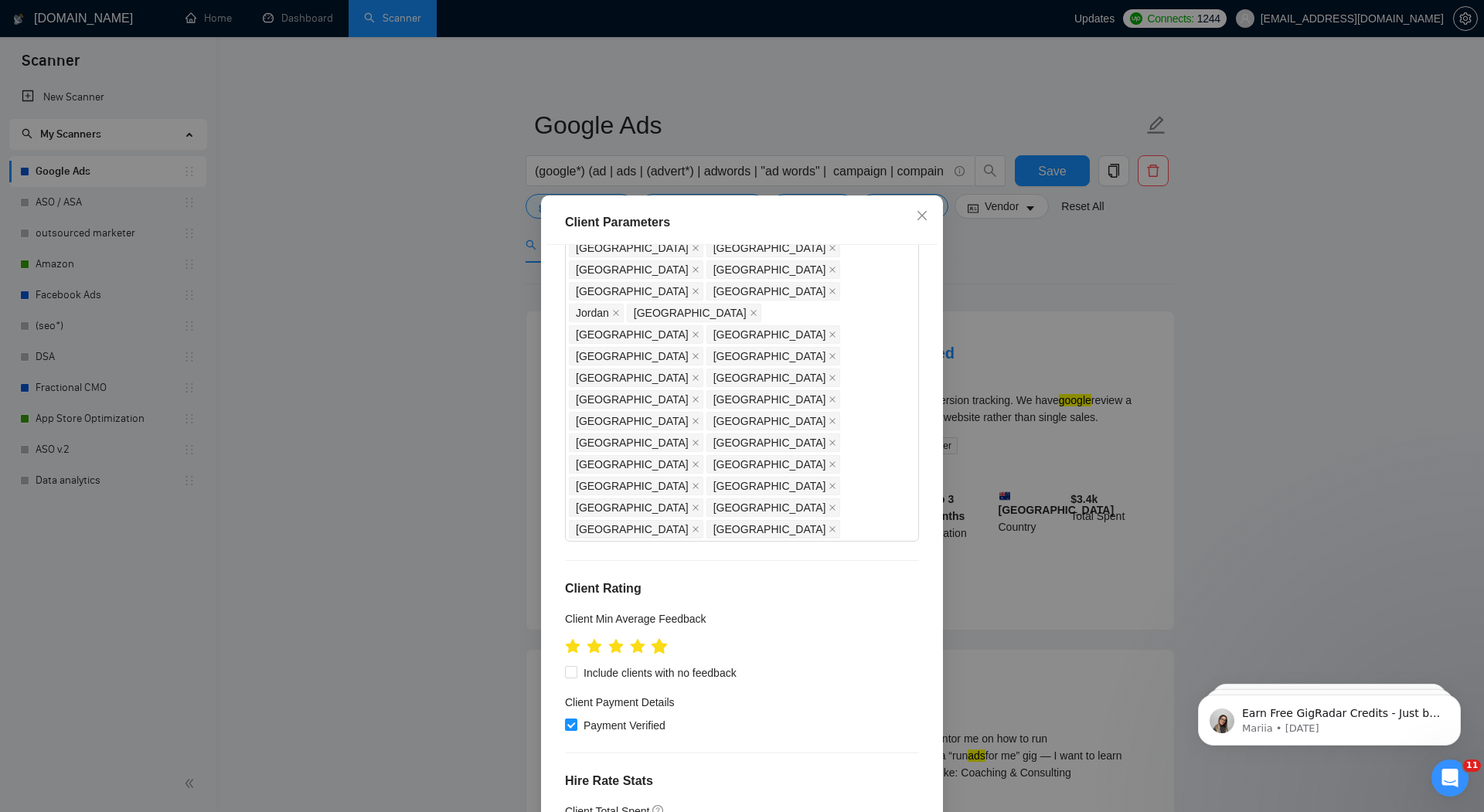
click at [661, 639] on icon "star" at bounding box center [659, 646] width 16 height 15
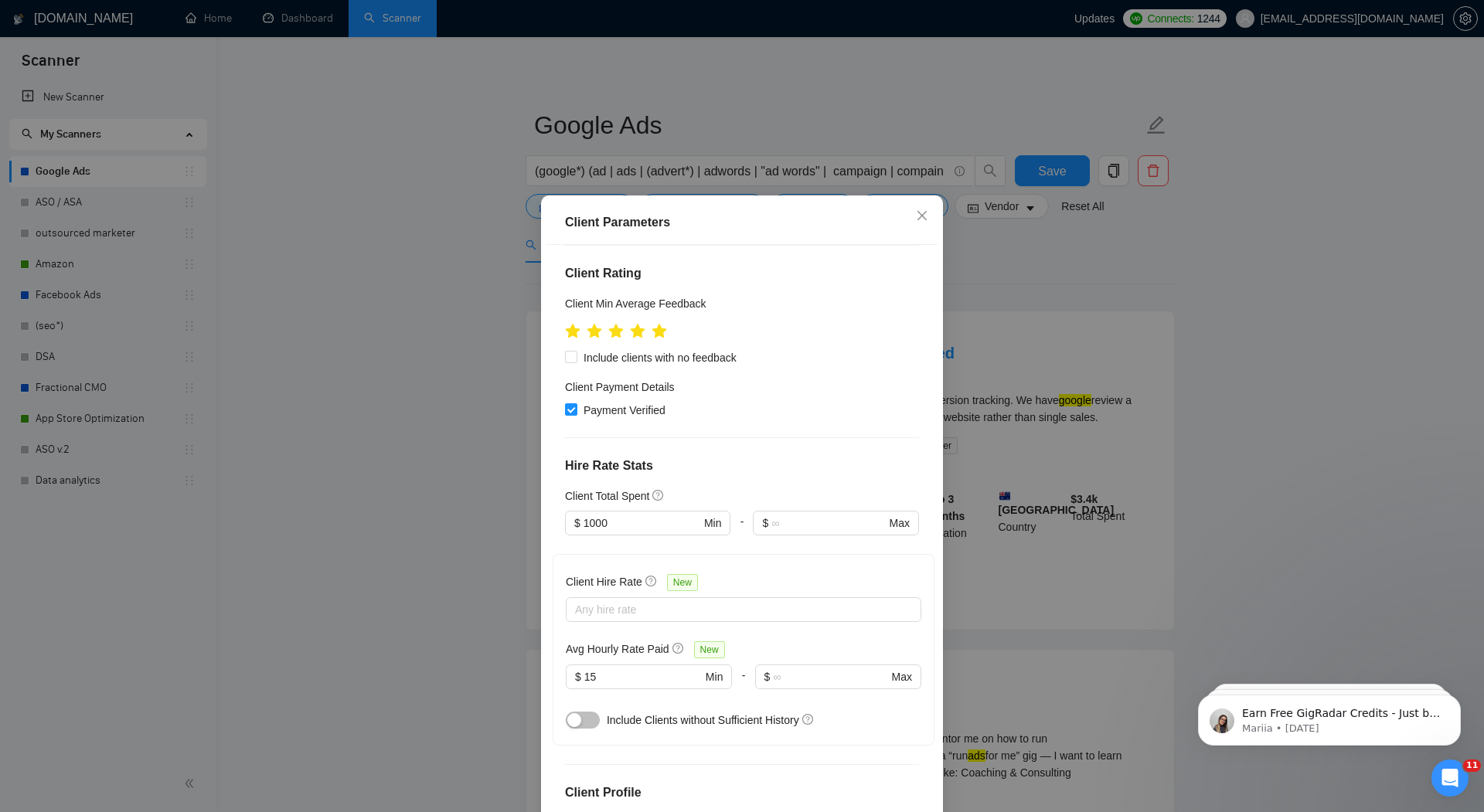
scroll to position [69, 0]
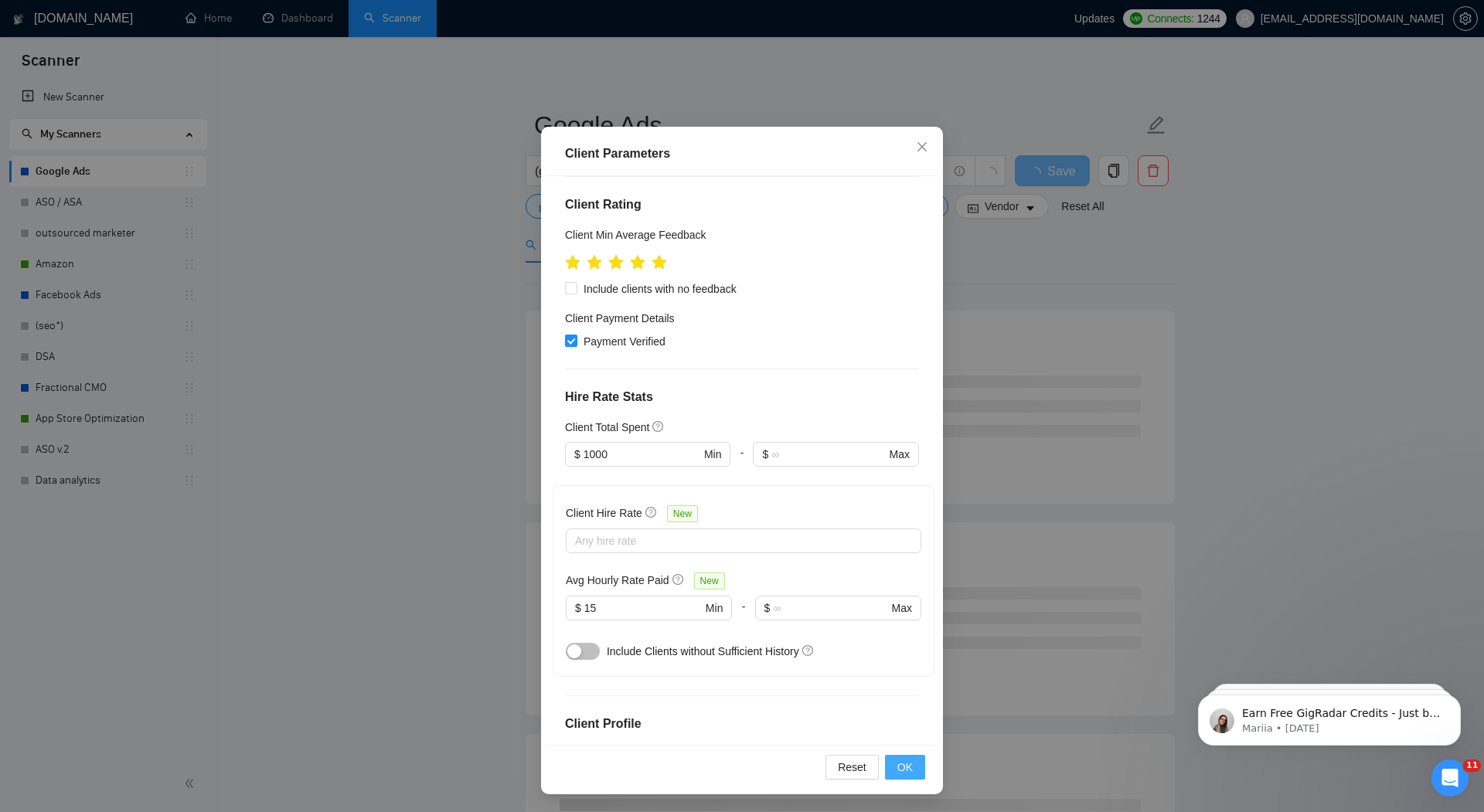
click at [905, 768] on span "OK" at bounding box center [905, 767] width 15 height 17
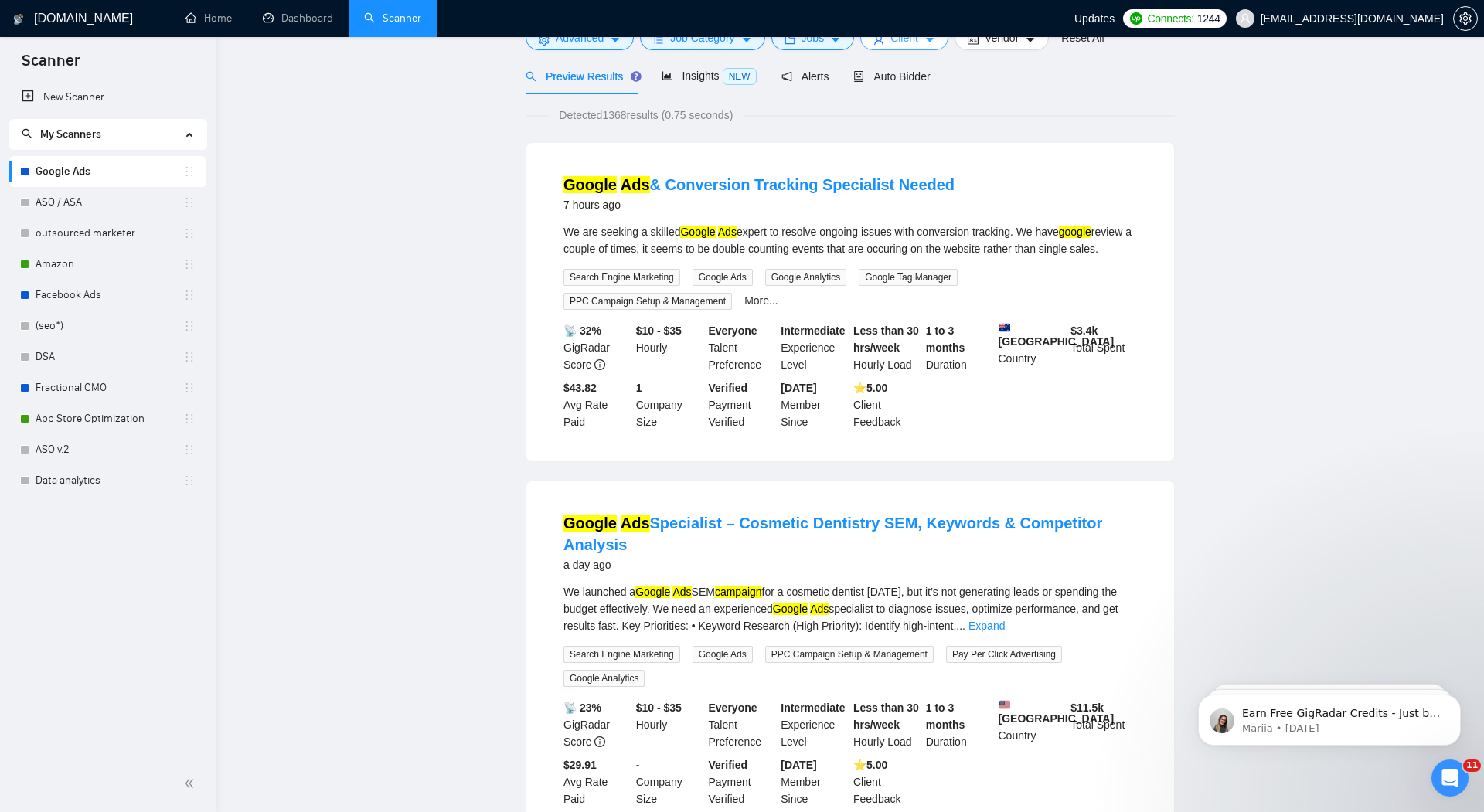
scroll to position [0, 0]
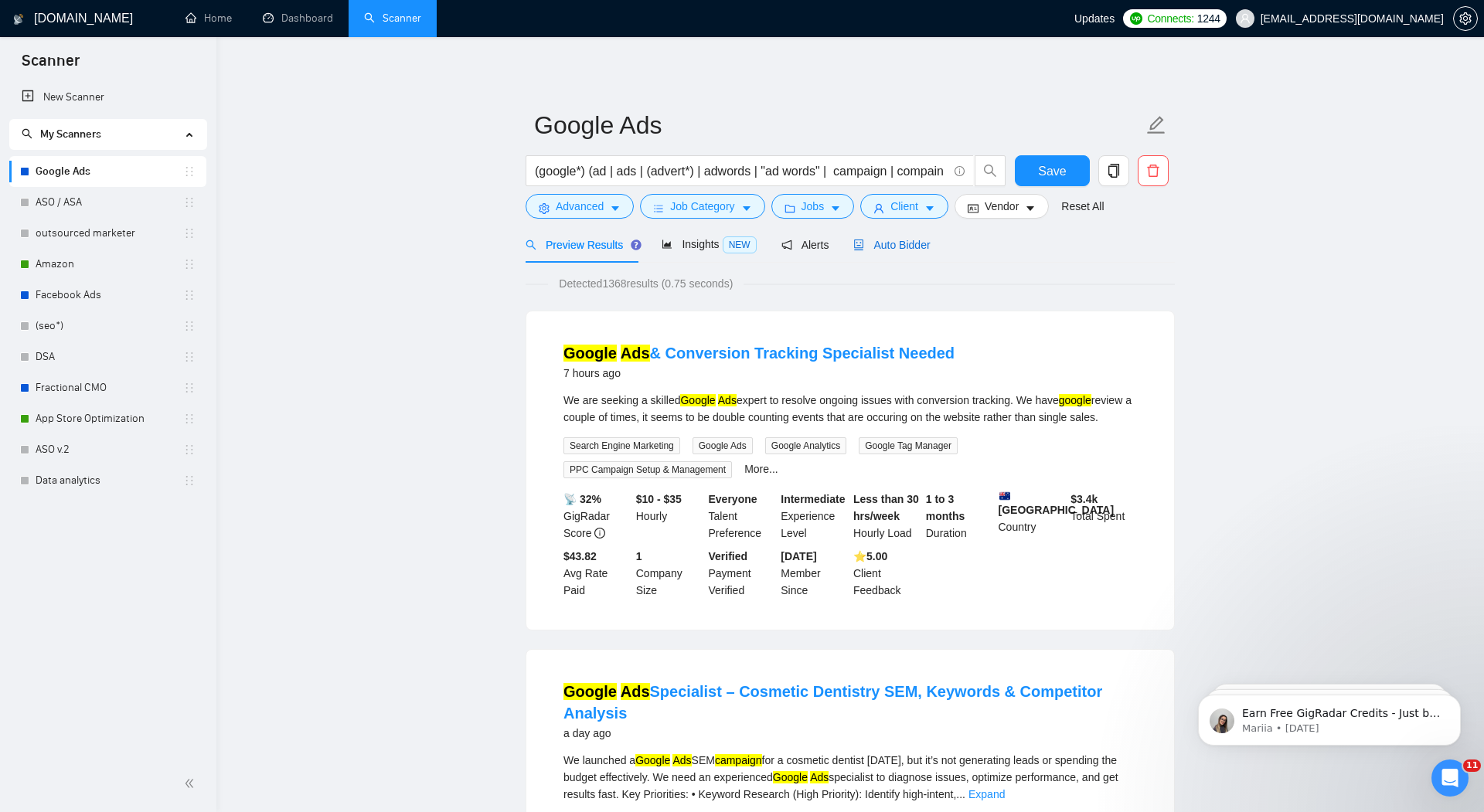
click at [921, 250] on span "Auto Bidder" at bounding box center [892, 244] width 76 height 13
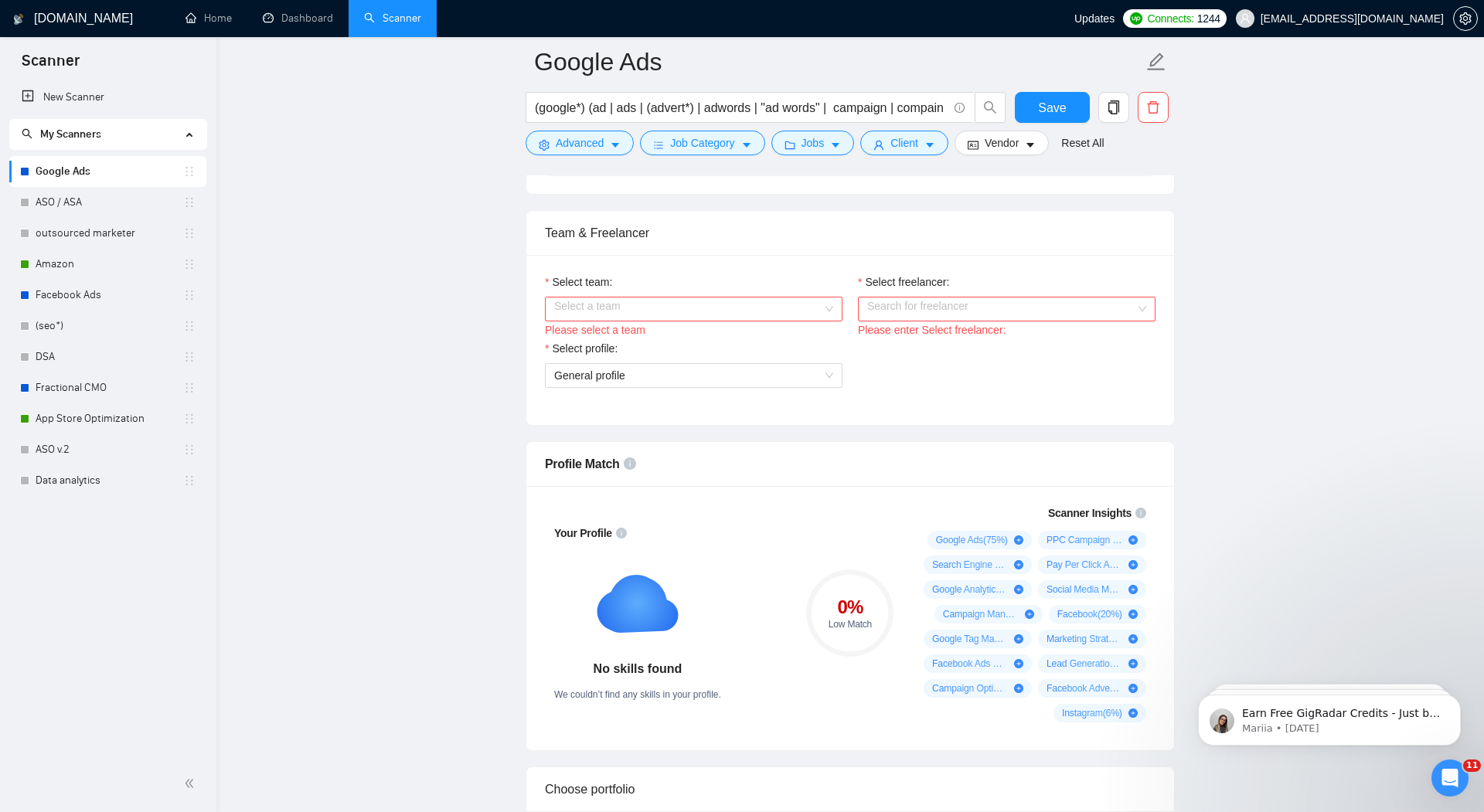
scroll to position [728, 0]
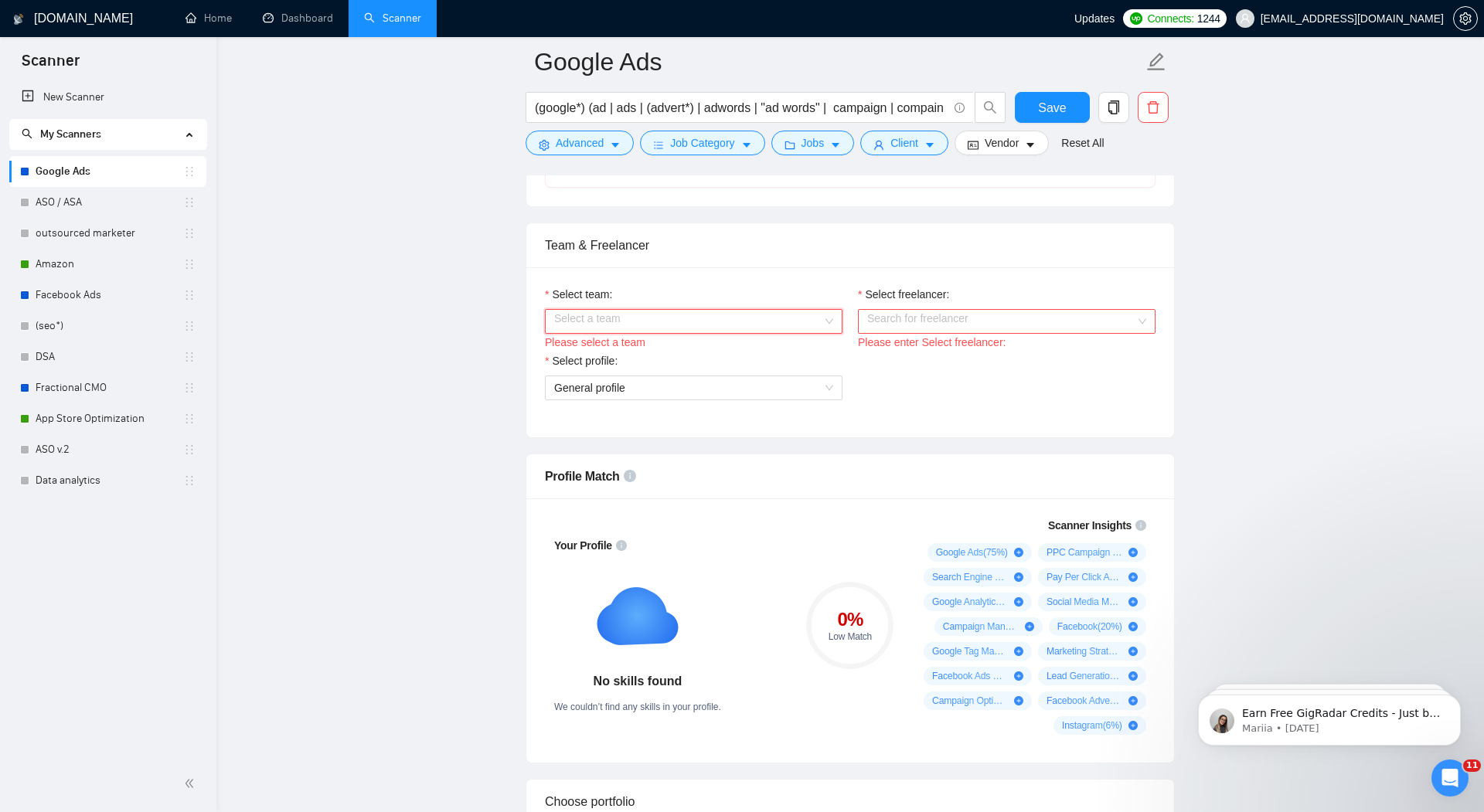
click at [839, 312] on div "Select a team" at bounding box center [694, 321] width 298 height 25
click at [796, 341] on div "Netpeak - Pay Per Click Advertising, Search Engine Optimization, App Store Opti…" at bounding box center [693, 348] width 279 height 17
click at [933, 318] on input "Select freelancer:" at bounding box center [1001, 321] width 268 height 23
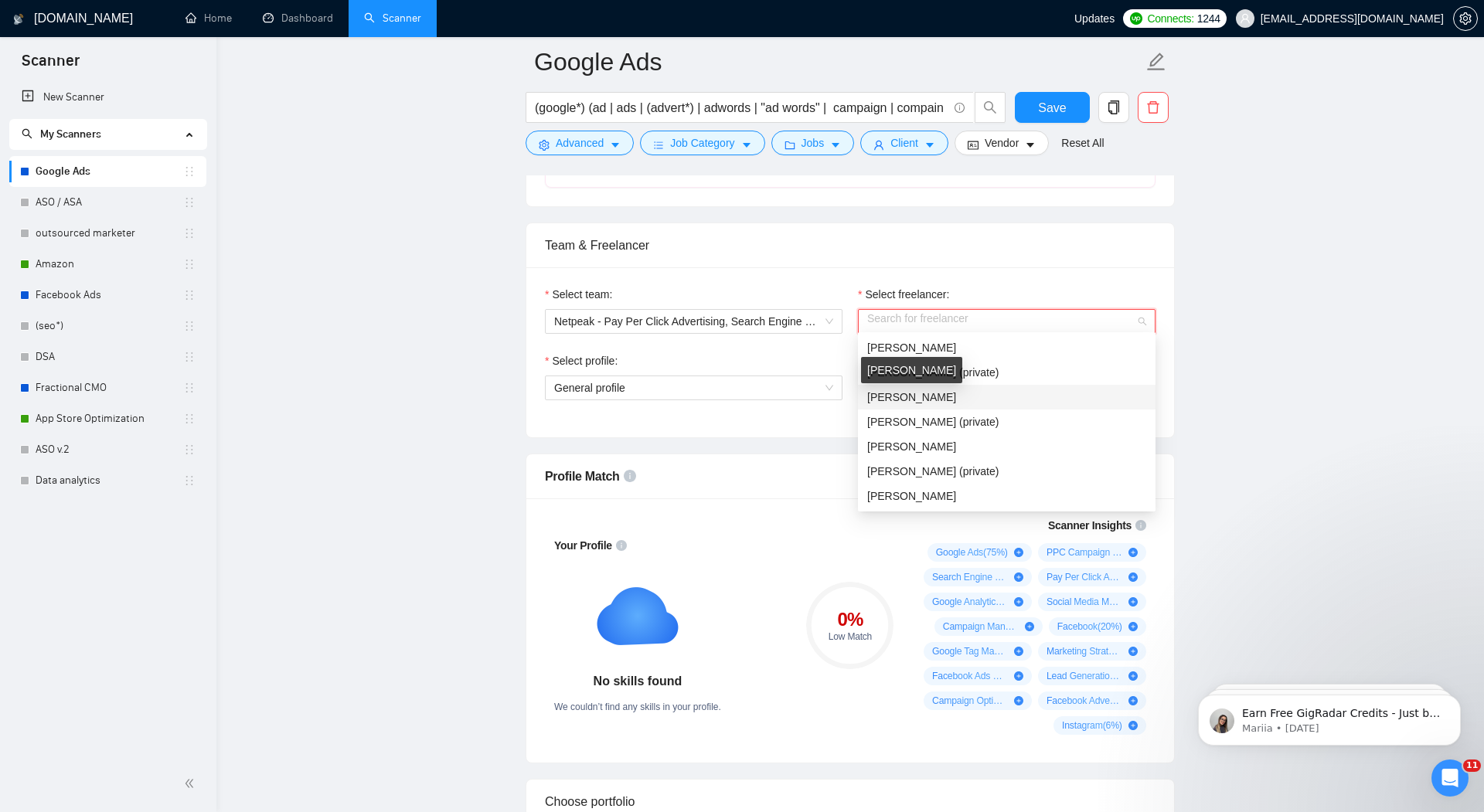
click at [920, 403] on span "[PERSON_NAME]" at bounding box center [911, 397] width 89 height 13
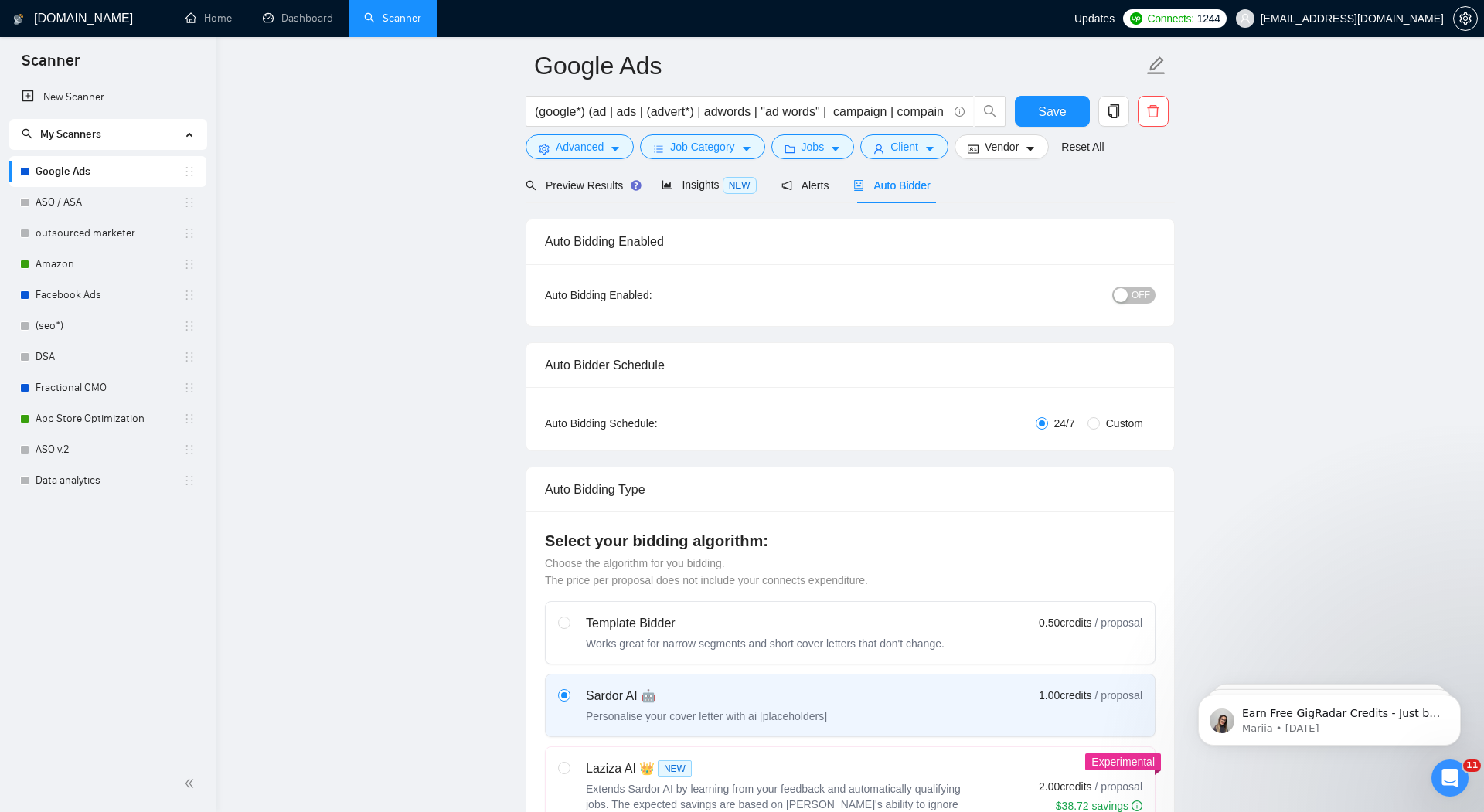
scroll to position [0, 0]
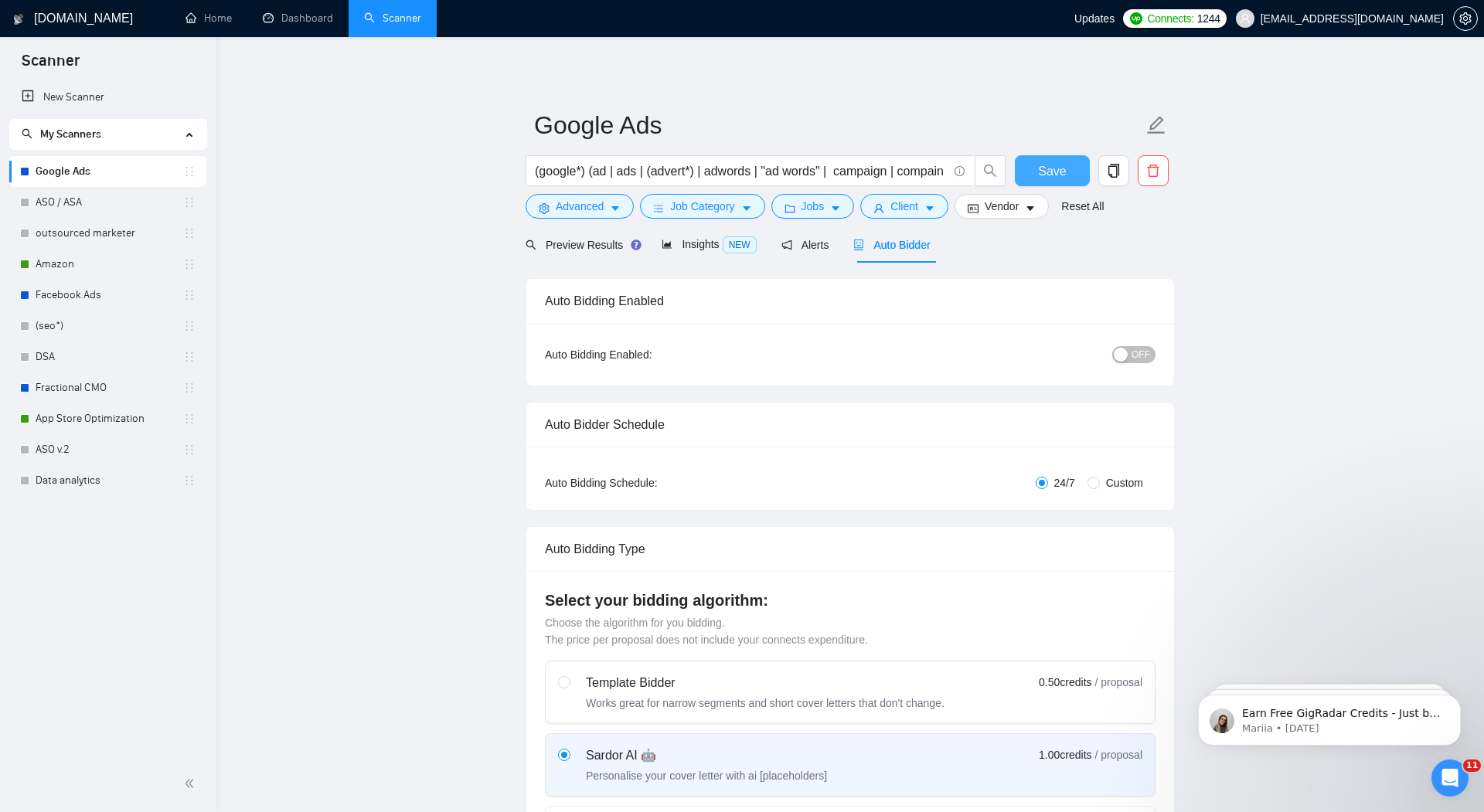
click at [1043, 169] on span "Save" at bounding box center [1052, 171] width 28 height 19
click at [570, 206] on span "Advanced" at bounding box center [580, 206] width 48 height 17
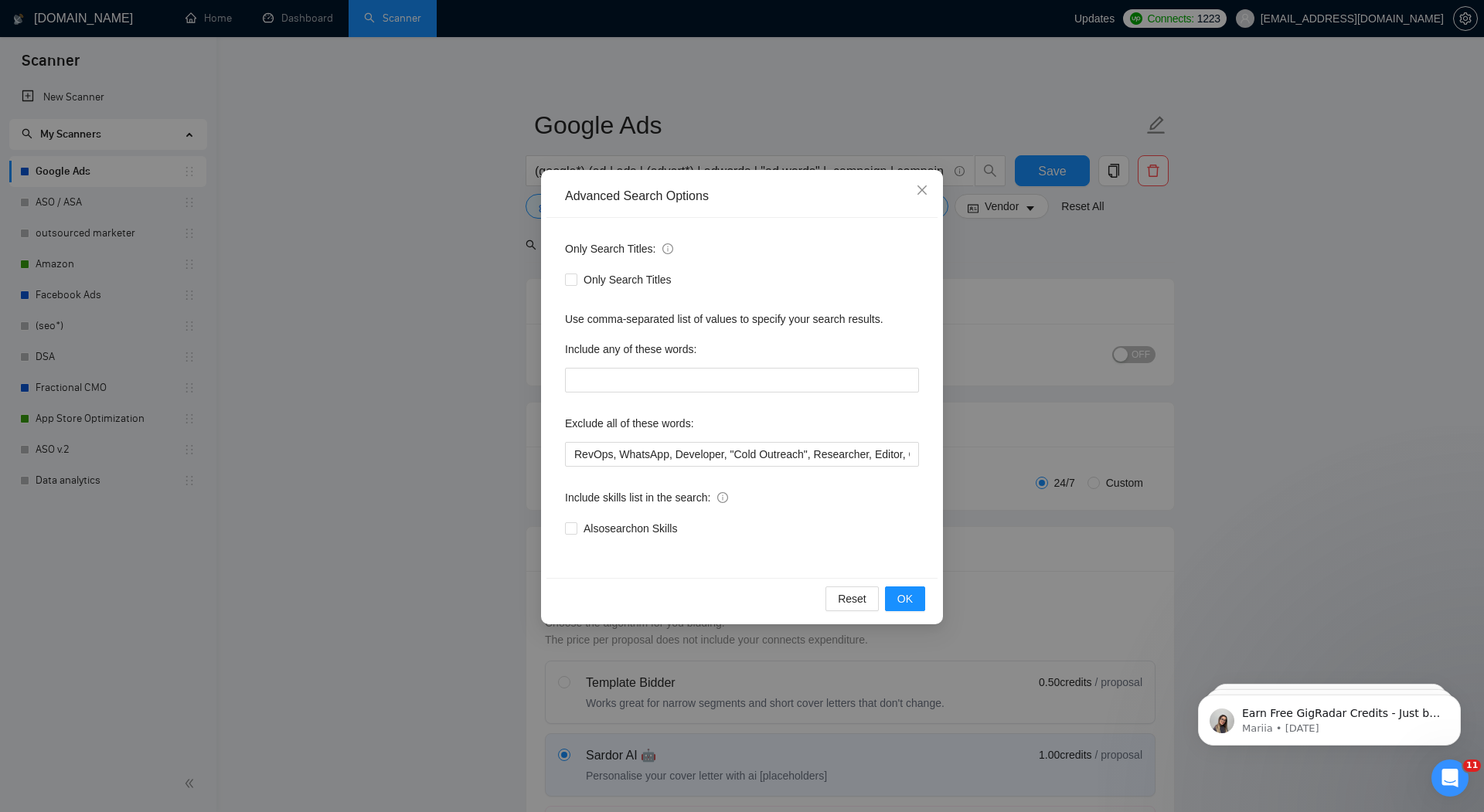
click at [453, 358] on div "Advanced Search Options Only Search Titles: Only Search Titles Use comma-separa…" at bounding box center [742, 406] width 1484 height 812
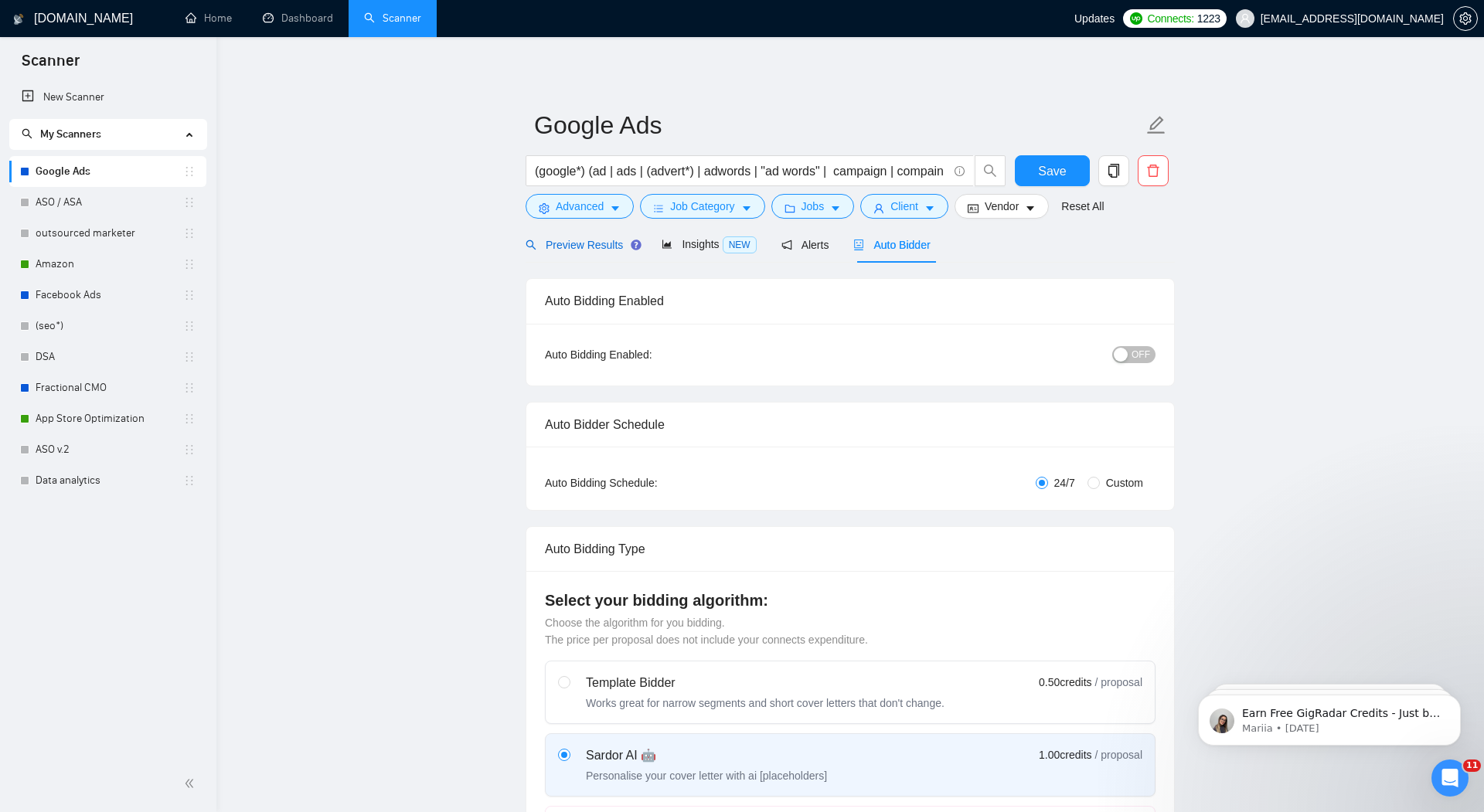
click at [589, 248] on span "Preview Results" at bounding box center [581, 244] width 112 height 13
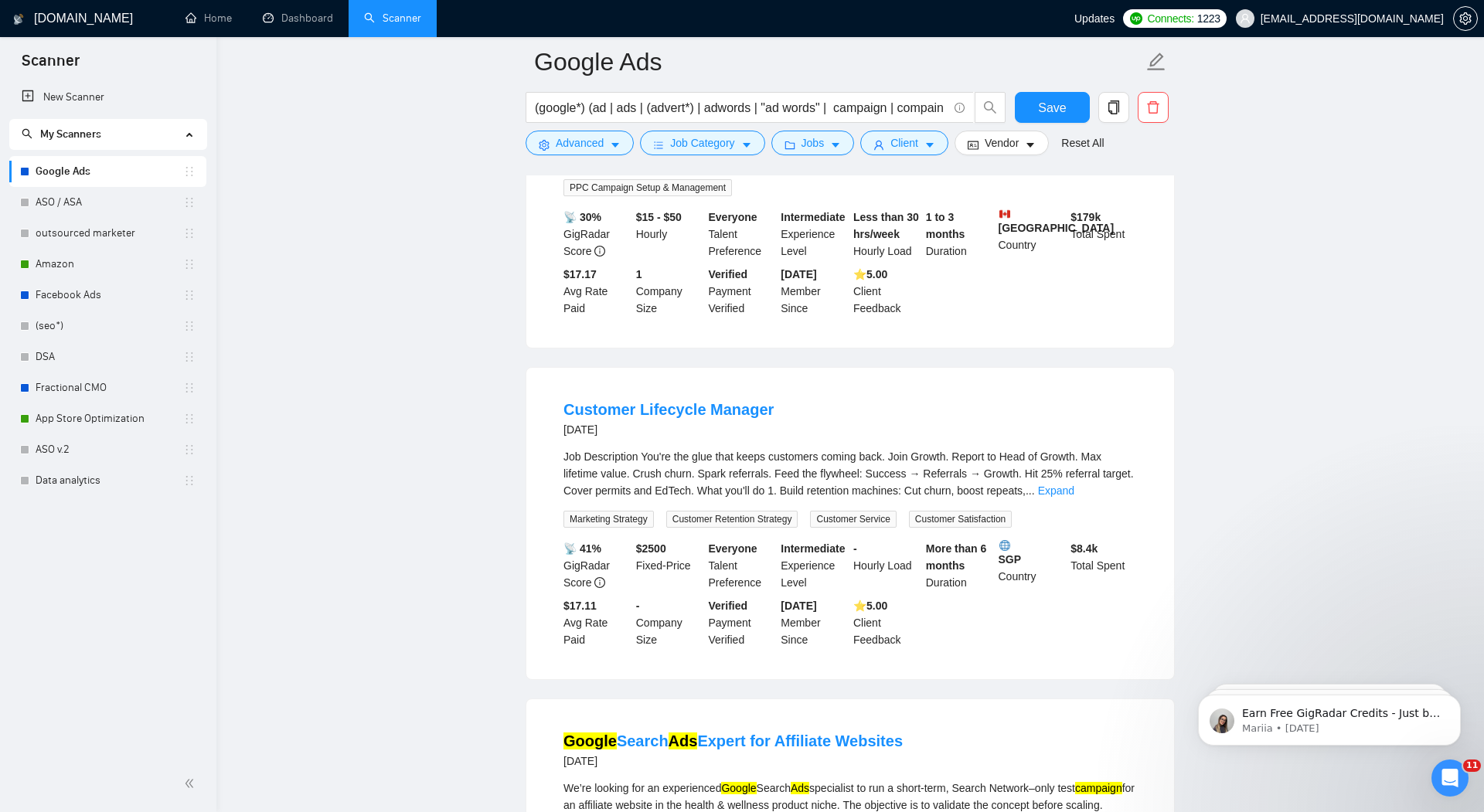
scroll to position [2045, 0]
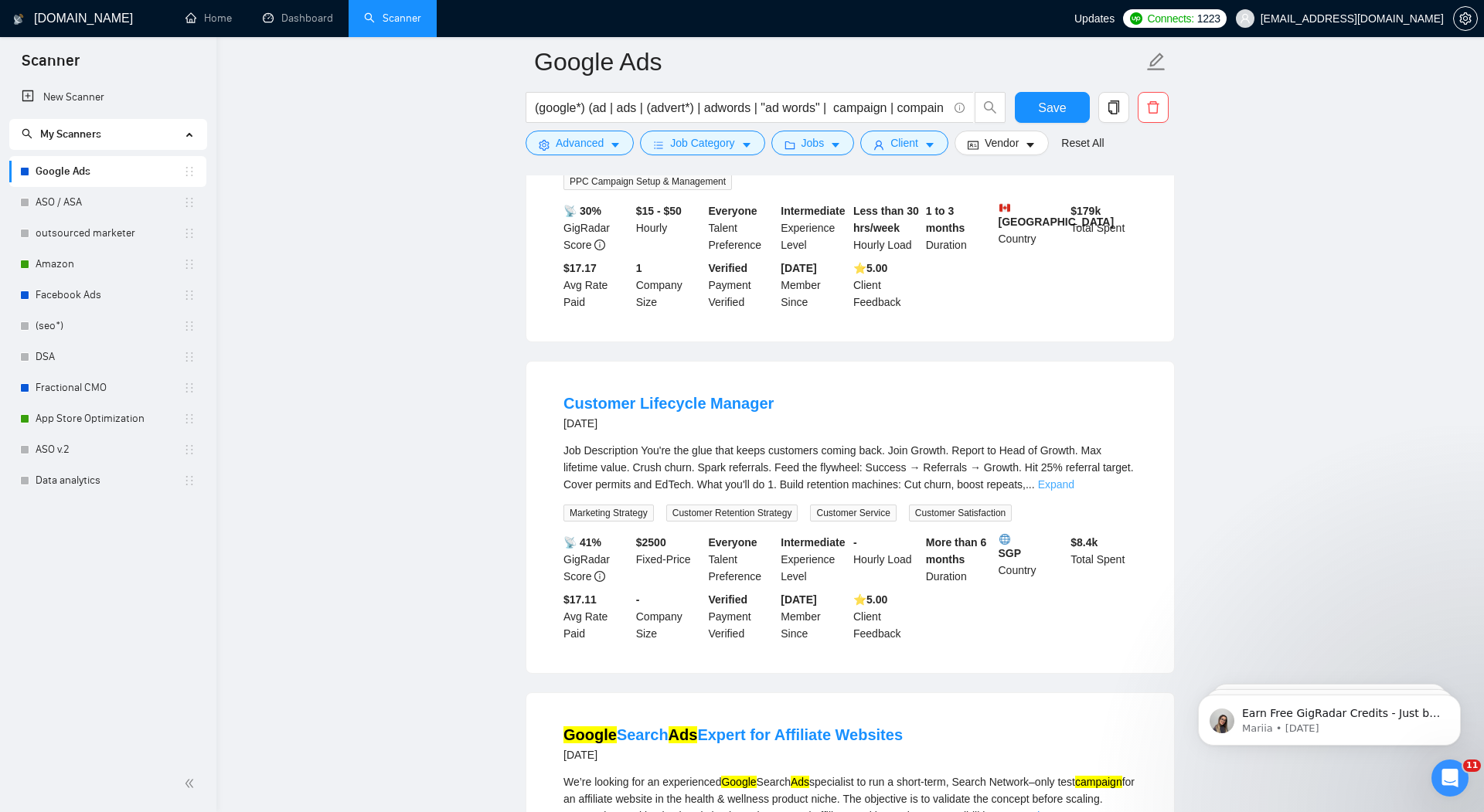
click at [1075, 491] on link "Expand" at bounding box center [1056, 485] width 36 height 13
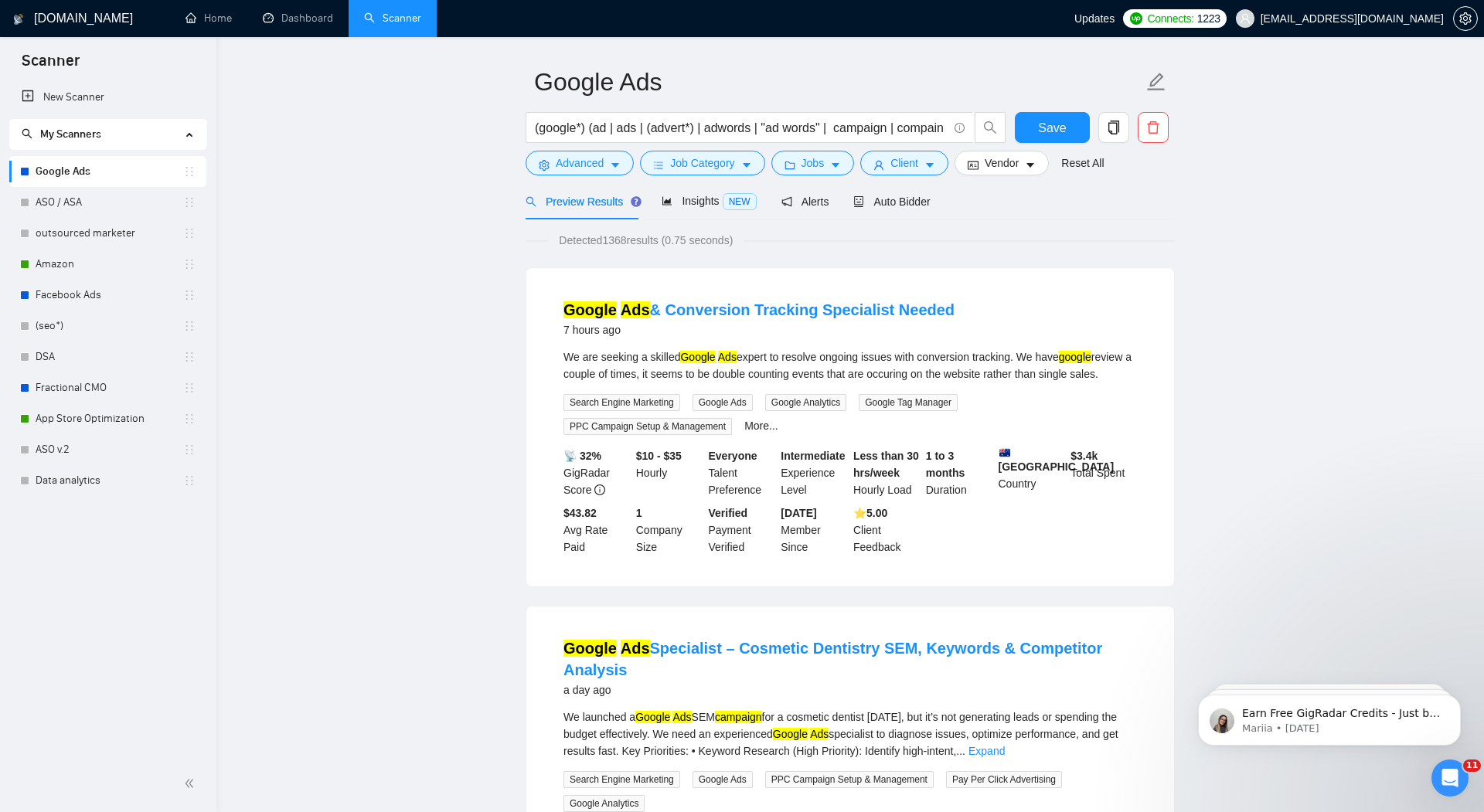
scroll to position [0, 0]
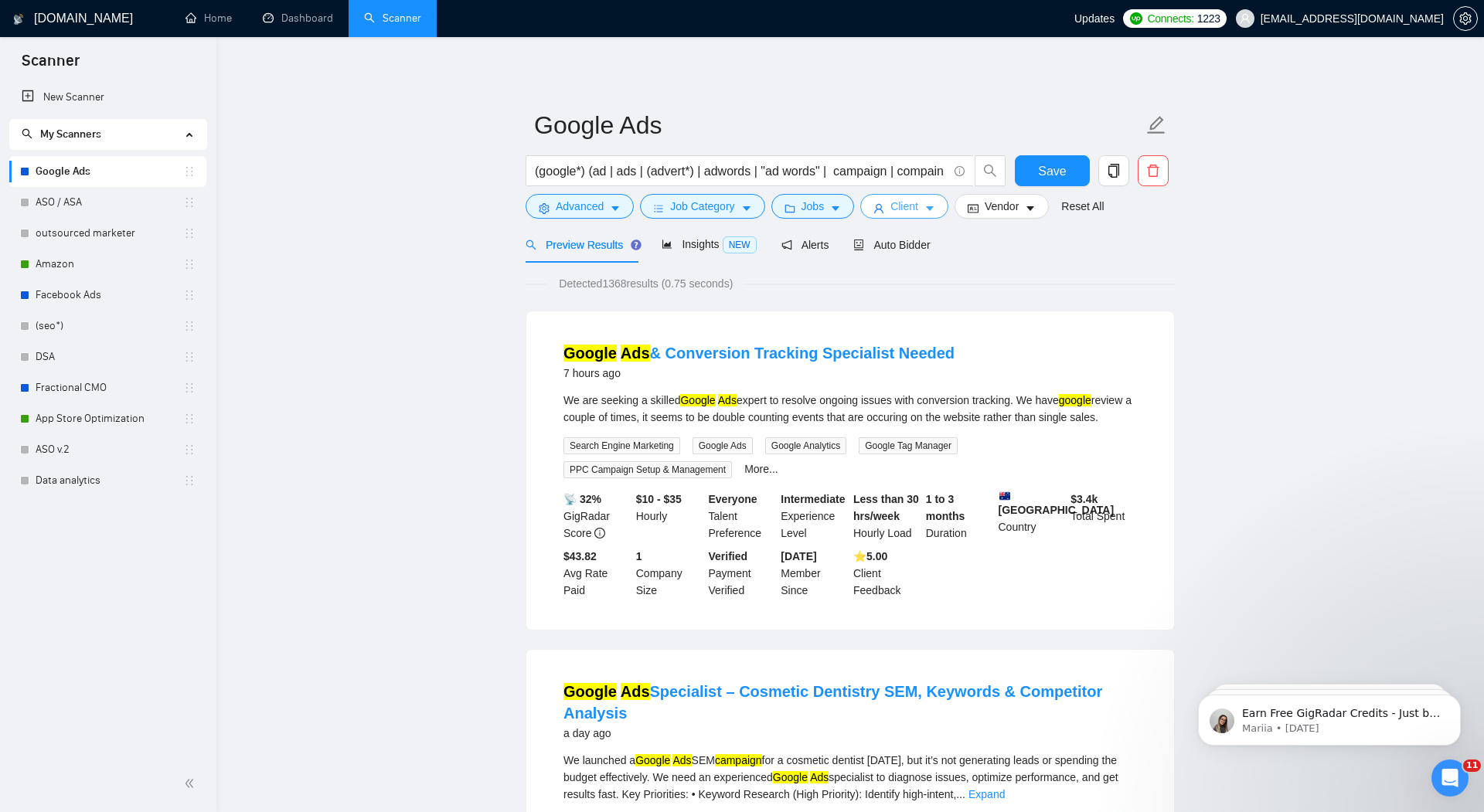
click at [902, 213] on span "Client" at bounding box center [904, 206] width 28 height 17
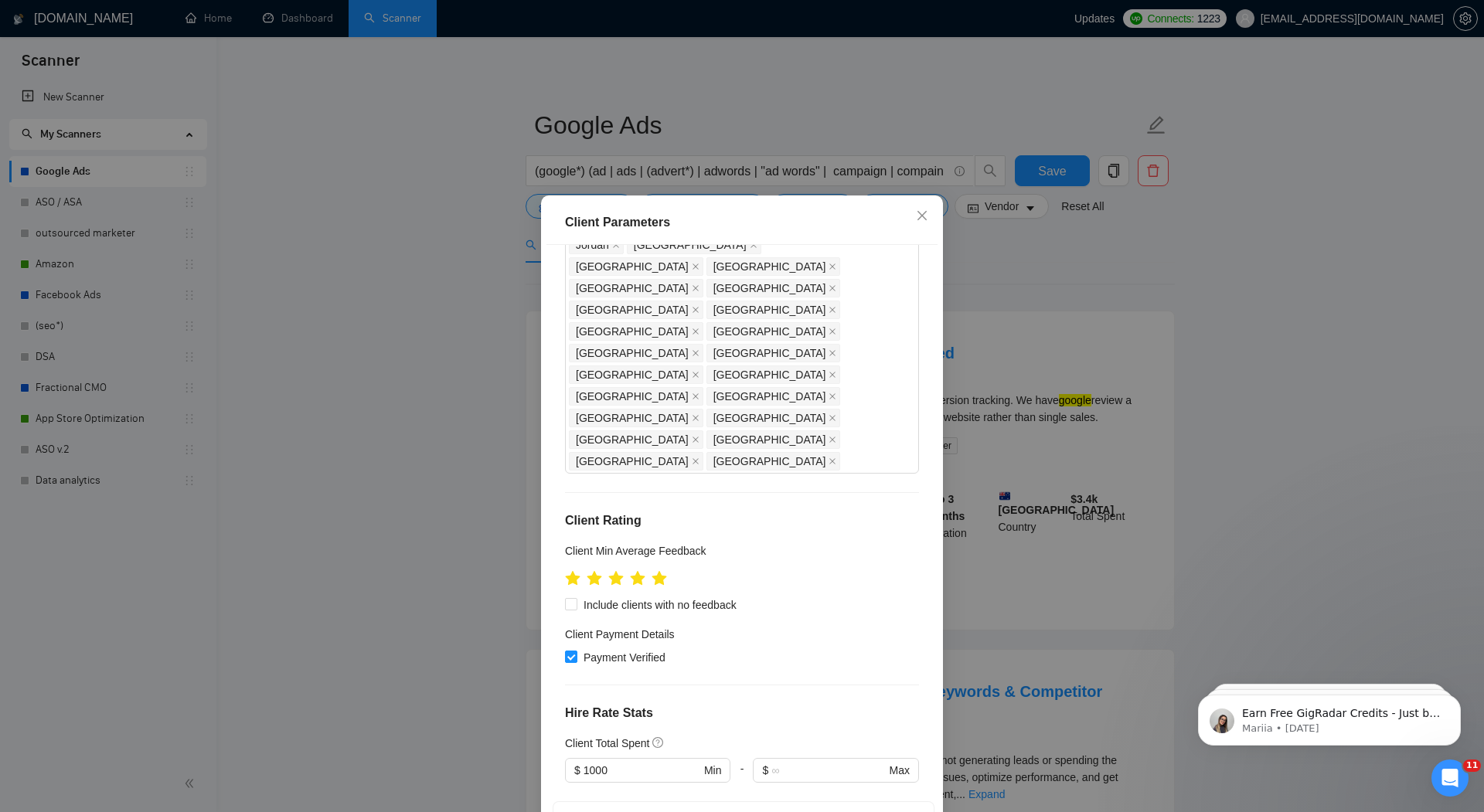
scroll to position [342, 0]
click at [658, 568] on icon "star" at bounding box center [659, 576] width 16 height 15
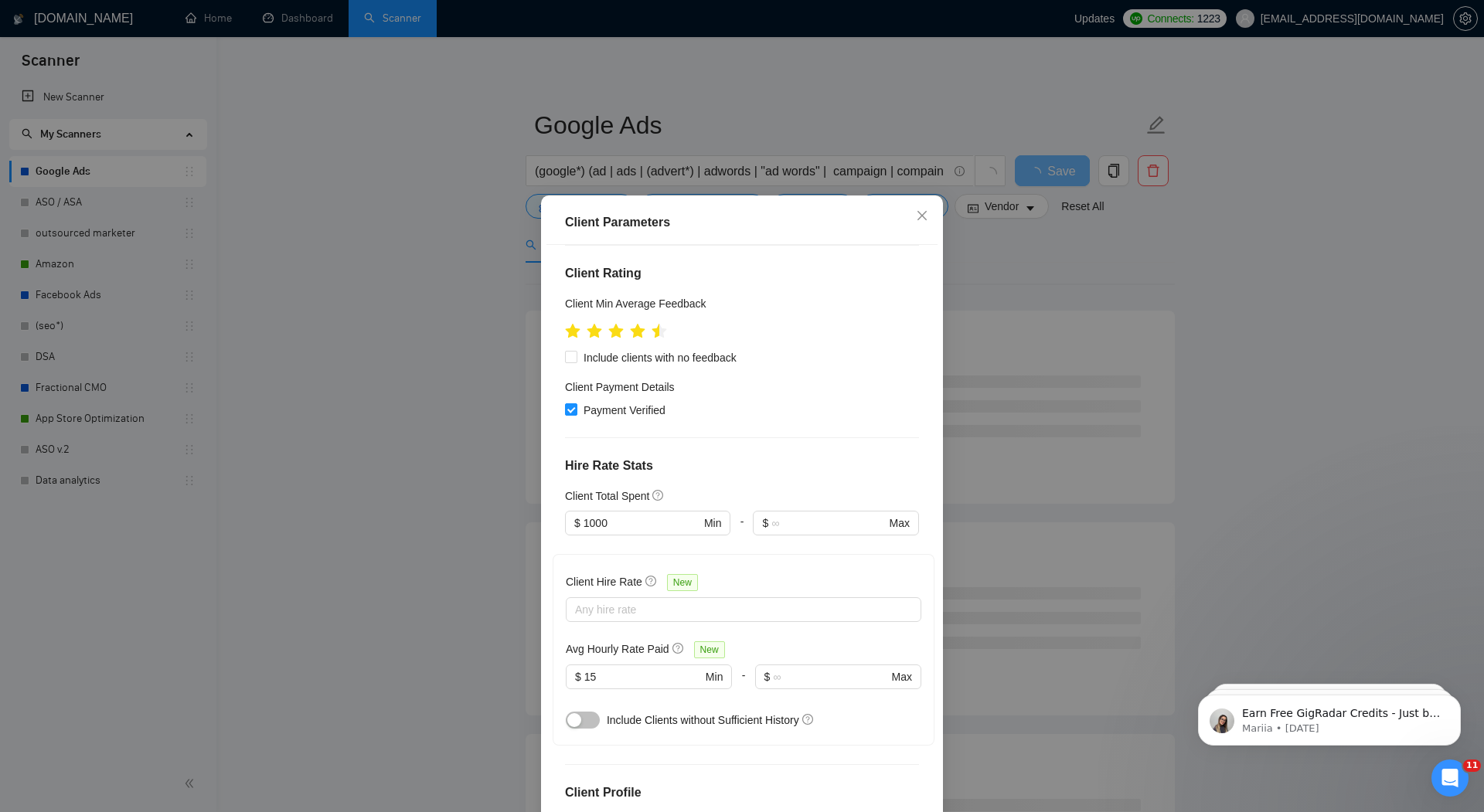
scroll to position [69, 0]
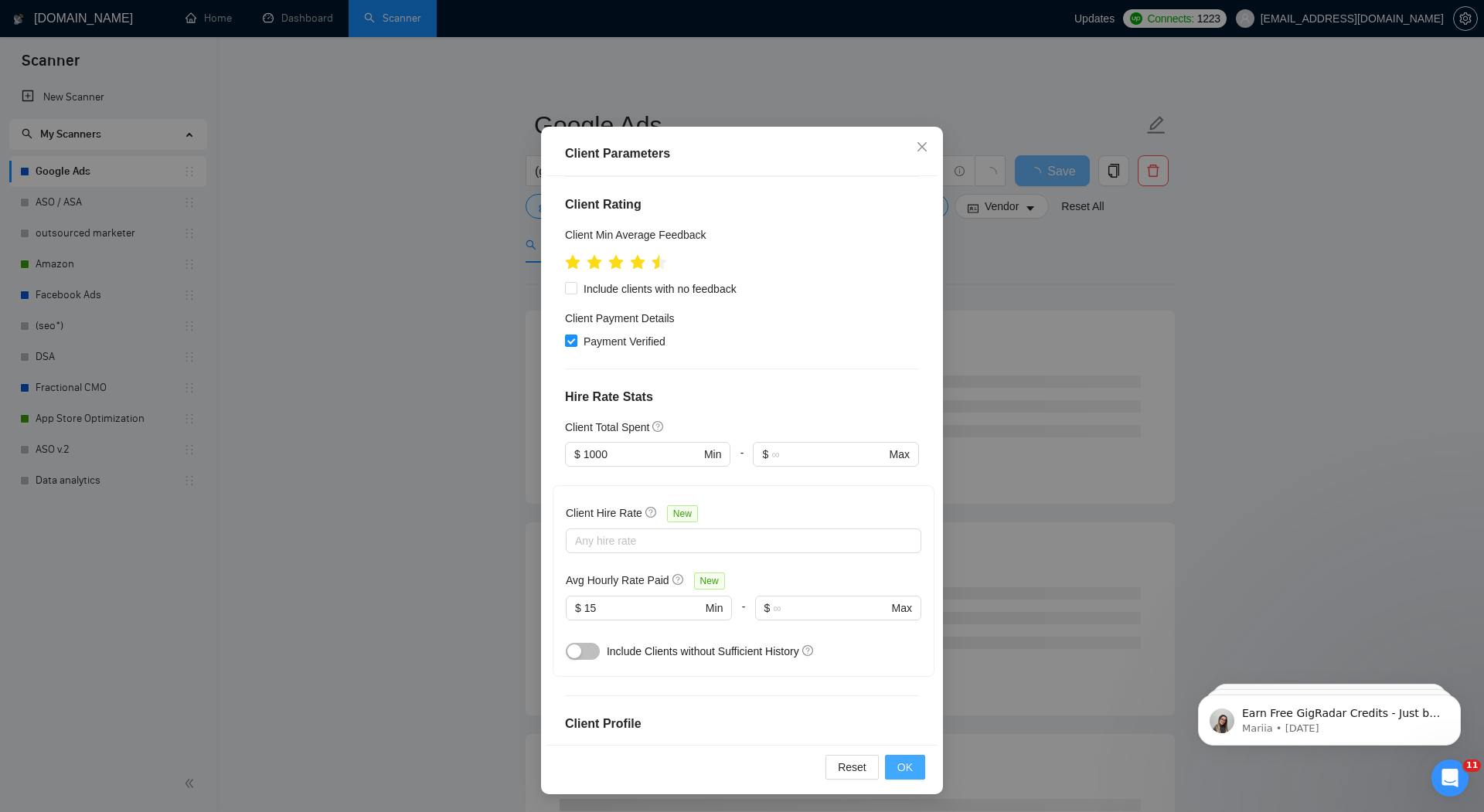
click at [919, 766] on button "OK" at bounding box center [905, 767] width 41 height 25
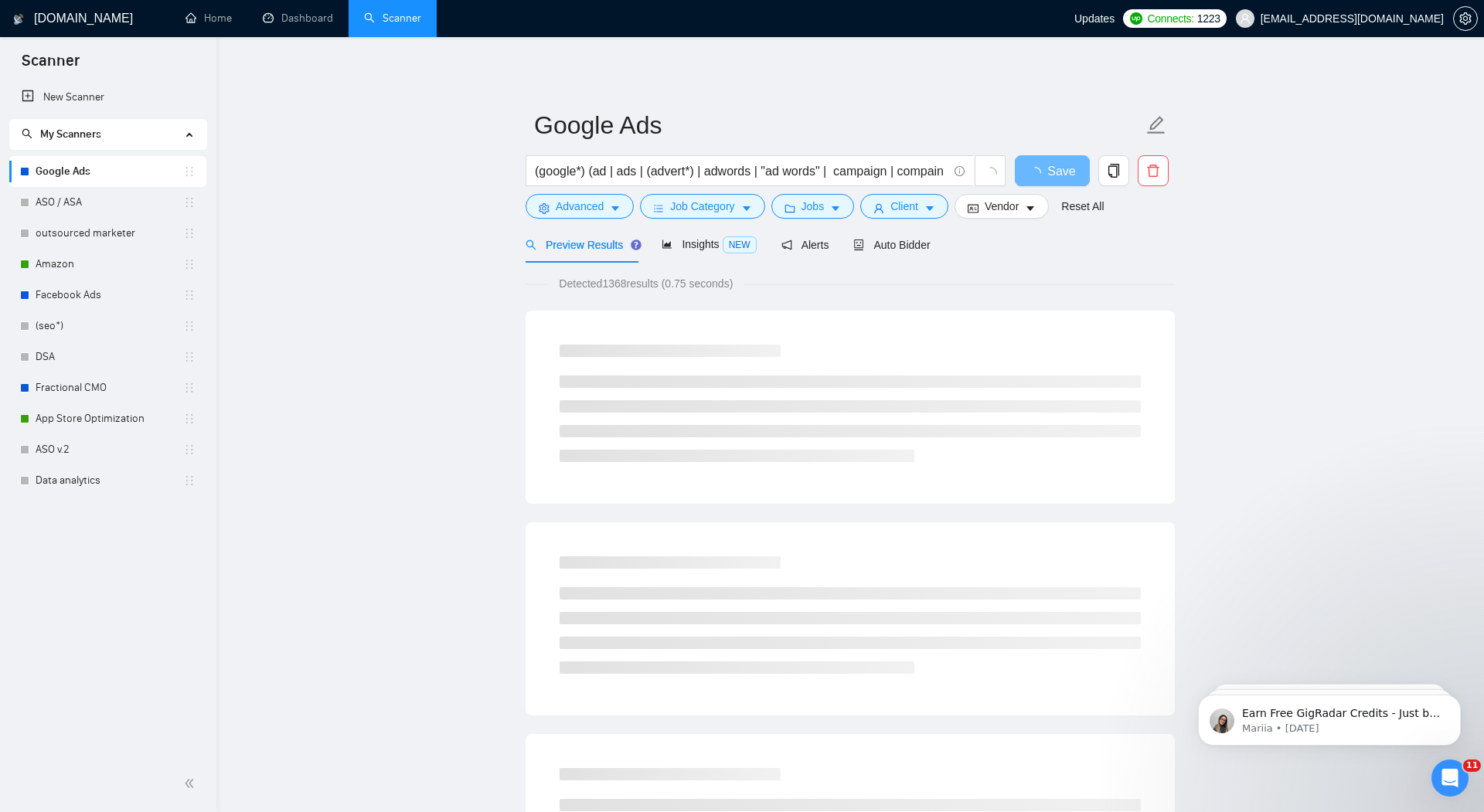
scroll to position [0, 0]
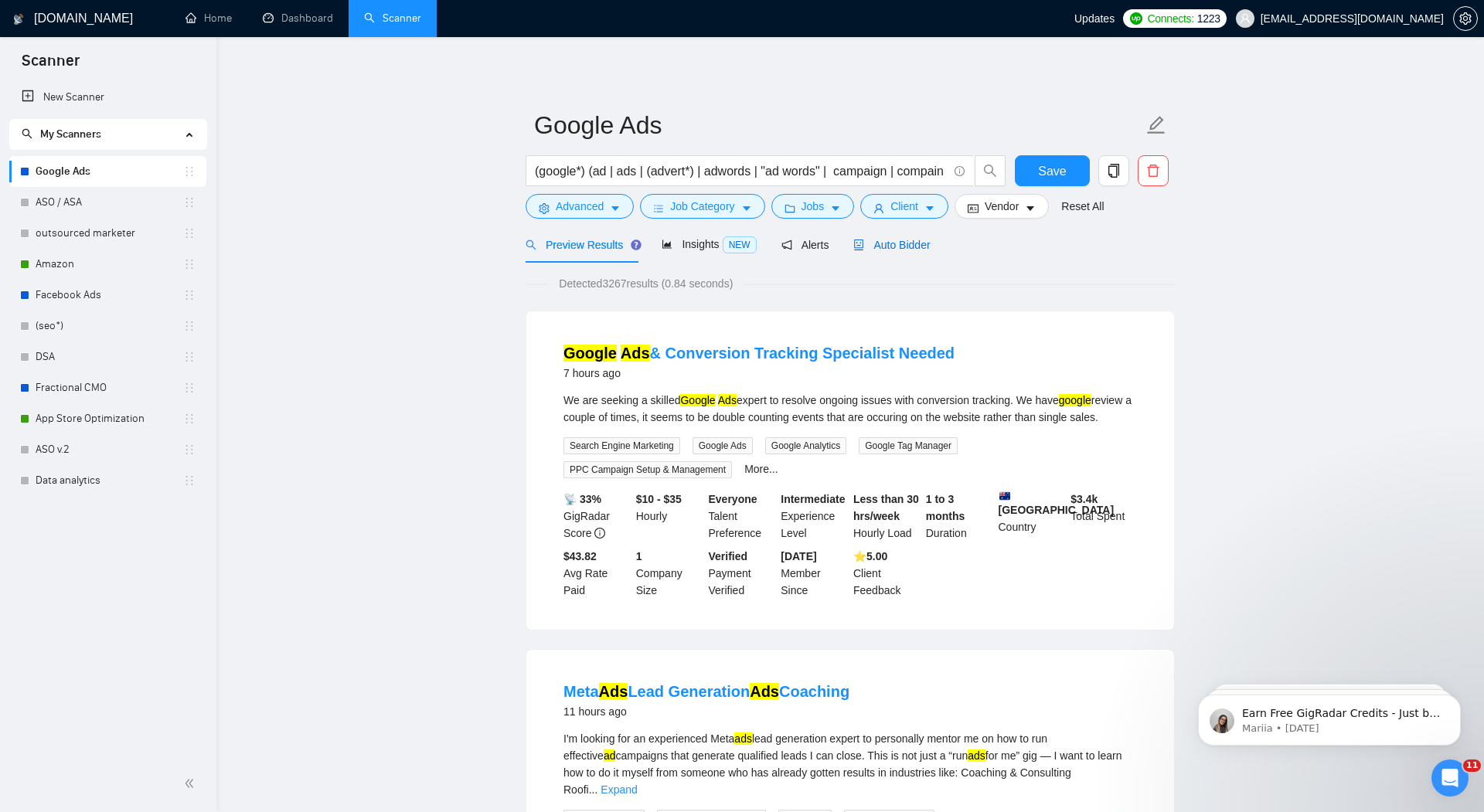
click at [918, 246] on span "Auto Bidder" at bounding box center [892, 244] width 76 height 13
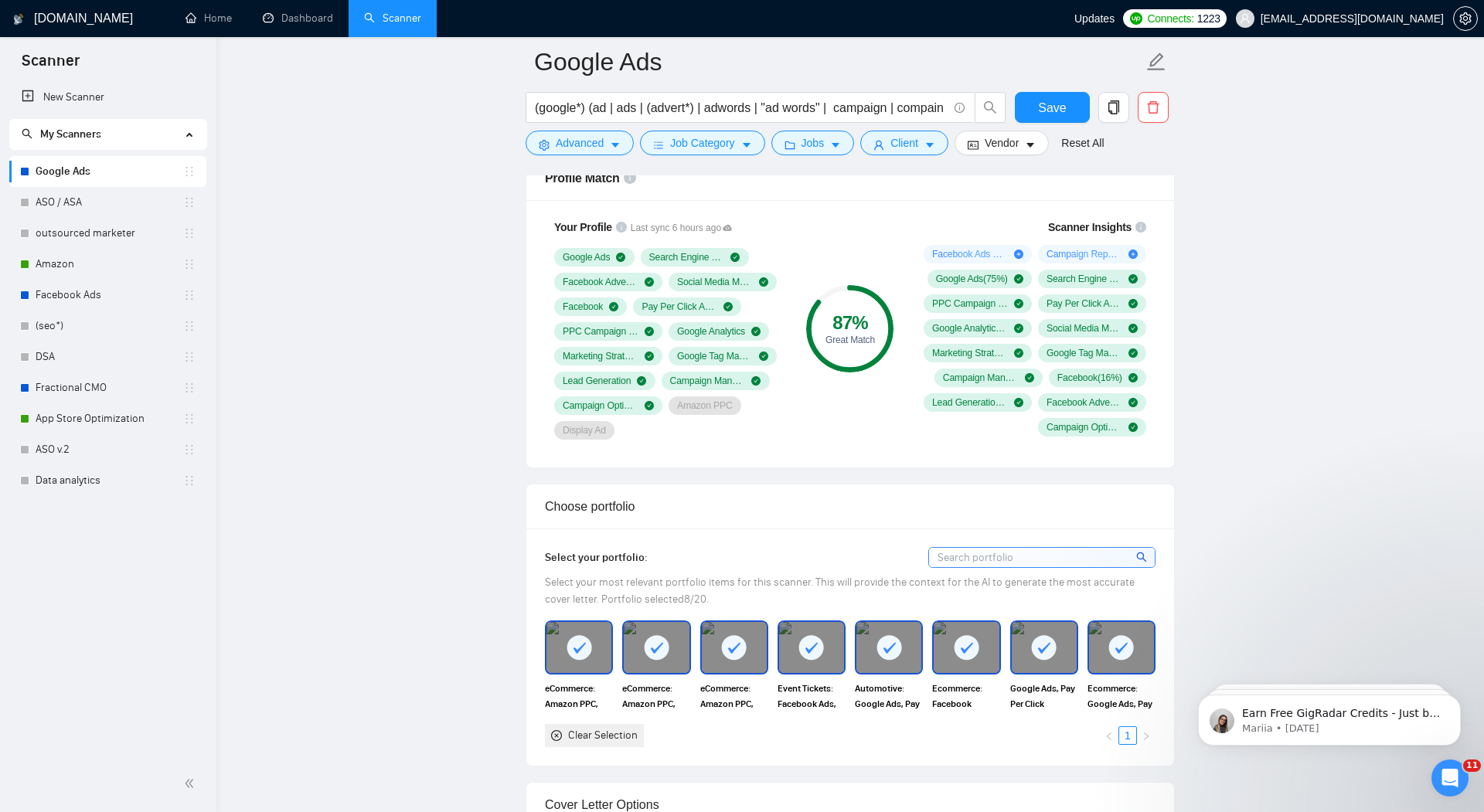
scroll to position [964, 0]
